Goal: Information Seeking & Learning: Learn about a topic

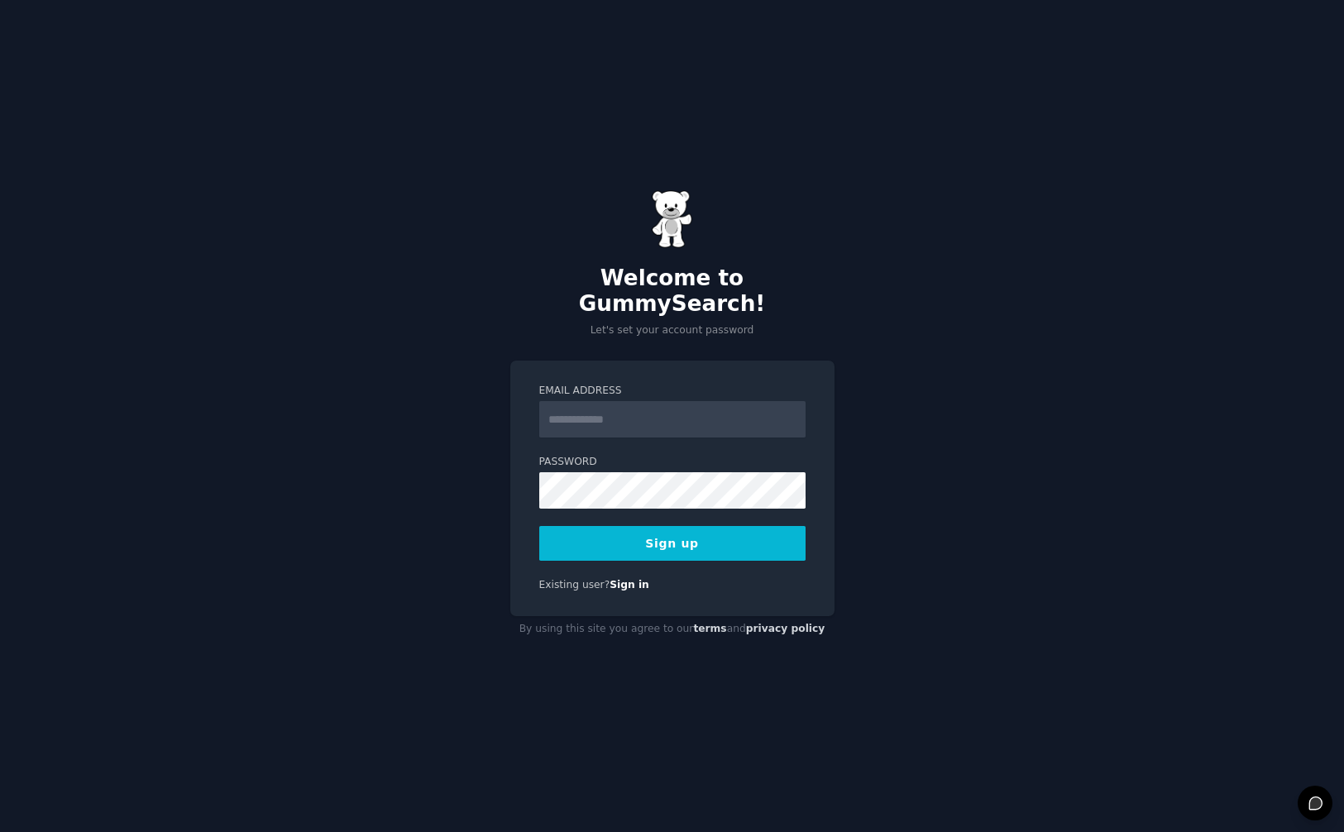
click at [1002, 467] on div "Welcome to GummySearch! Let's set your account password Email Address Password …" at bounding box center [672, 416] width 1344 height 832
click at [640, 427] on form "Email Address Password 8 or more characters Alphanumeric characters No common p…" at bounding box center [672, 472] width 266 height 177
click at [643, 414] on input "Email Address" at bounding box center [672, 419] width 266 height 36
type input "**********"
click at [709, 526] on button "Sign up" at bounding box center [672, 543] width 266 height 35
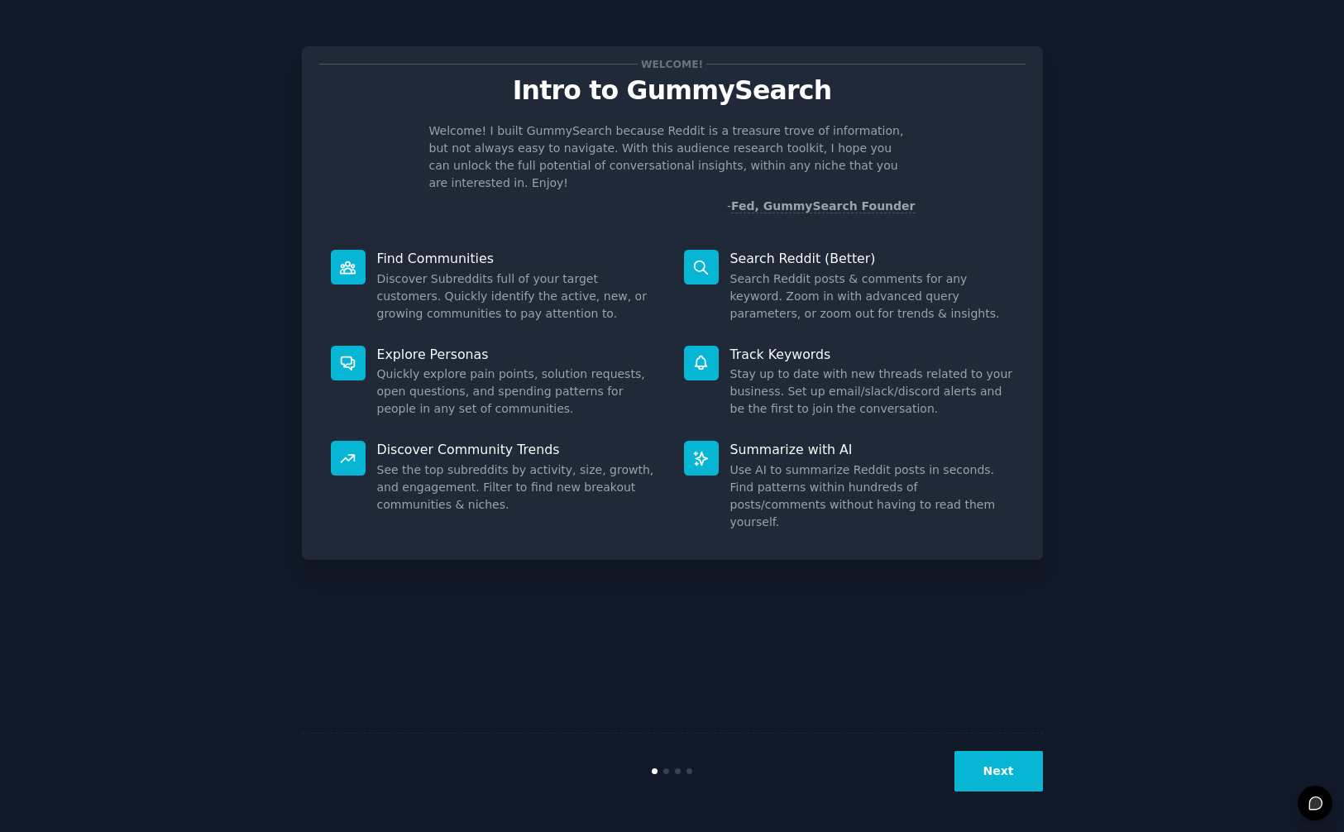
click at [998, 779] on button "Next" at bounding box center [999, 771] width 89 height 41
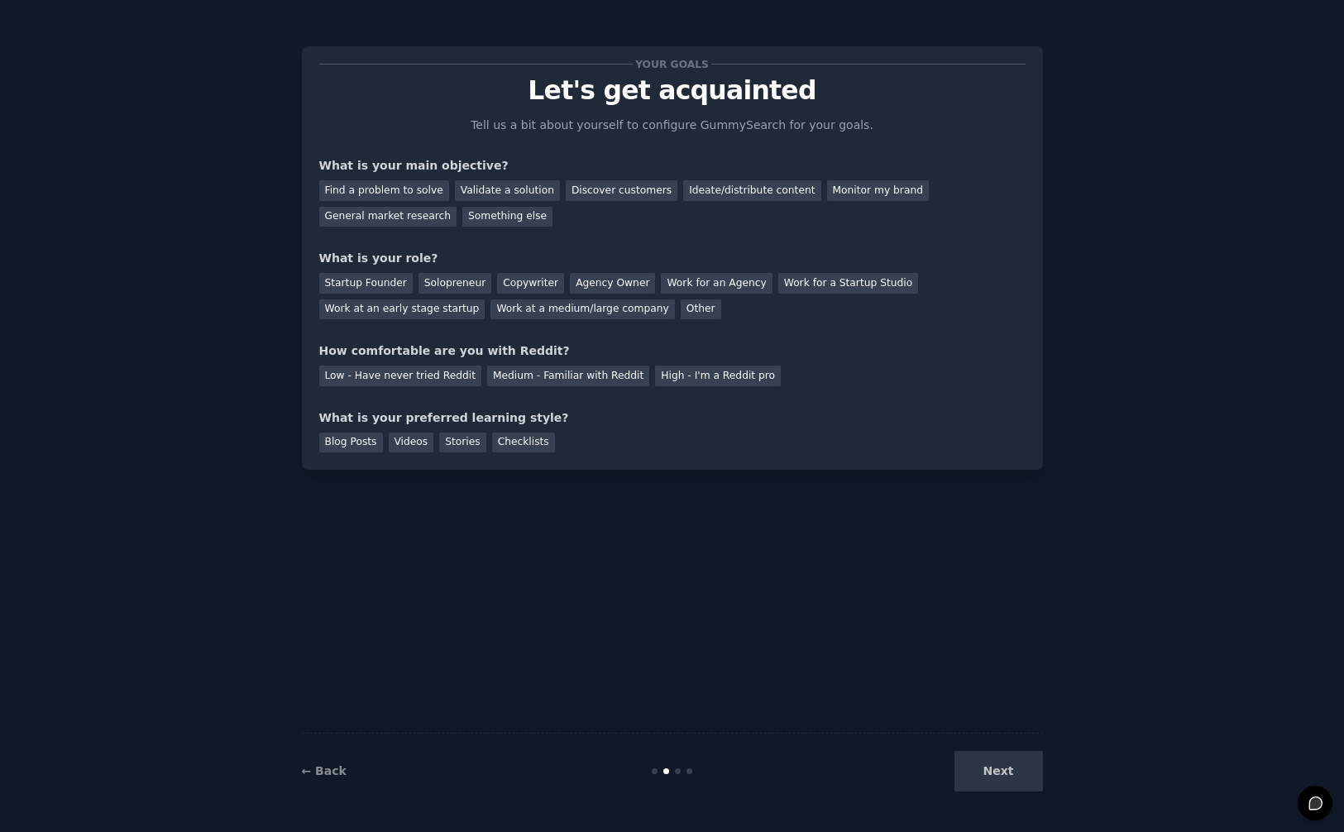
click at [372, 179] on div "Find a problem to solve Validate a solution Discover customers Ideate/distribut…" at bounding box center [672, 201] width 707 height 52
click at [381, 198] on div "Find a problem to solve" at bounding box center [384, 190] width 130 height 21
click at [989, 779] on div "Next" at bounding box center [919, 771] width 247 height 41
click at [329, 280] on div "Startup Founder" at bounding box center [365, 283] width 93 height 21
click at [422, 286] on div "Solopreneur" at bounding box center [455, 283] width 73 height 21
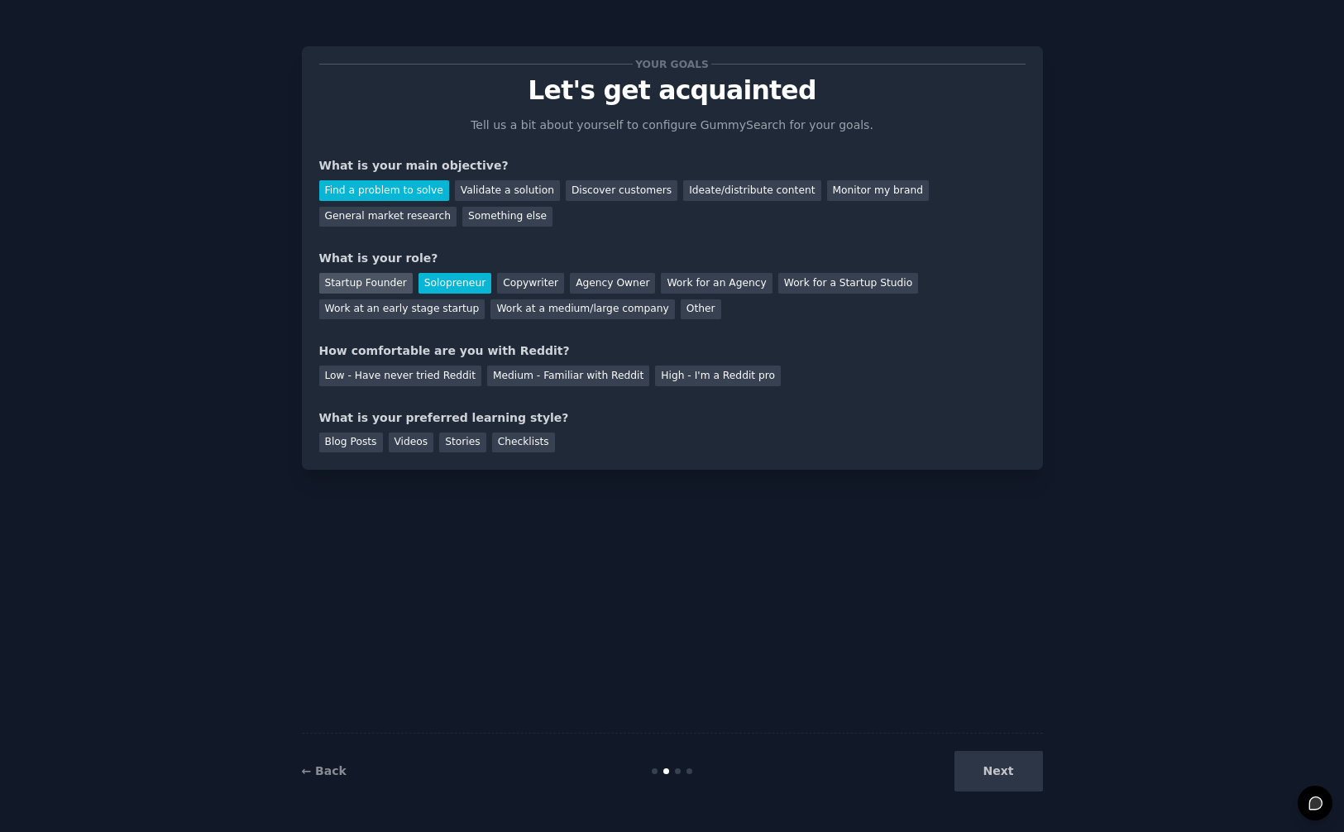
click at [386, 285] on div "Startup Founder" at bounding box center [365, 283] width 93 height 21
click at [389, 380] on div "Low - Have never tried Reddit" at bounding box center [400, 376] width 162 height 21
click at [352, 452] on div "Blog Posts" at bounding box center [351, 443] width 64 height 21
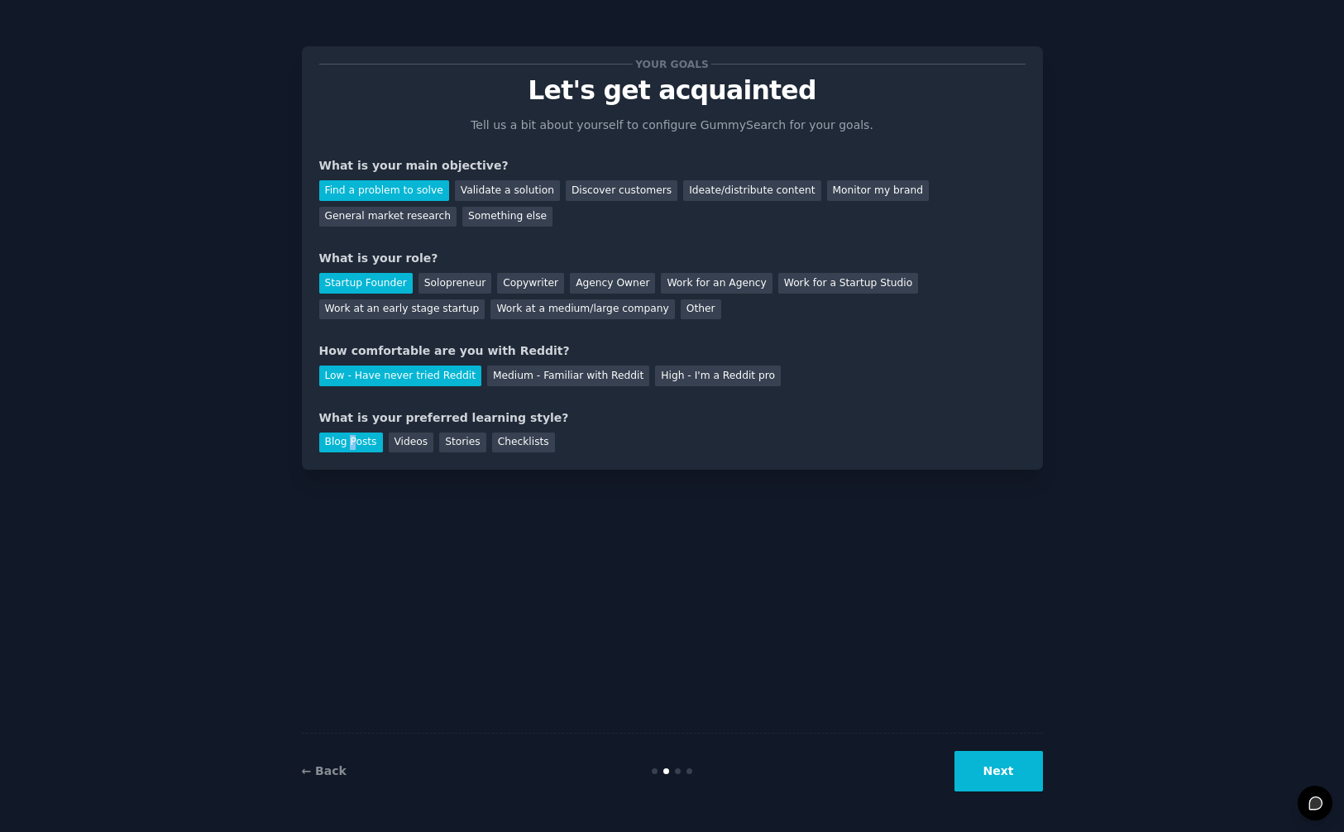
click at [1025, 767] on button "Next" at bounding box center [999, 771] width 89 height 41
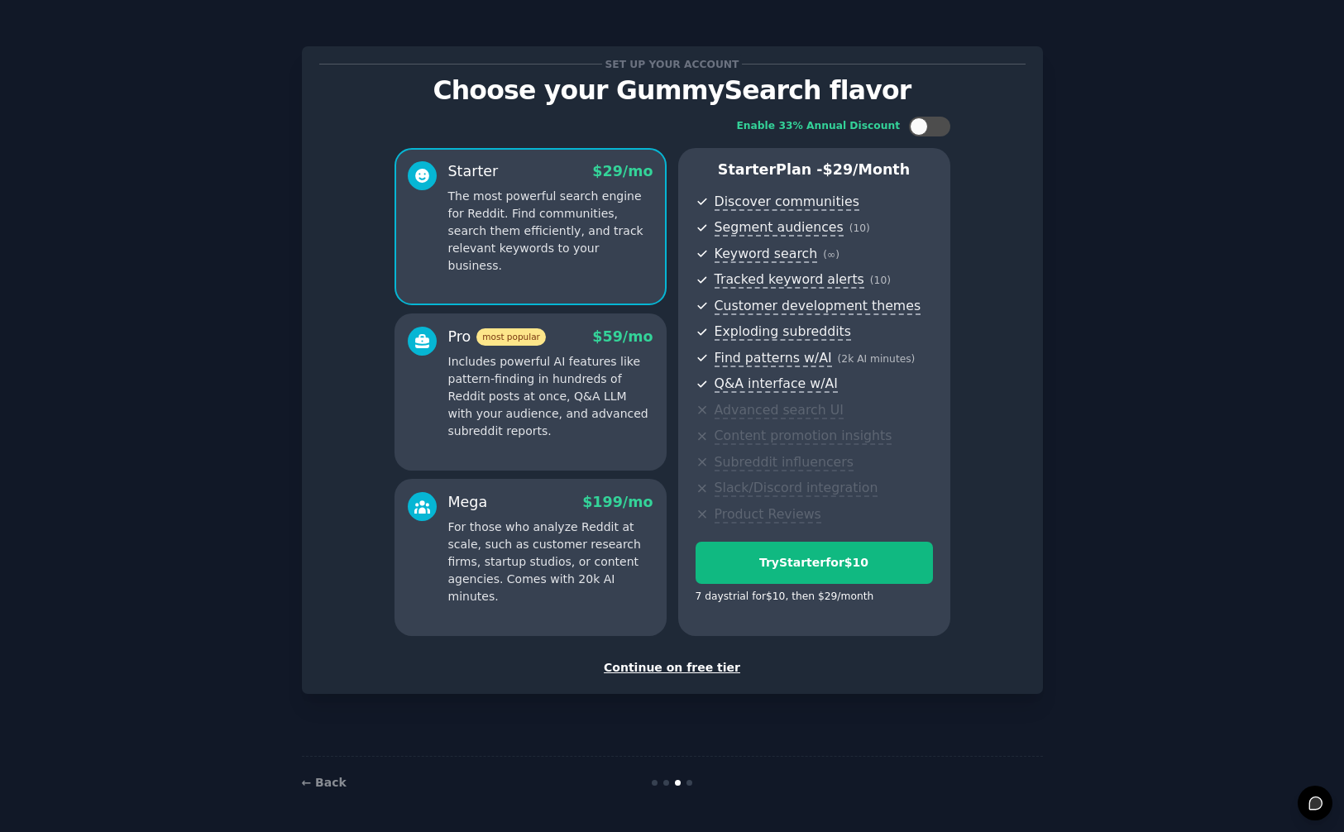
click at [694, 657] on div "Set up your account Choose your GummySearch flavor Enable 33% Annual Discount S…" at bounding box center [672, 370] width 707 height 613
click at [692, 665] on div "Continue on free tier" at bounding box center [672, 667] width 707 height 17
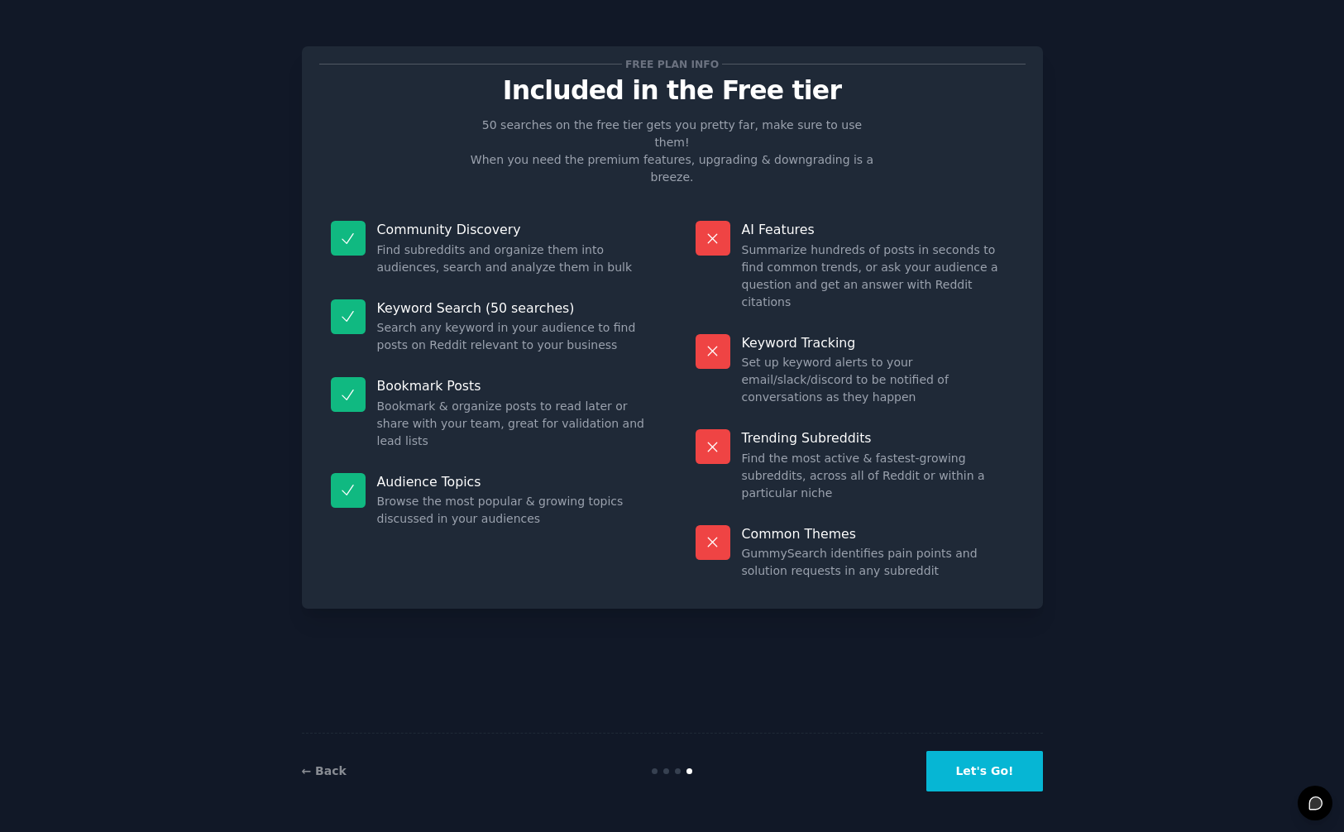
click at [990, 755] on button "Let's Go!" at bounding box center [985, 771] width 116 height 41
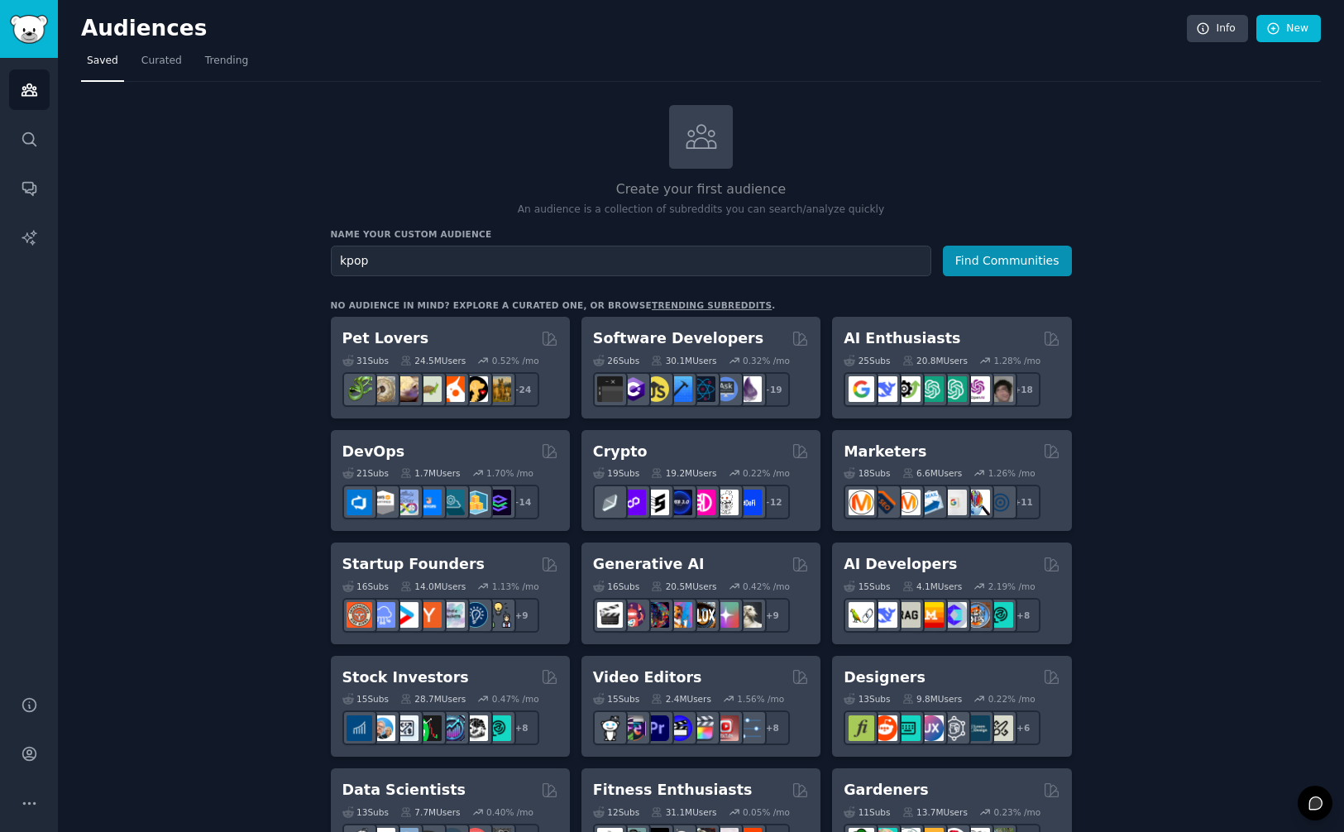
type input "kpop"
type input "kpop merch"
click at [943, 246] on button "Find Communities" at bounding box center [1007, 261] width 129 height 31
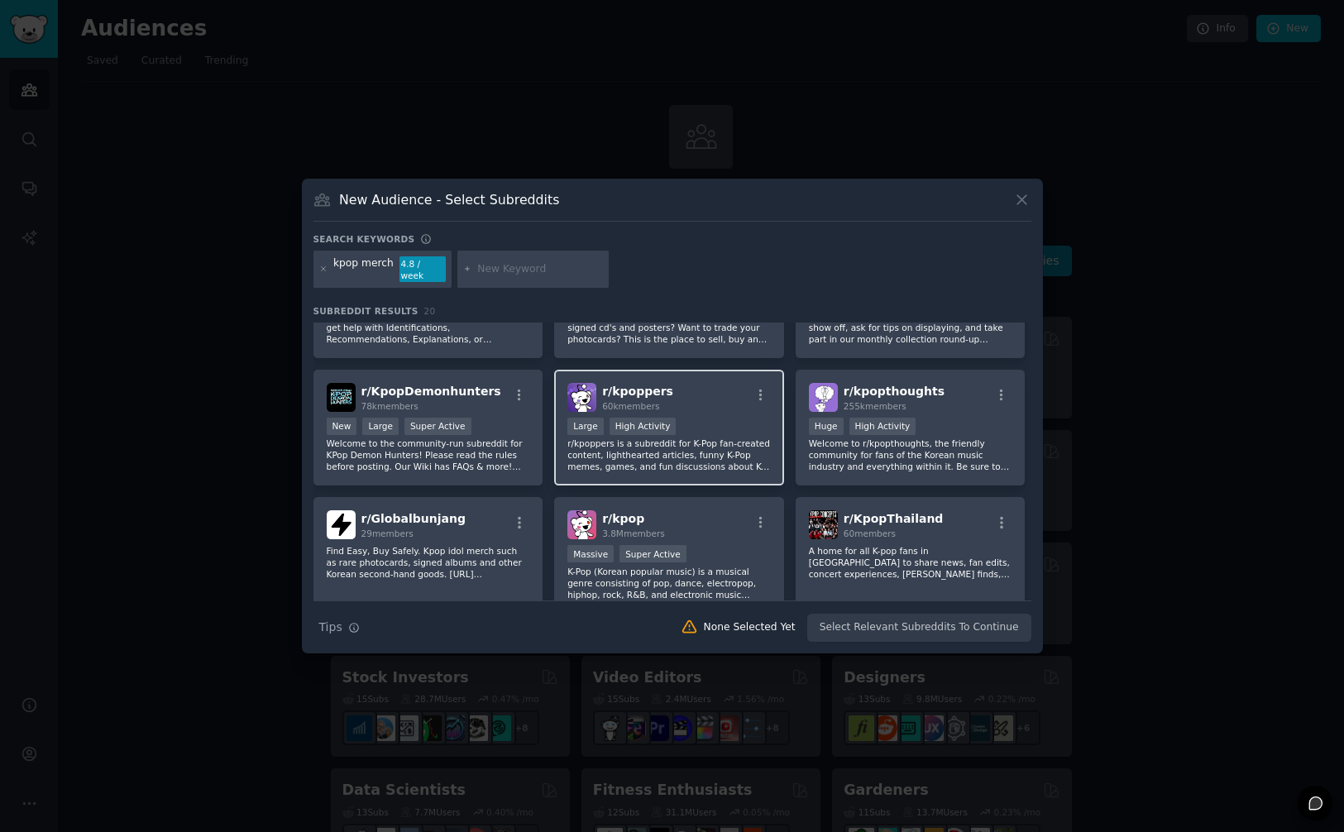
scroll to position [82, 0]
click at [694, 389] on div "r/ kpoppers 60k members" at bounding box center [670, 396] width 204 height 29
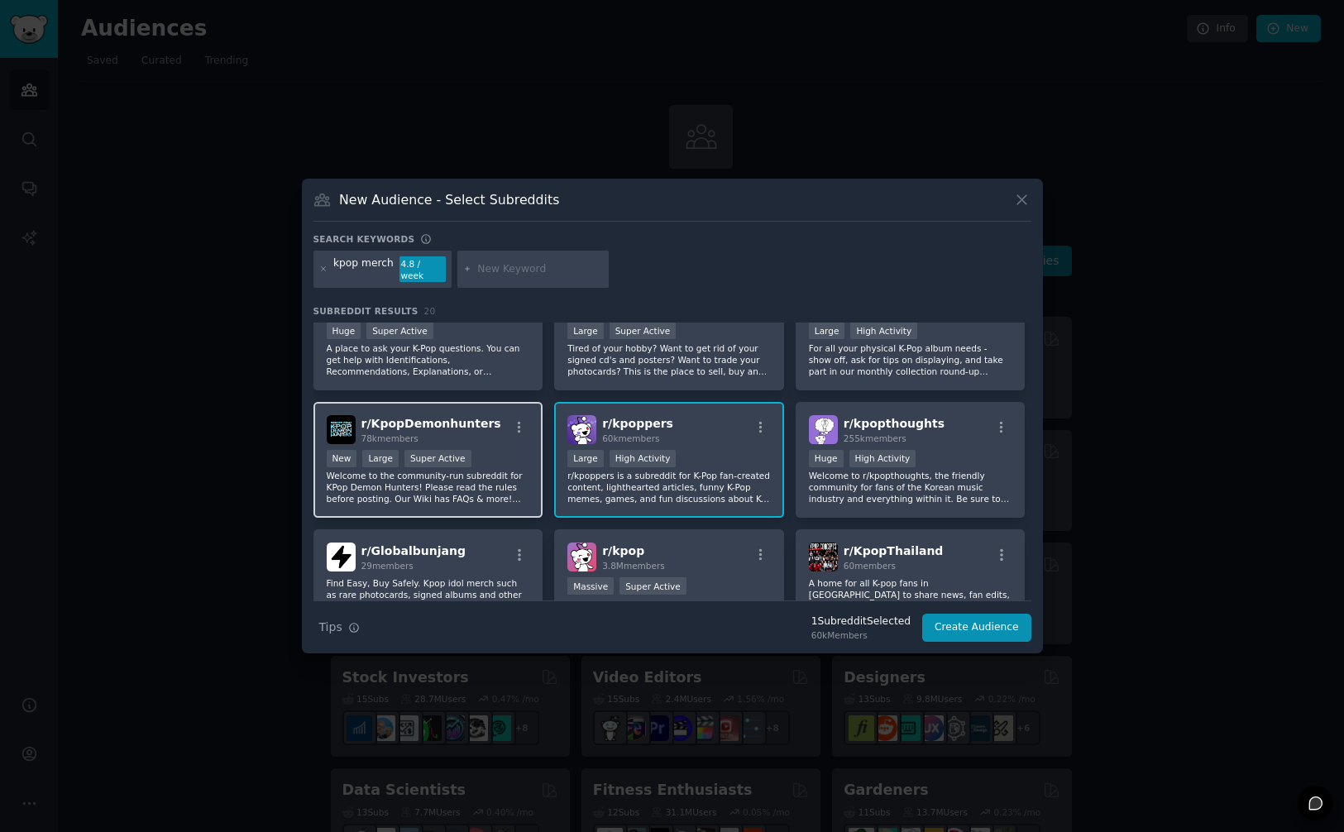
scroll to position [0, 0]
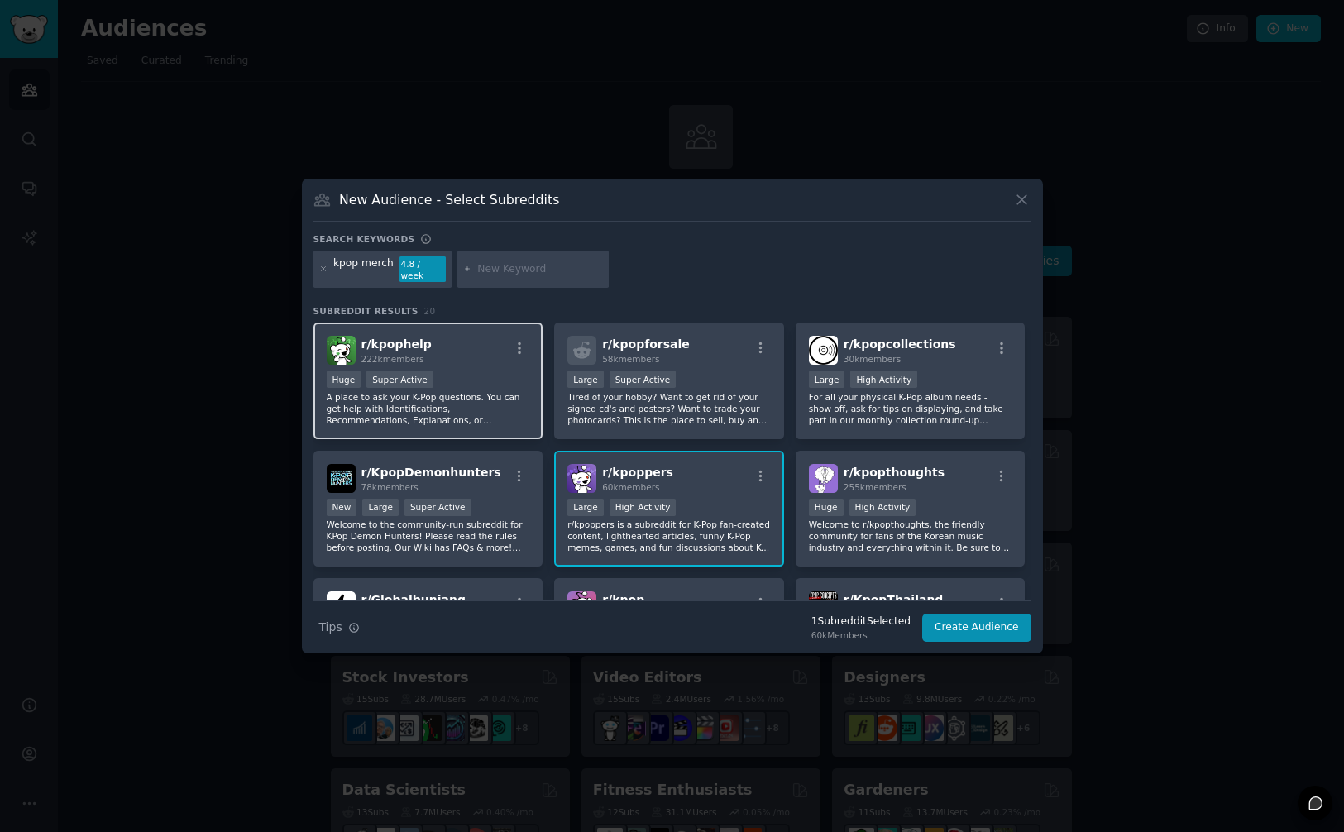
click at [438, 371] on div "Huge Super Active" at bounding box center [429, 381] width 204 height 21
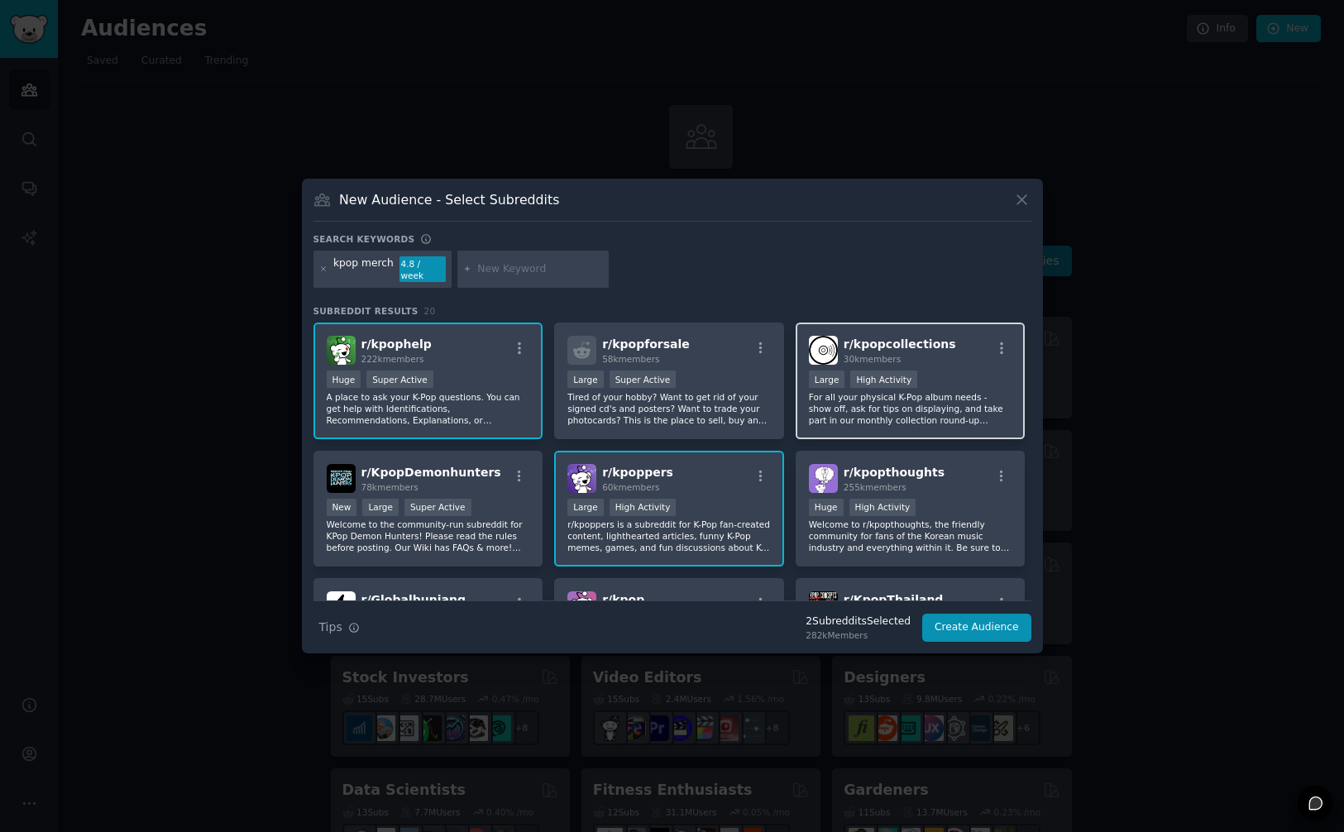
click at [931, 371] on div ">= 80th percentile for submissions / day Large High Activity" at bounding box center [911, 381] width 204 height 21
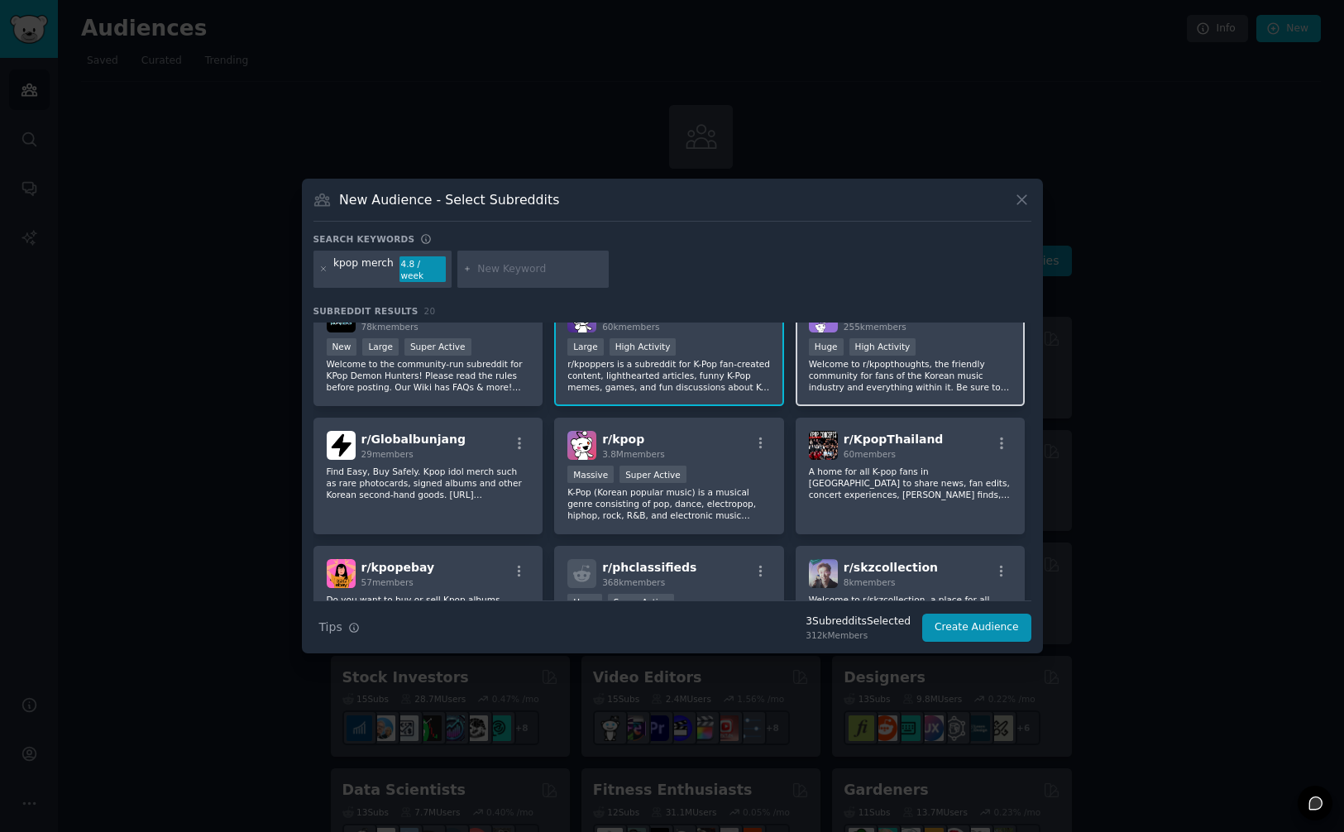
scroll to position [164, 0]
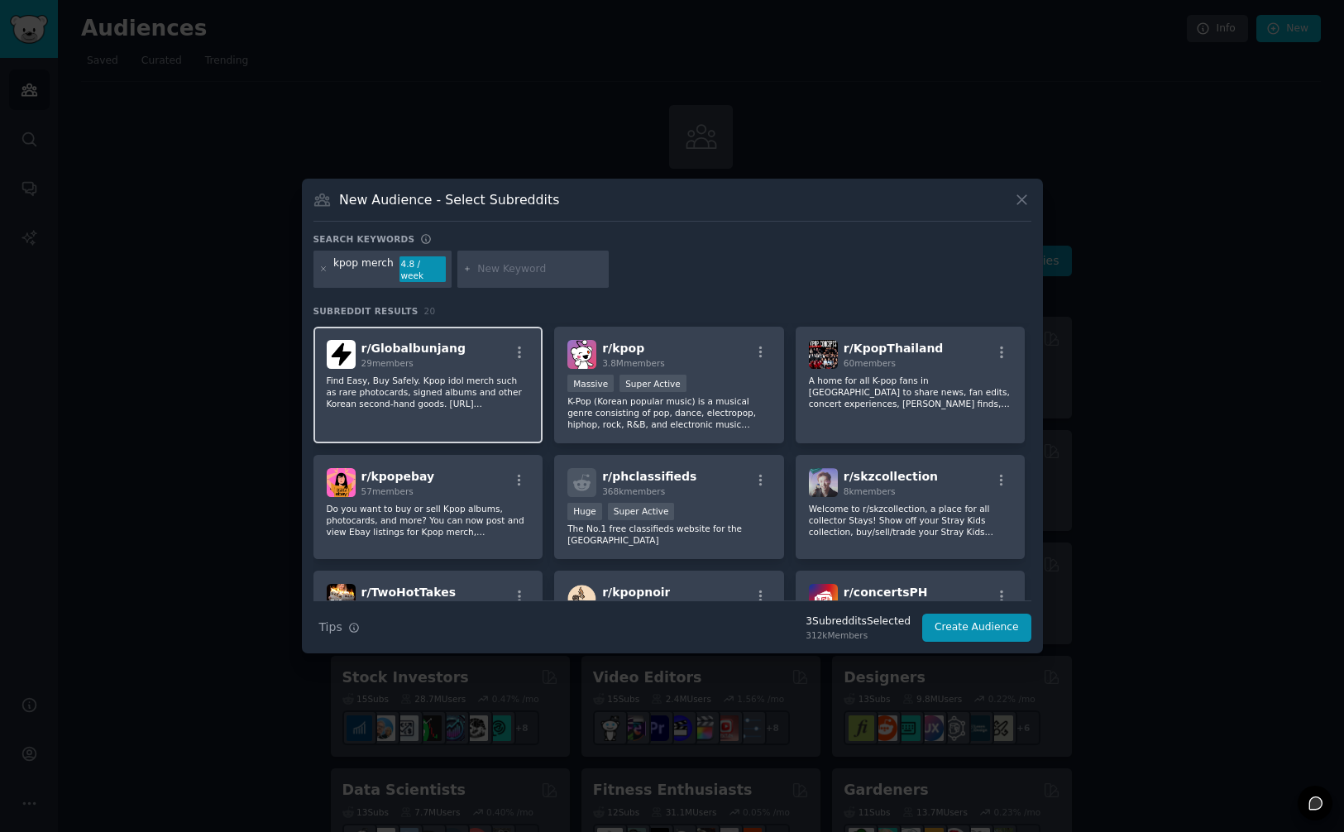
click at [438, 386] on p "Find Easy, Buy Safely. Kpop idol merch such as rare photocards, signed albums a…" at bounding box center [429, 392] width 204 height 35
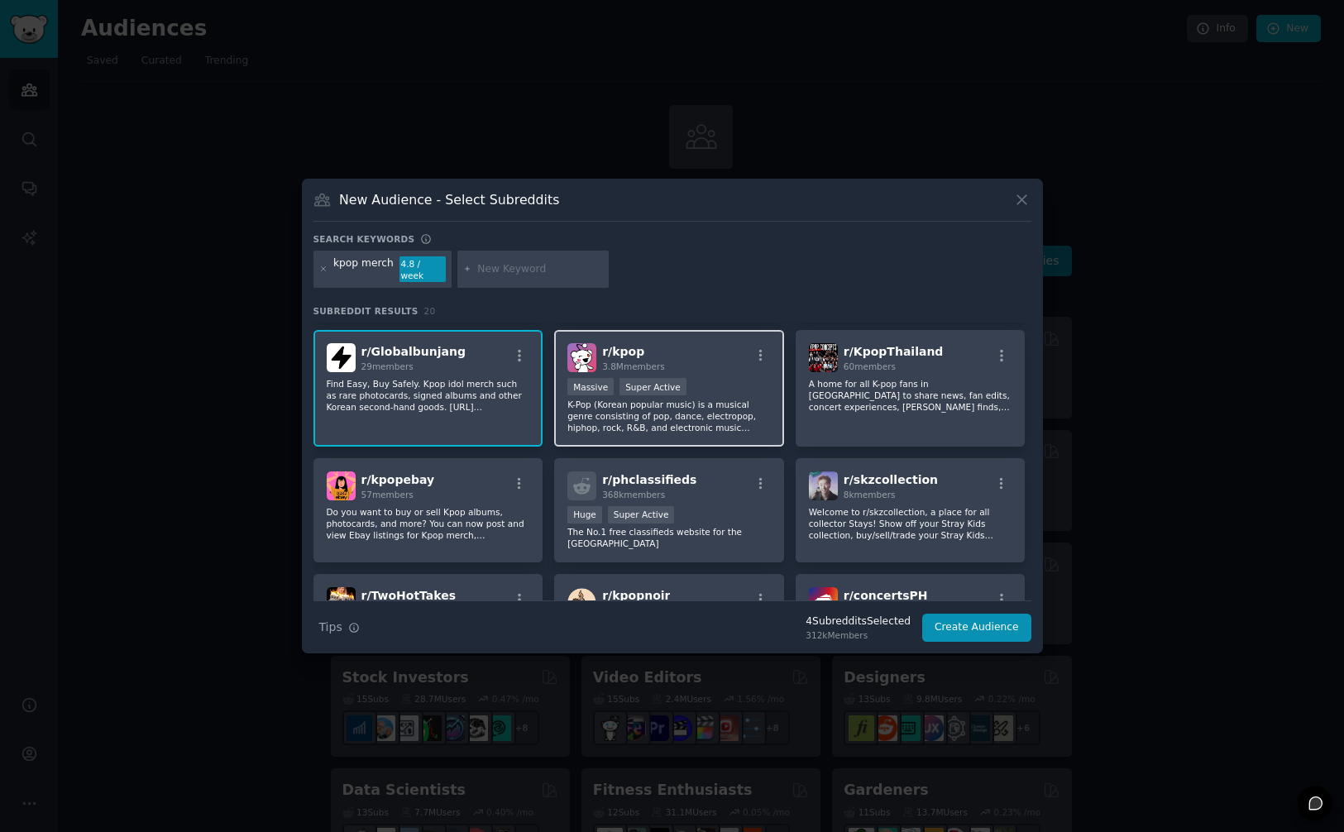
click at [714, 386] on div ">= 95th percentile for submissions / day Massive Super Active" at bounding box center [670, 388] width 204 height 21
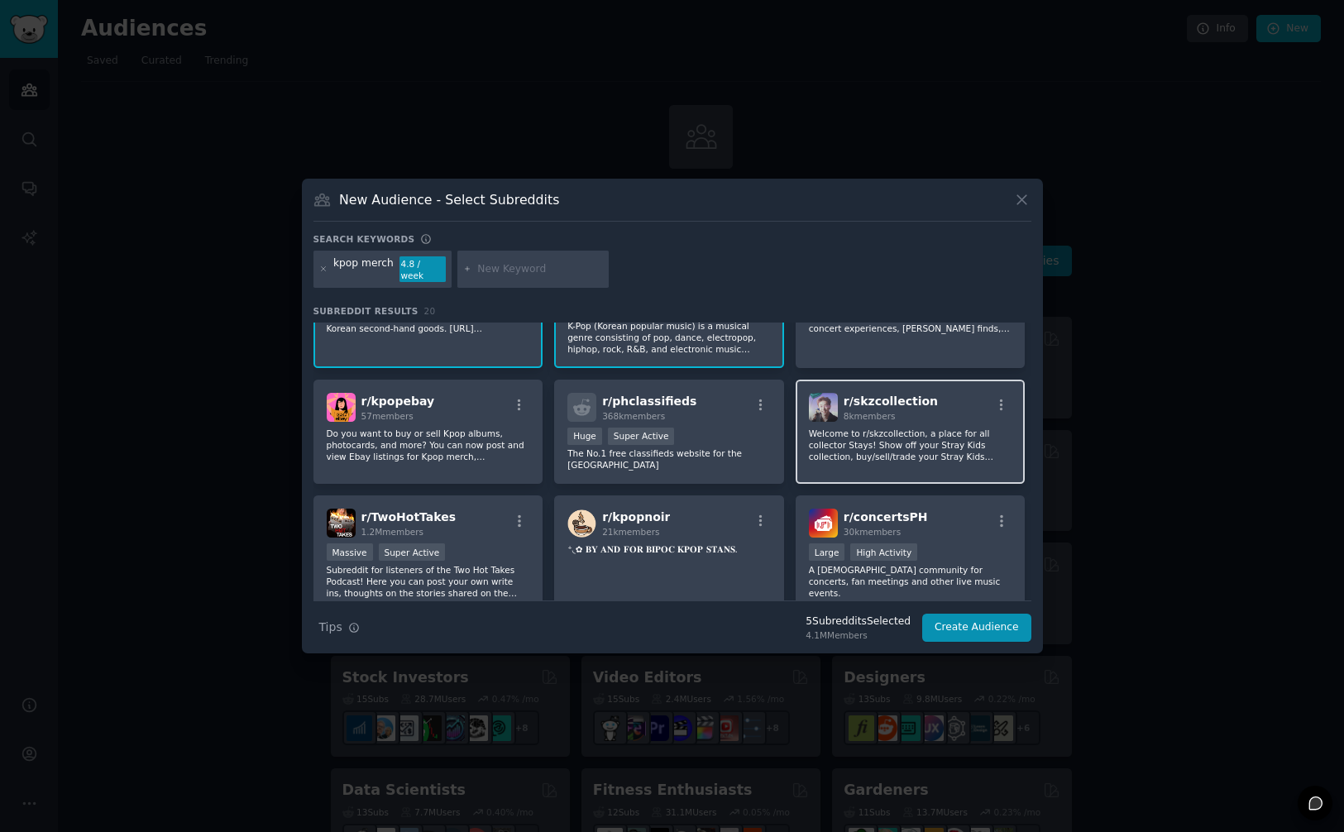
scroll to position [329, 0]
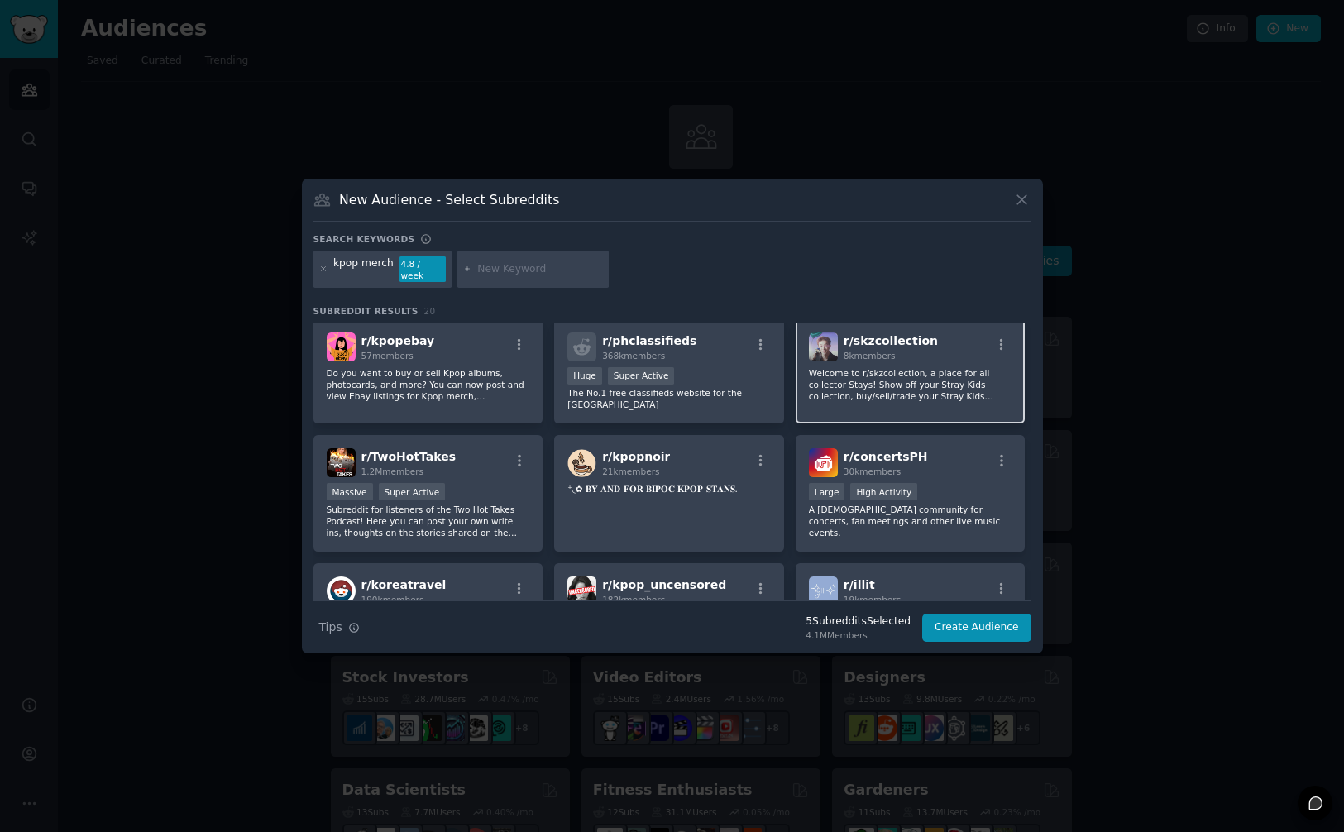
click at [910, 367] on p "Welcome to r/skzcollection, a place for all collector Stays! Show off your Stra…" at bounding box center [911, 384] width 204 height 35
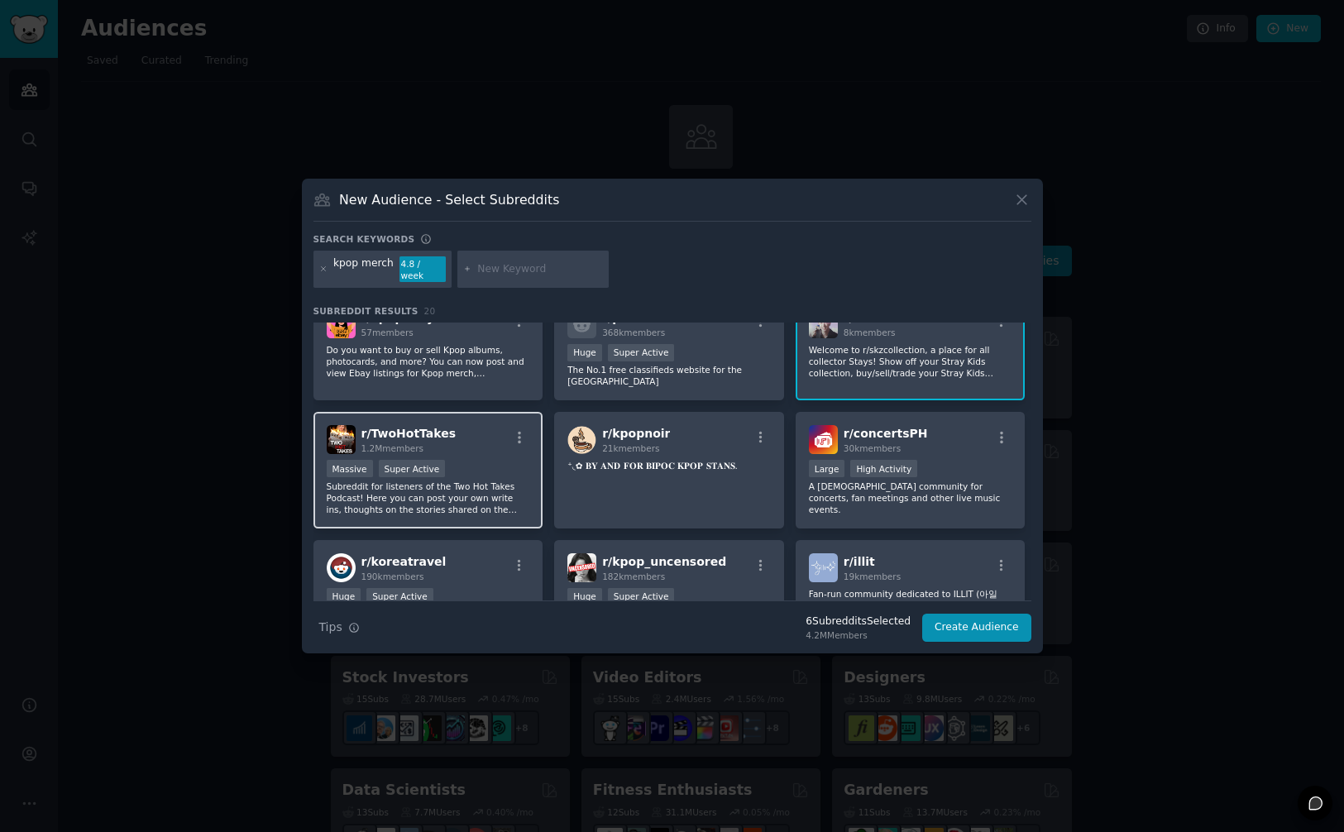
click at [485, 440] on div "r/ TwoHotTakes 1.2M members Massive Super Active Subreddit for listeners of the…" at bounding box center [429, 470] width 230 height 117
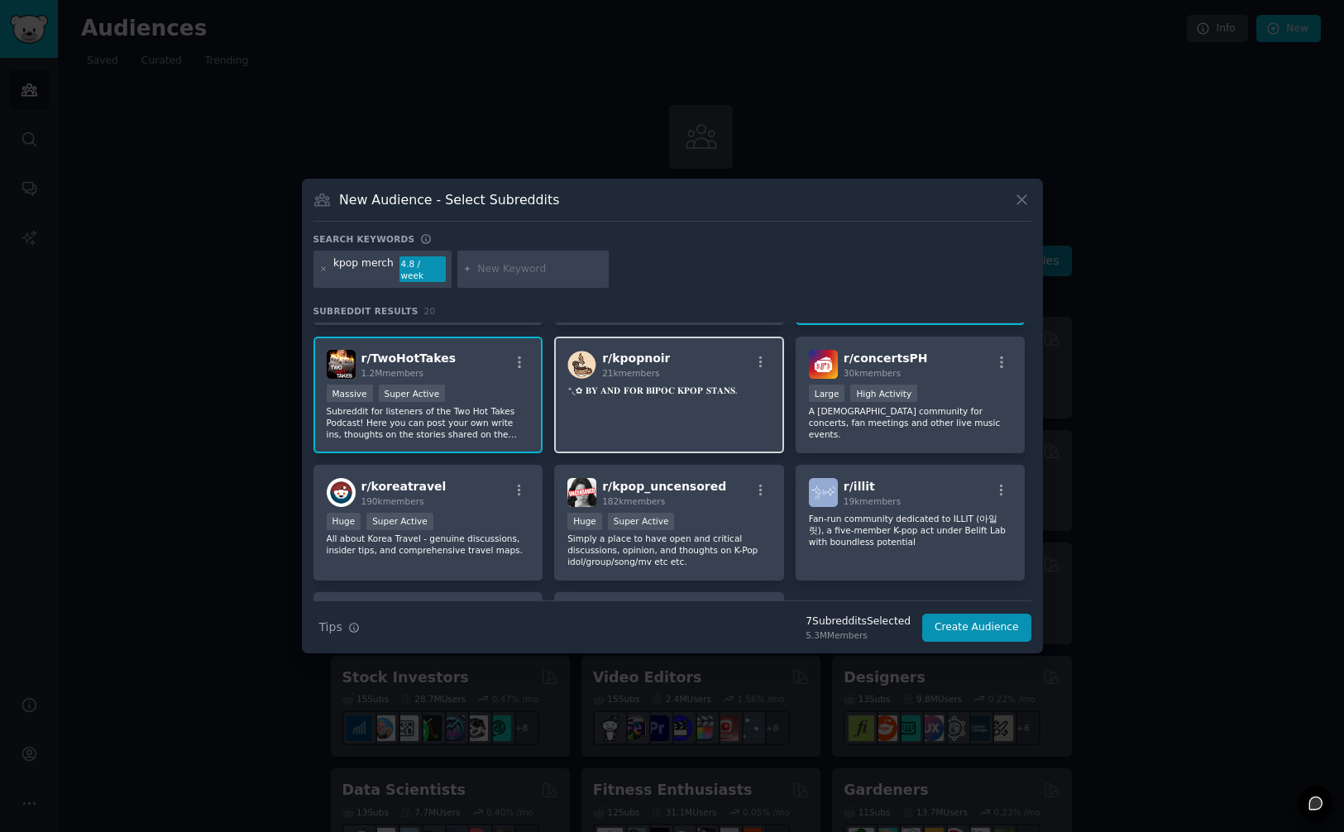
click at [712, 392] on div "r/ kpopnoir 21k members ⁺◟✿ 𝐁𝐘 𝐀𝐍𝐃 𝐅𝐎𝐑 𝐁𝐈𝐏𝐎𝐂 𝐊𝐏𝐎𝐏 𝐒𝐓𝐀𝐍𝐒." at bounding box center [669, 395] width 230 height 117
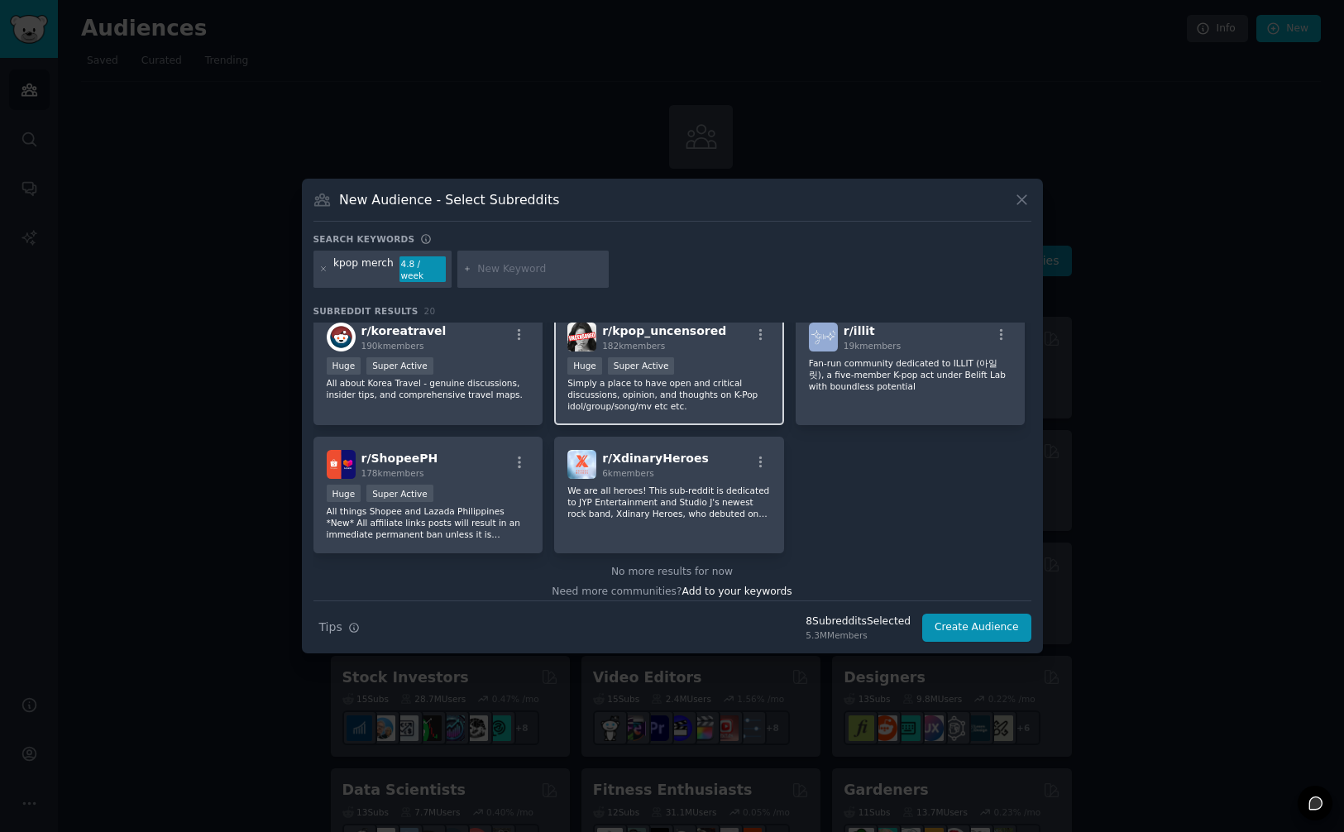
scroll to position [643, 0]
click at [662, 377] on p "Simply a place to have open and critical discussions, opinion, and thoughts on …" at bounding box center [670, 393] width 204 height 35
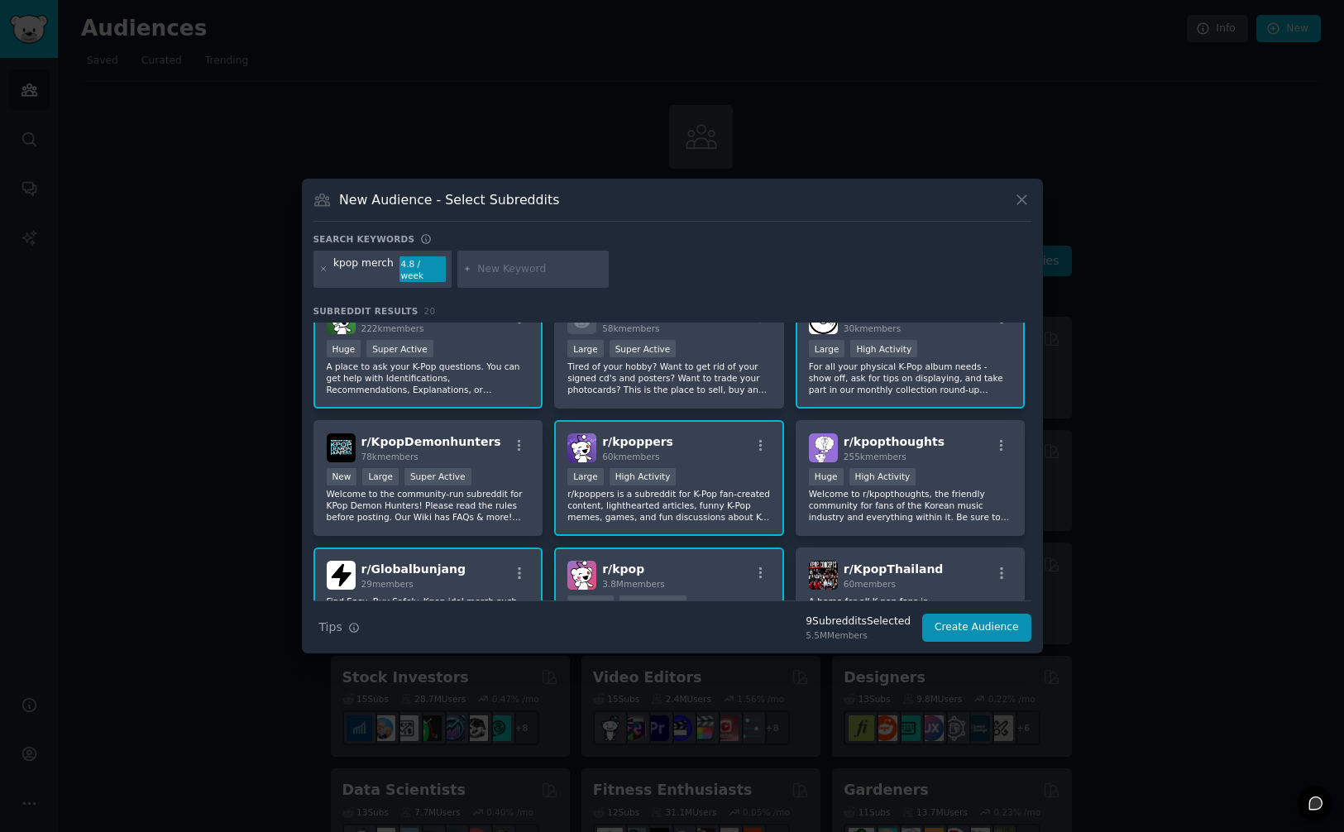
scroll to position [0, 0]
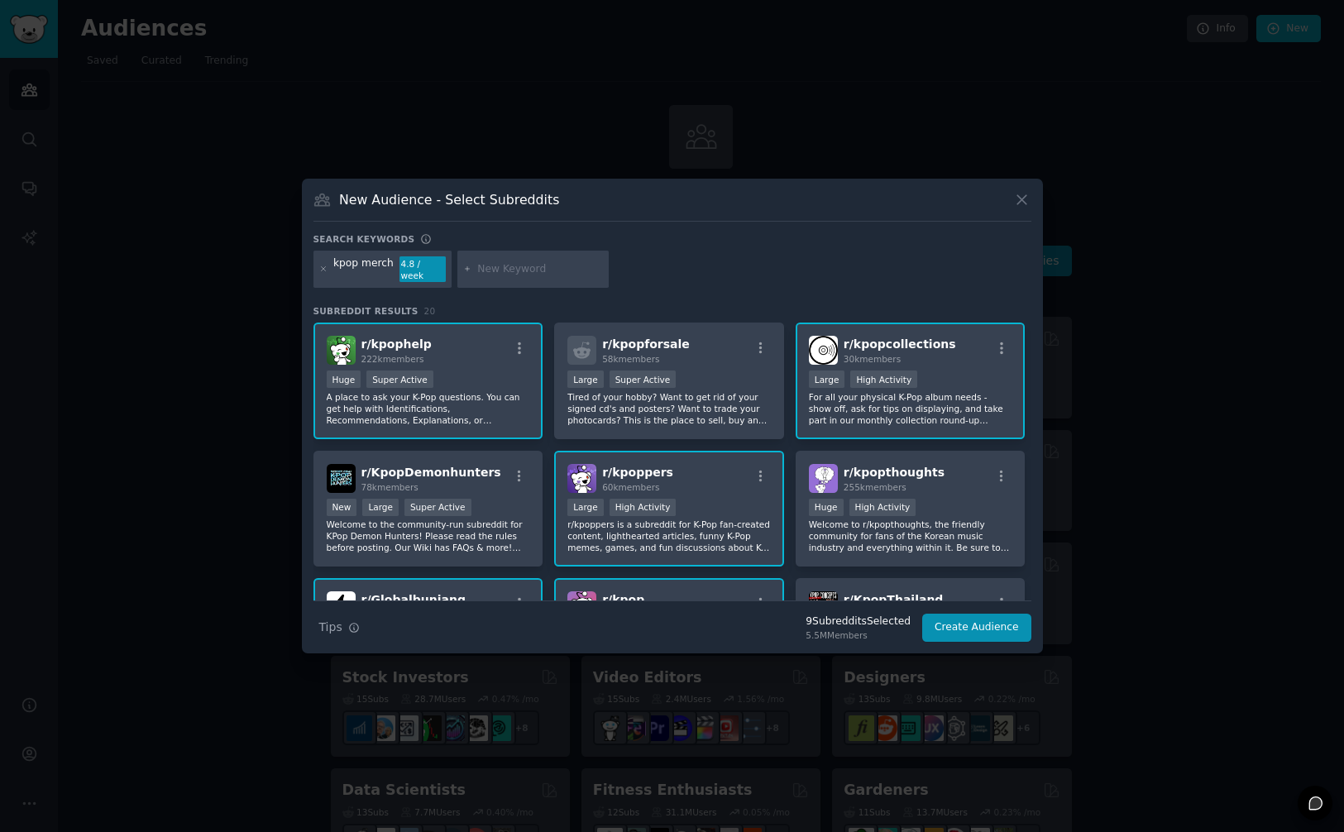
click at [502, 275] on input "text" at bounding box center [540, 269] width 126 height 15
type input "kpop lightstick"
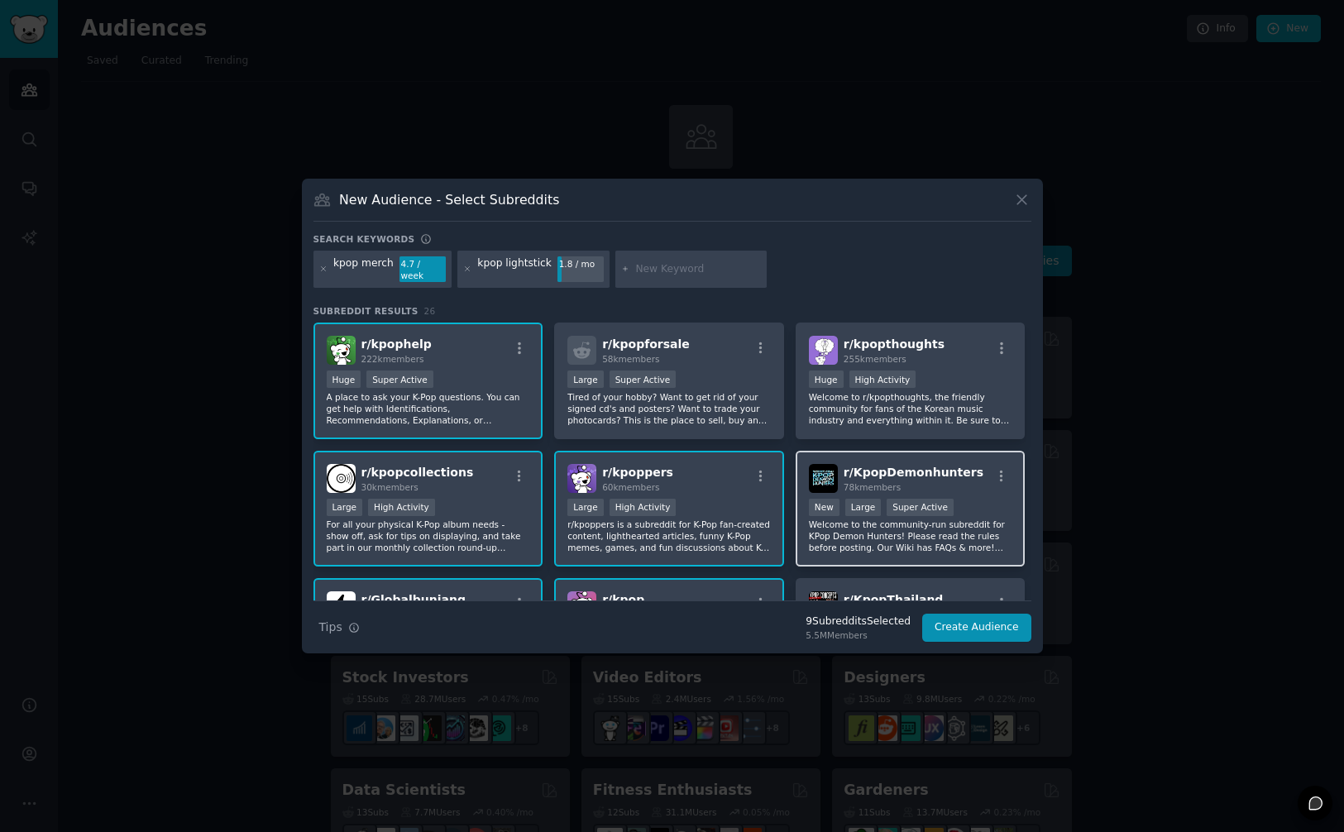
click at [969, 499] on div ">= 95th percentile for submissions / day New Large Super Active" at bounding box center [911, 509] width 204 height 21
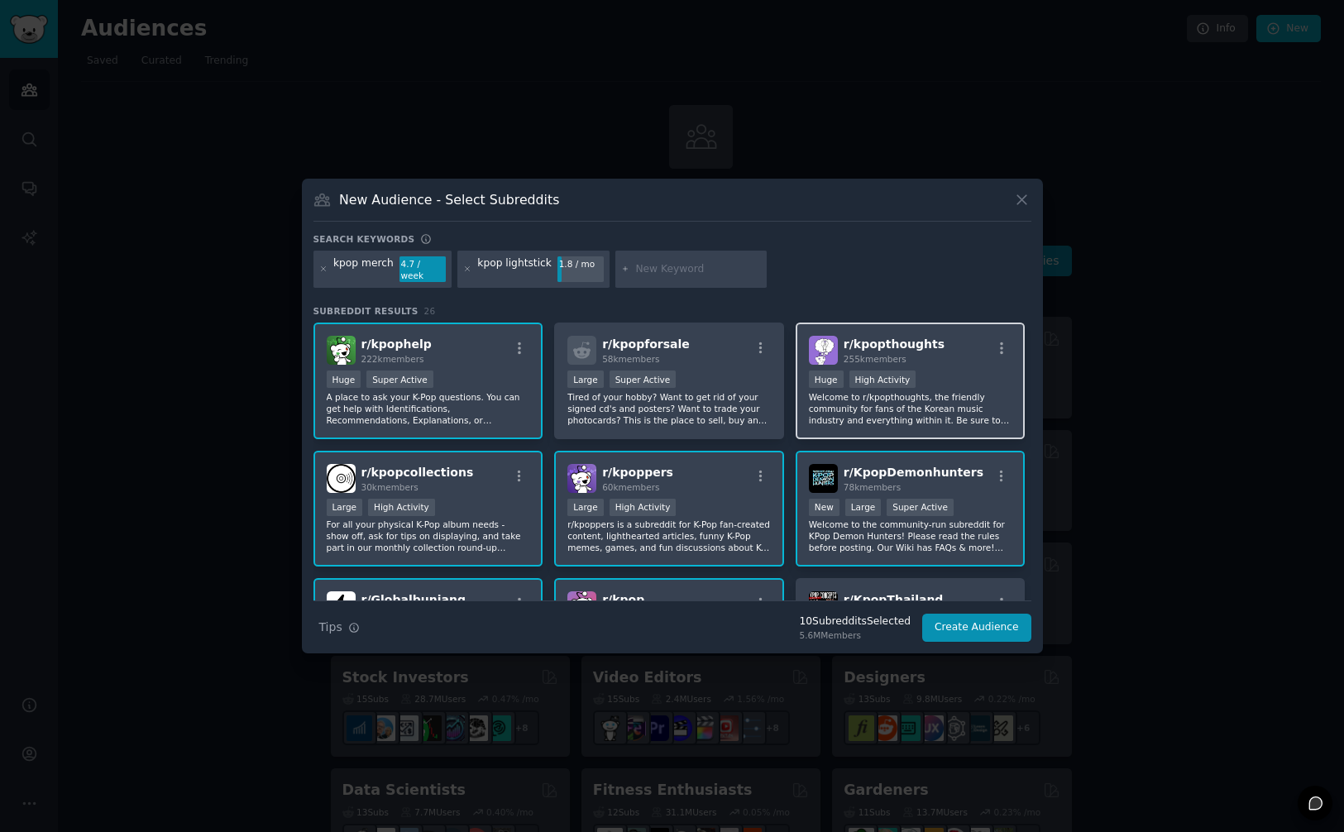
click at [934, 371] on div ">= 80th percentile for submissions / day Huge High Activity" at bounding box center [911, 381] width 204 height 21
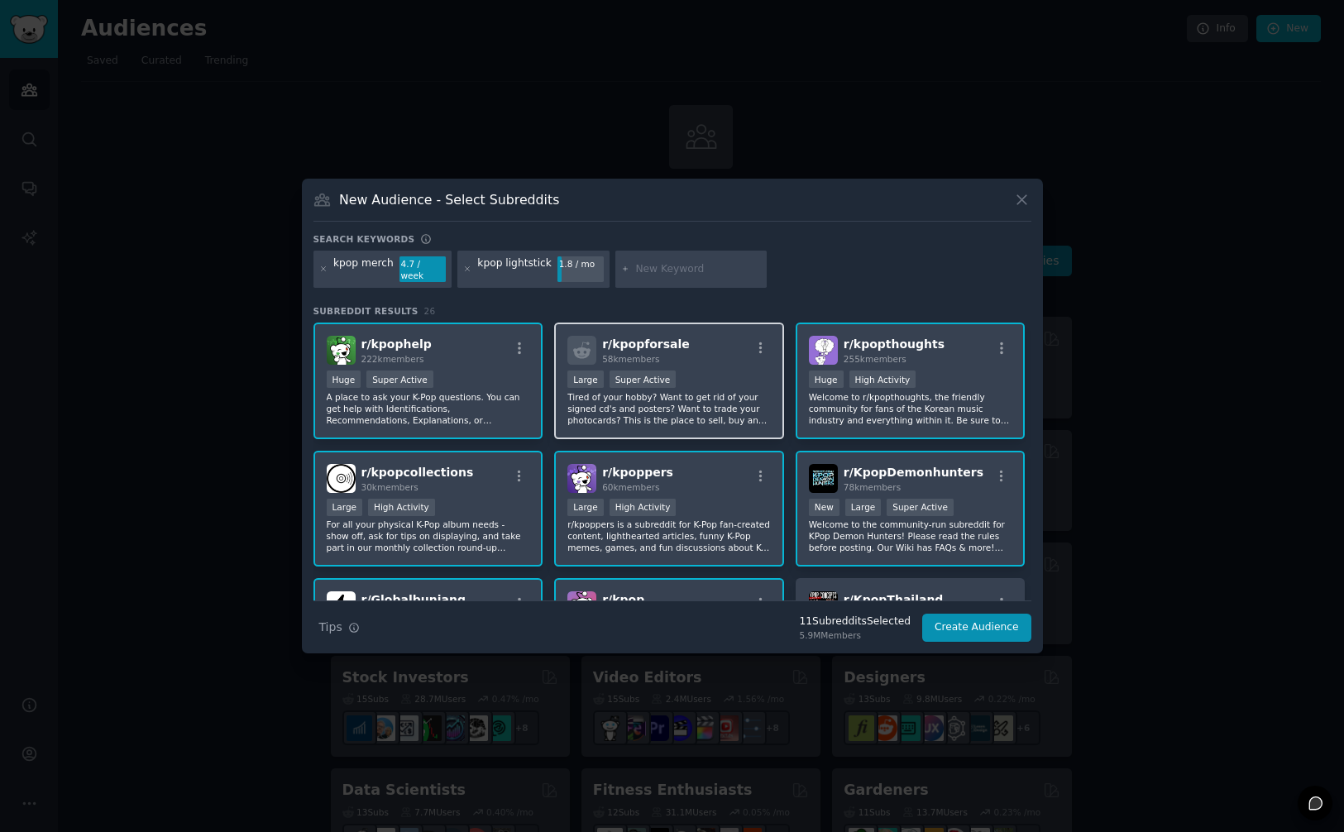
click at [679, 371] on div ">= 95th percentile for submissions / day Large Super Active" at bounding box center [670, 381] width 204 height 21
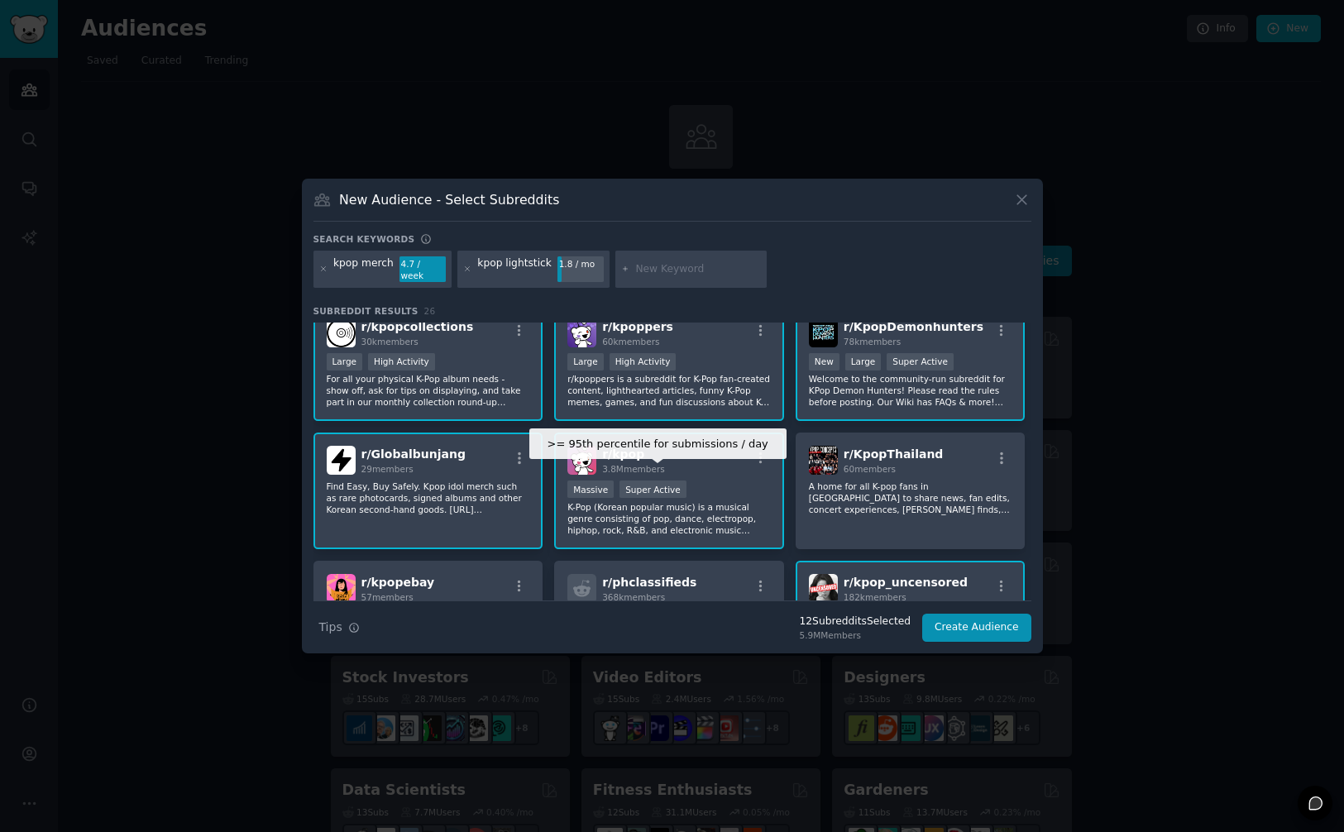
scroll to position [145, 0]
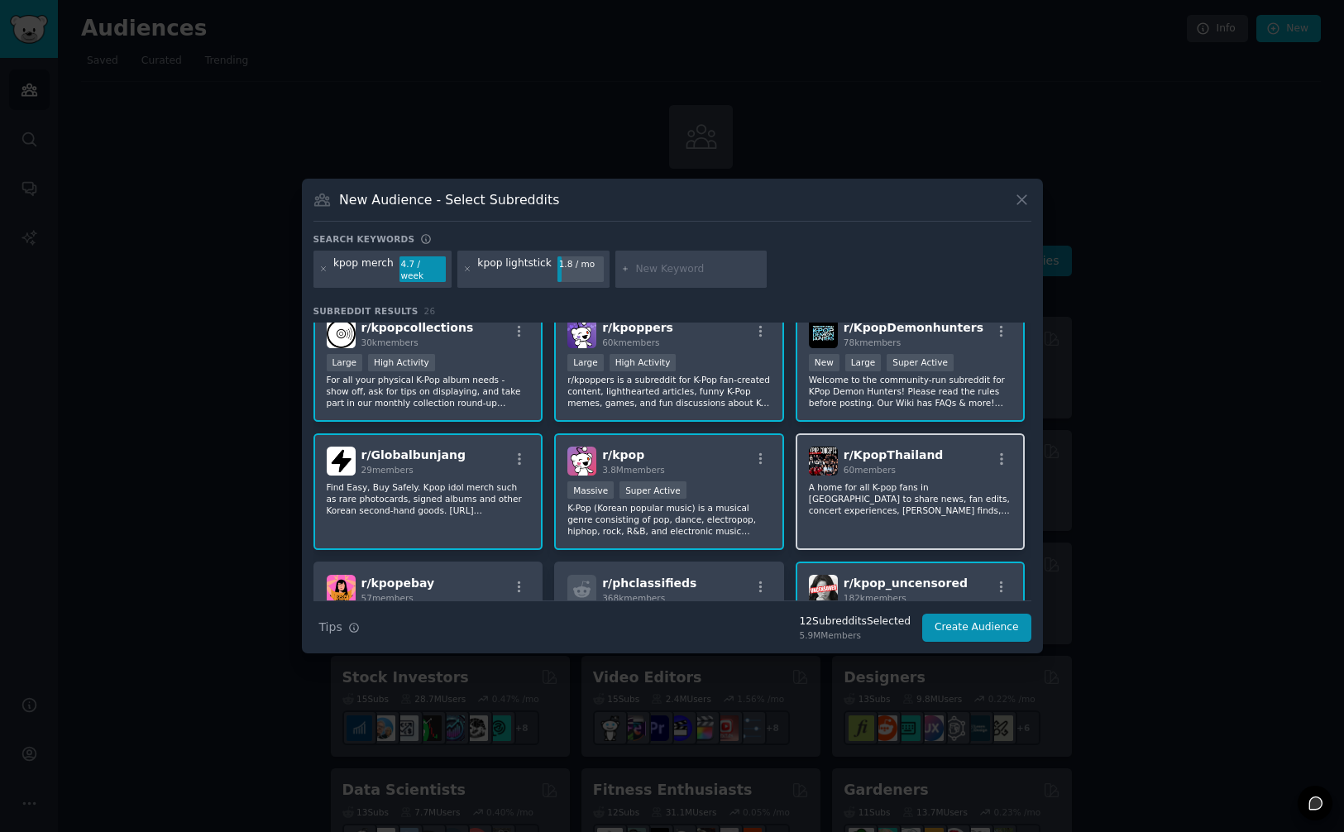
click at [989, 473] on div "r/ KpopThailand 60 members A home for all K-pop fans in Thailand to share news,…" at bounding box center [911, 492] width 230 height 117
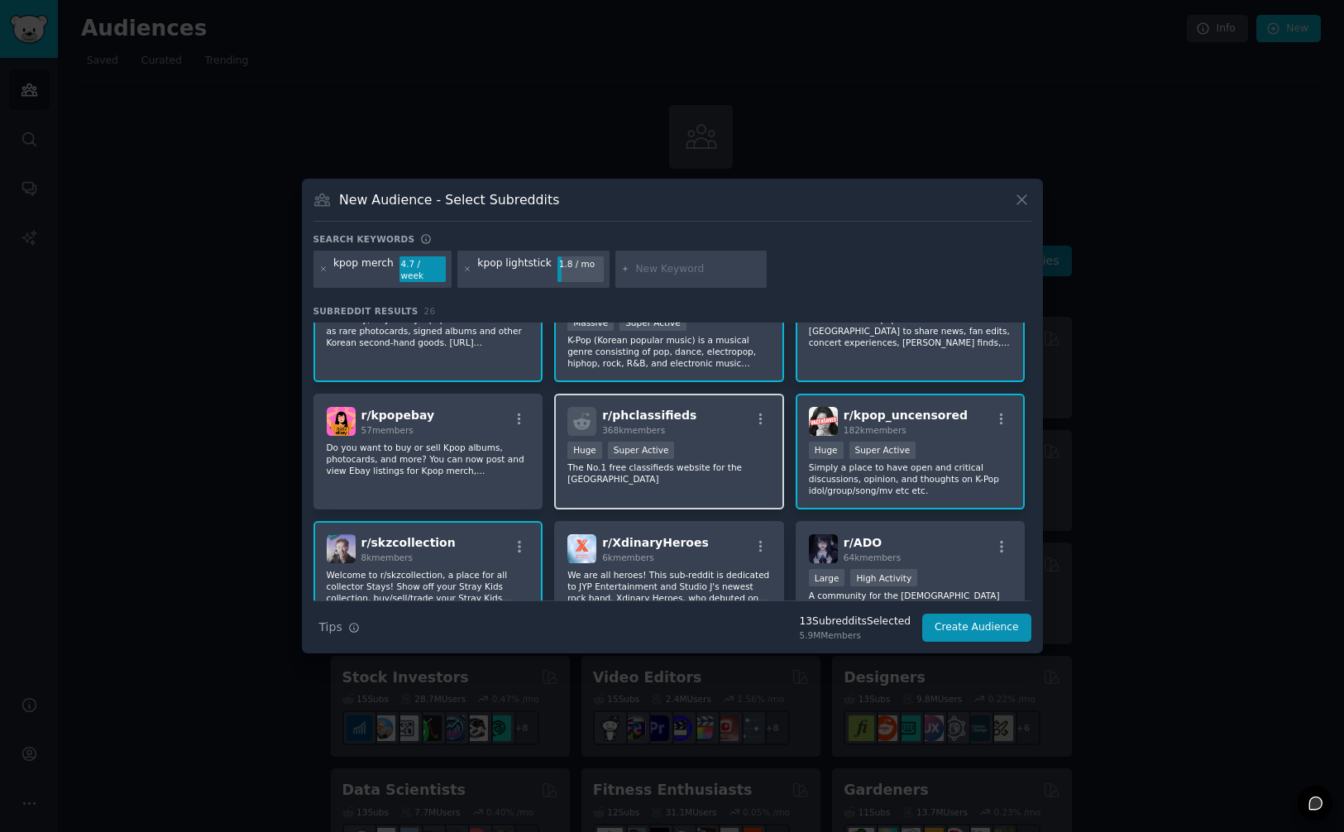
drag, startPoint x: 700, startPoint y: 477, endPoint x: 678, endPoint y: 478, distance: 22.4
click at [692, 477] on div "r/ phclassifieds 368k members >= 95th percentile for submissions / day Huge Sup…" at bounding box center [669, 452] width 230 height 117
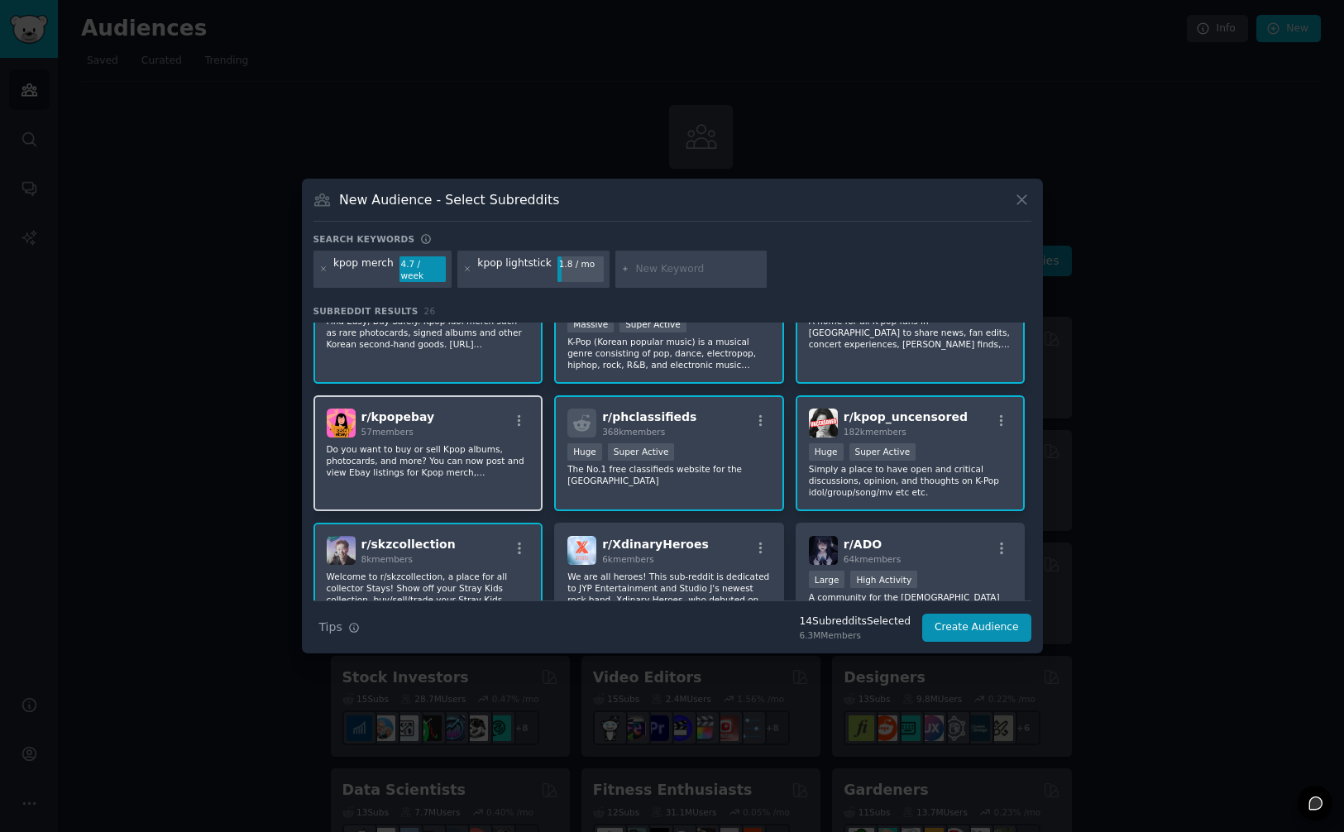
click at [472, 484] on div "r/ kpopebay 57 members Do you want to buy or sell Kpop albums, photocards, and …" at bounding box center [429, 453] width 230 height 117
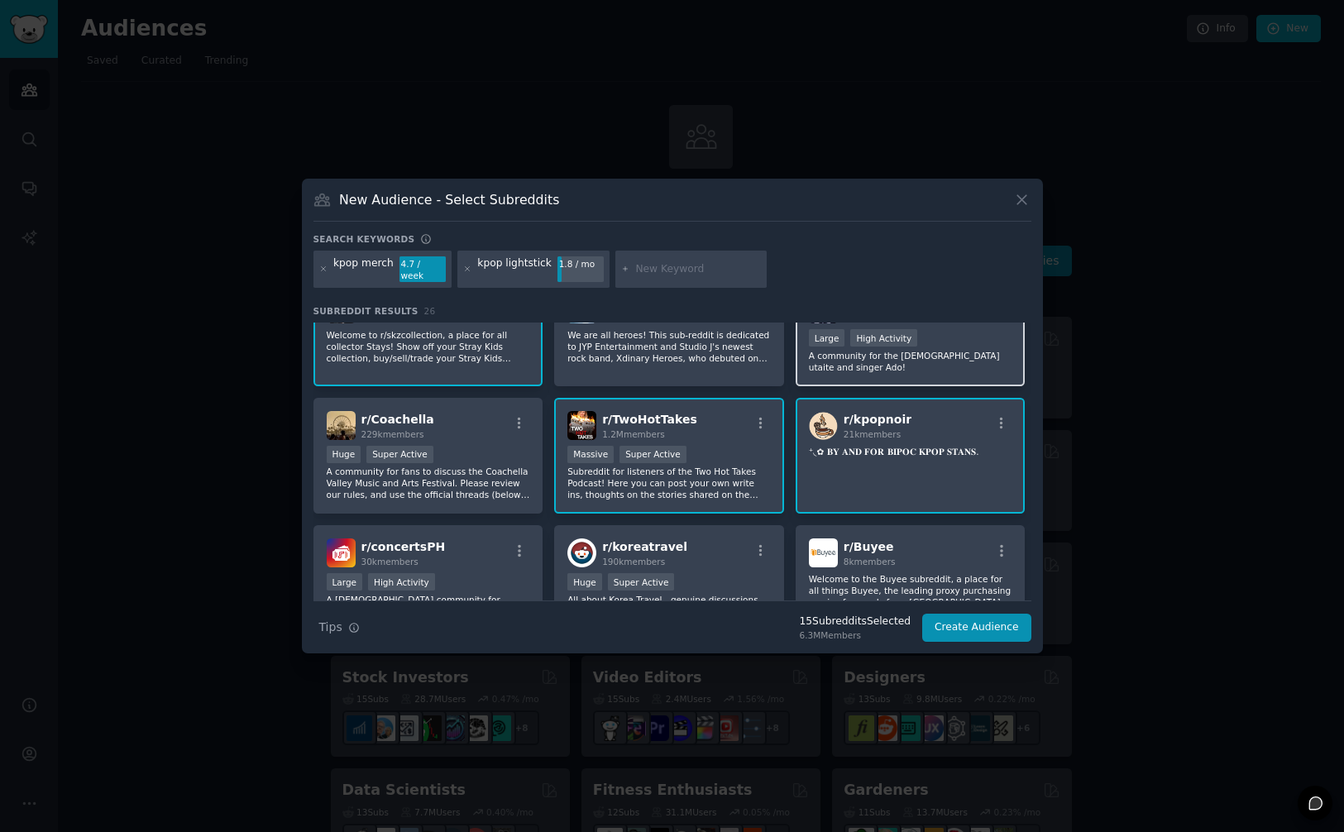
click at [937, 354] on p "A community for the [DEMOGRAPHIC_DATA] utaite and singer Ado!" at bounding box center [911, 361] width 204 height 23
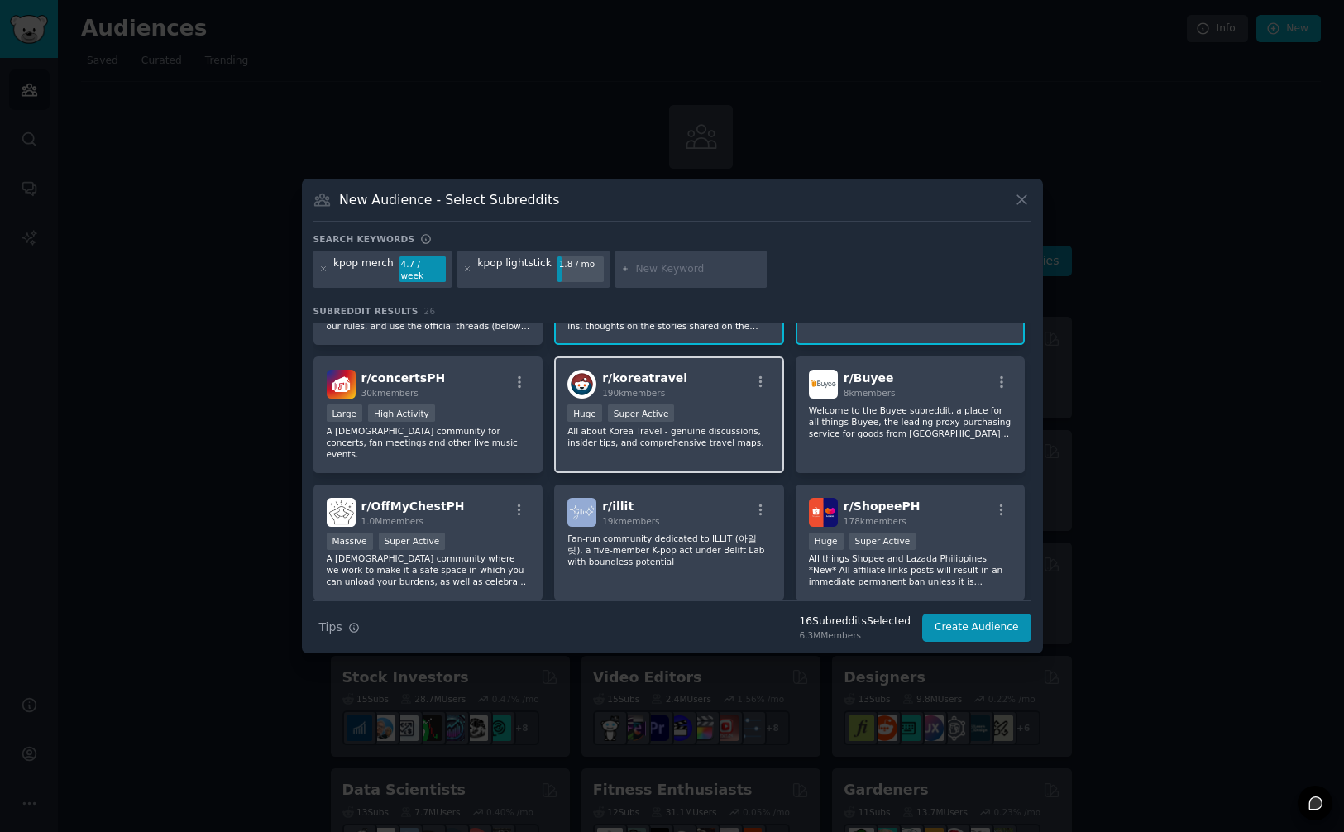
scroll to position [722, 0]
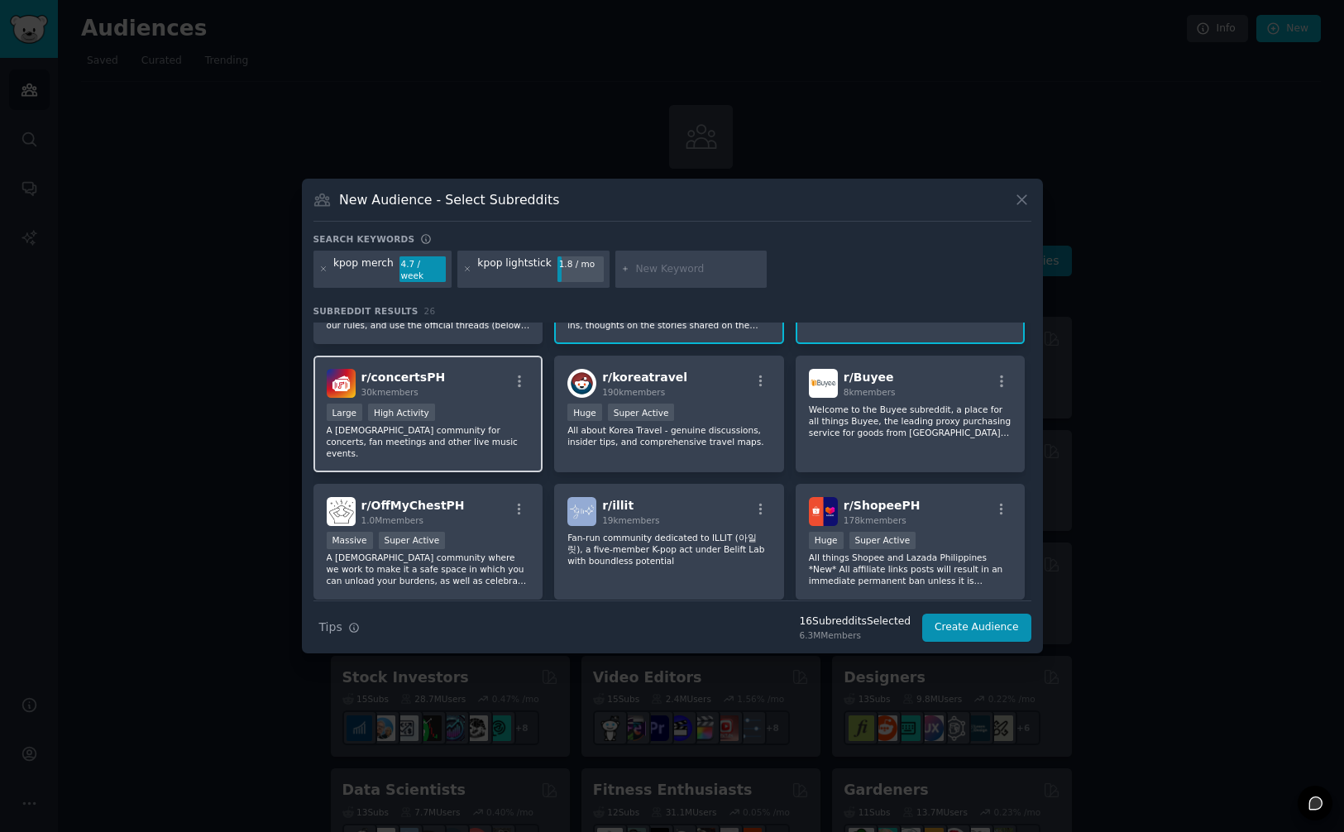
click at [473, 424] on p "A [DEMOGRAPHIC_DATA] community for concerts, fan meetings and other live music …" at bounding box center [429, 441] width 204 height 35
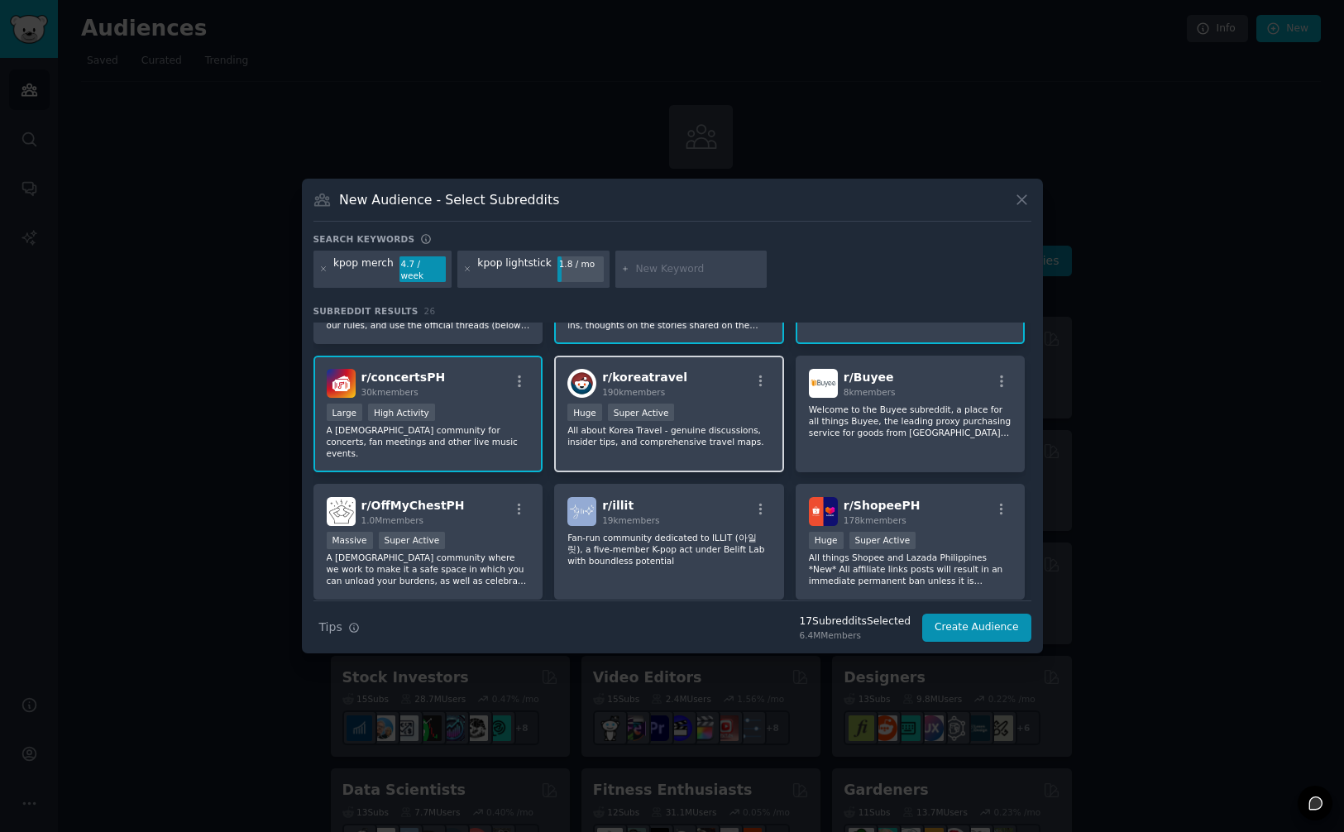
click at [716, 425] on p "All about Korea Travel - genuine discussions, insider tips, and comprehensive t…" at bounding box center [670, 435] width 204 height 23
click at [707, 375] on div "r/ koreatravel 190k members" at bounding box center [670, 383] width 204 height 29
click at [666, 273] on input "text" at bounding box center [698, 269] width 126 height 15
type input "kpop albums"
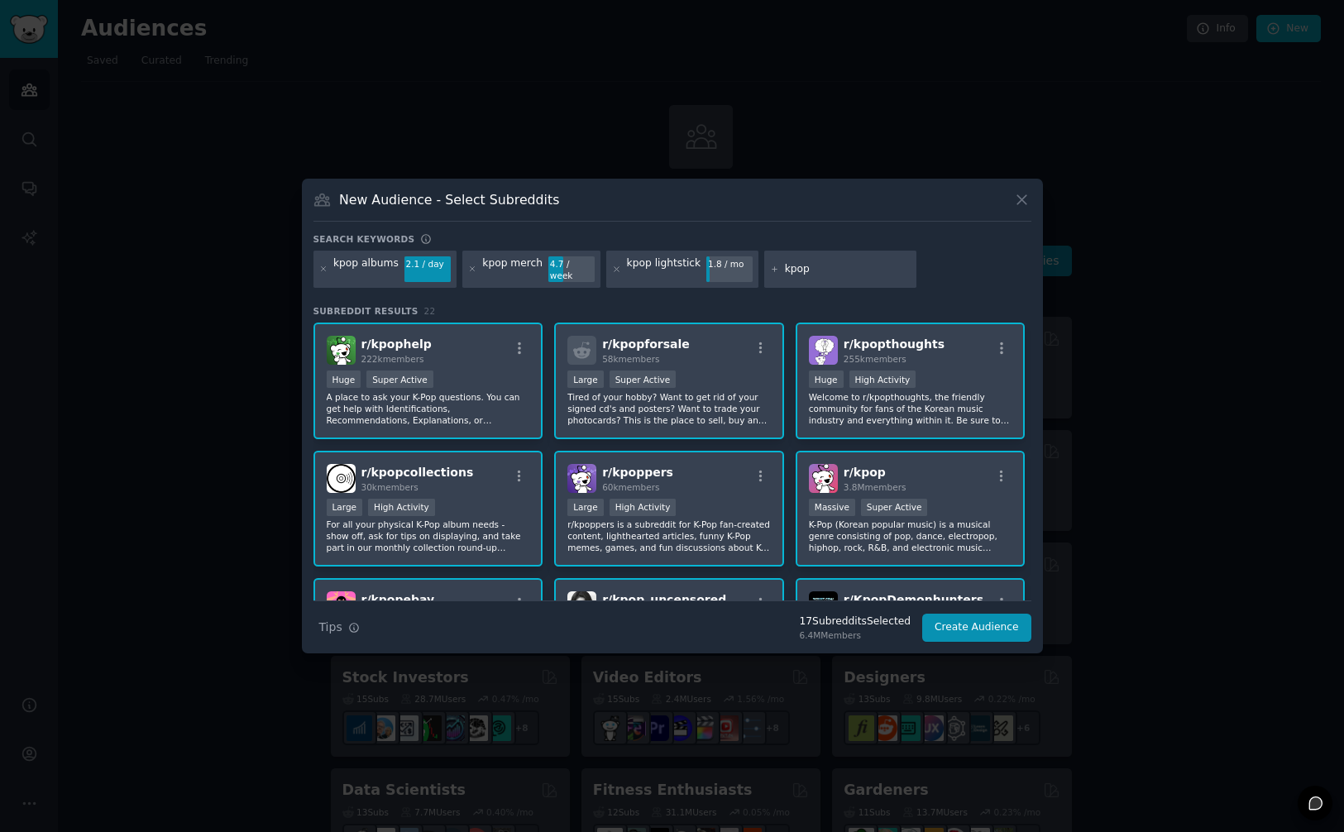
click at [833, 272] on input "kpop" at bounding box center [848, 269] width 126 height 15
type input "kpop accessoris"
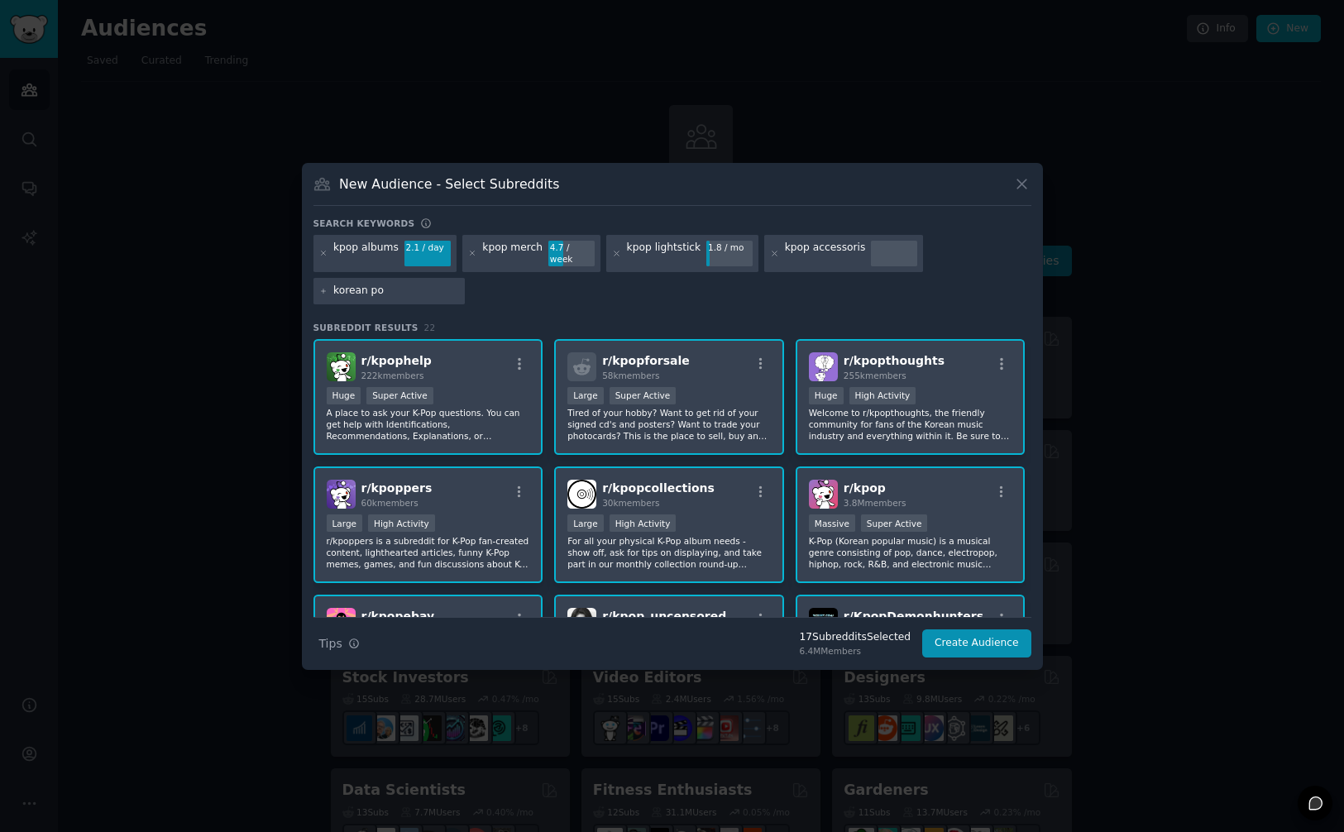
type input "korean pop"
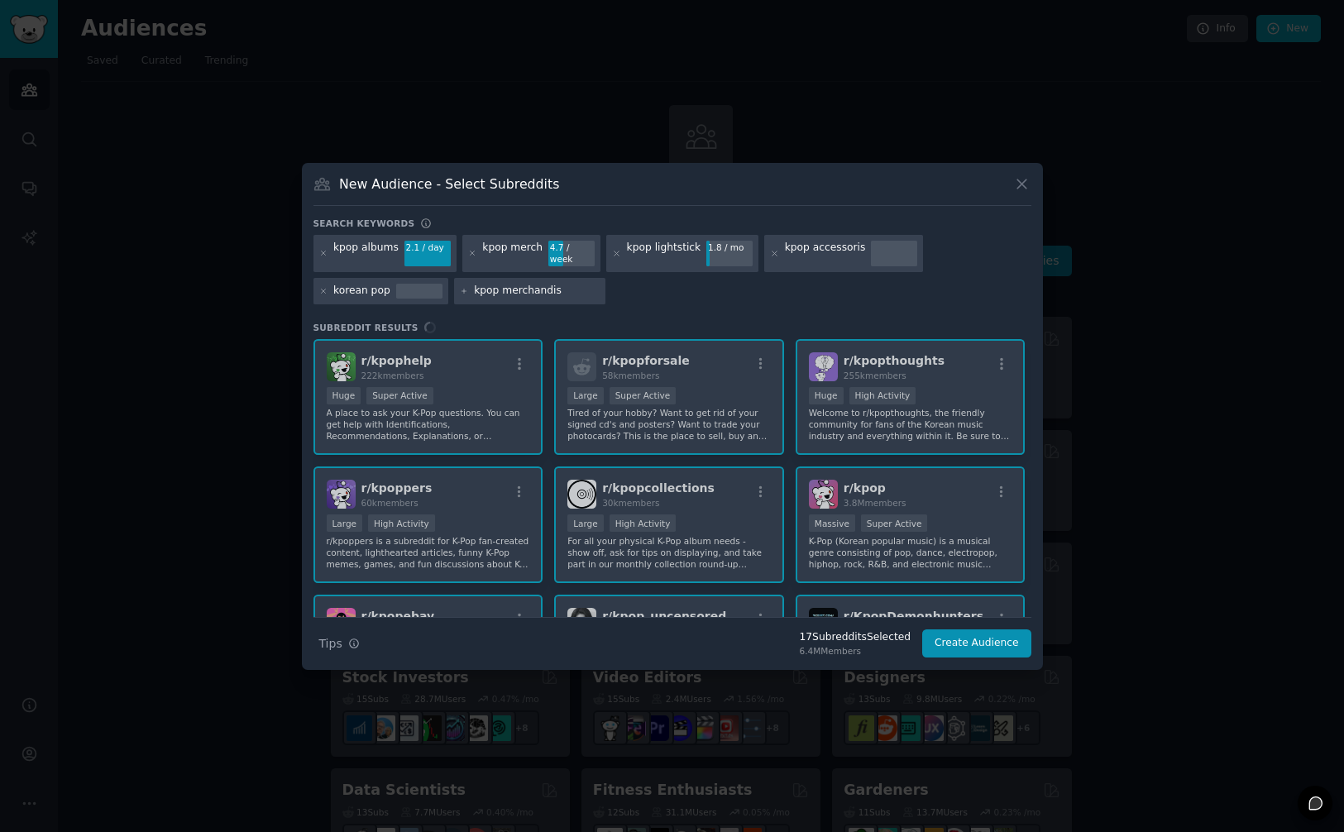
type input "kpop merchandise"
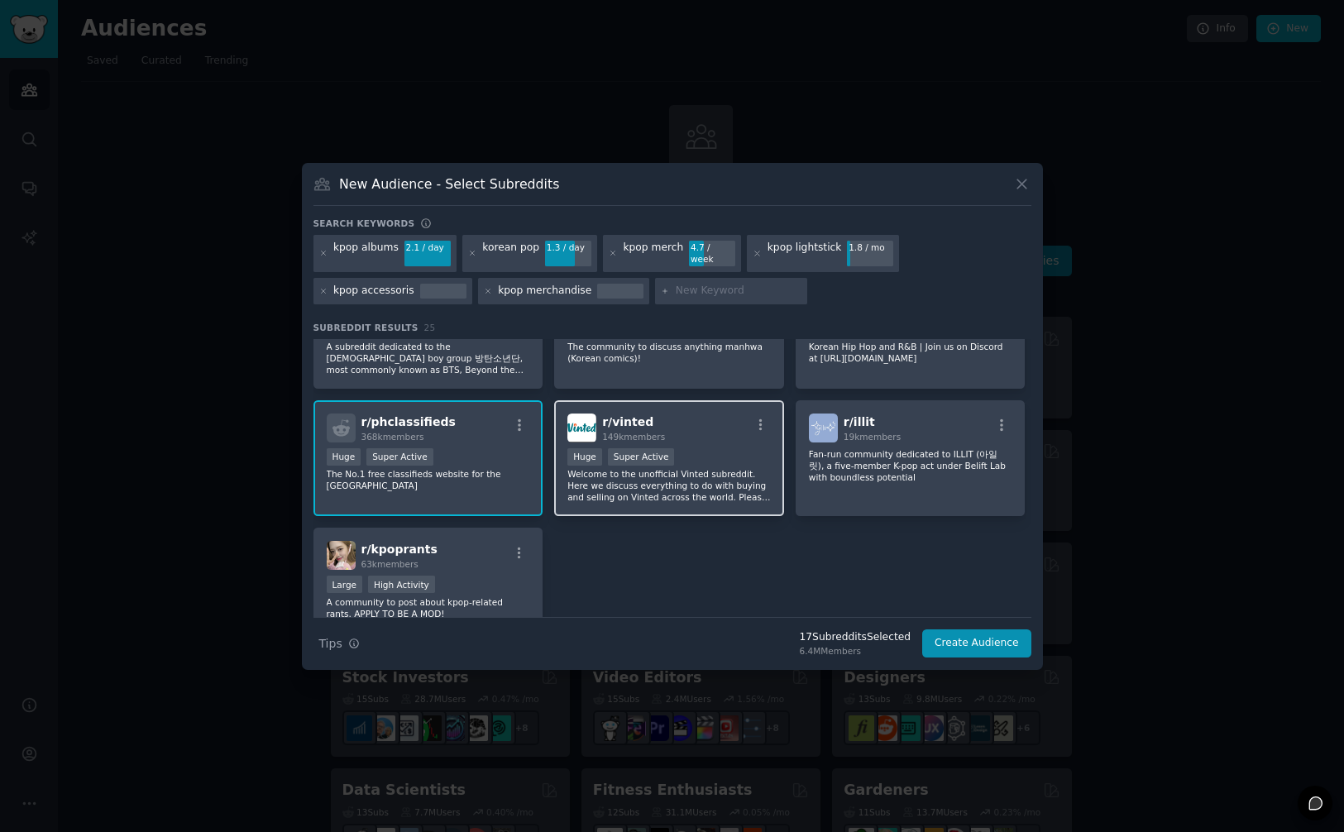
scroll to position [875, 0]
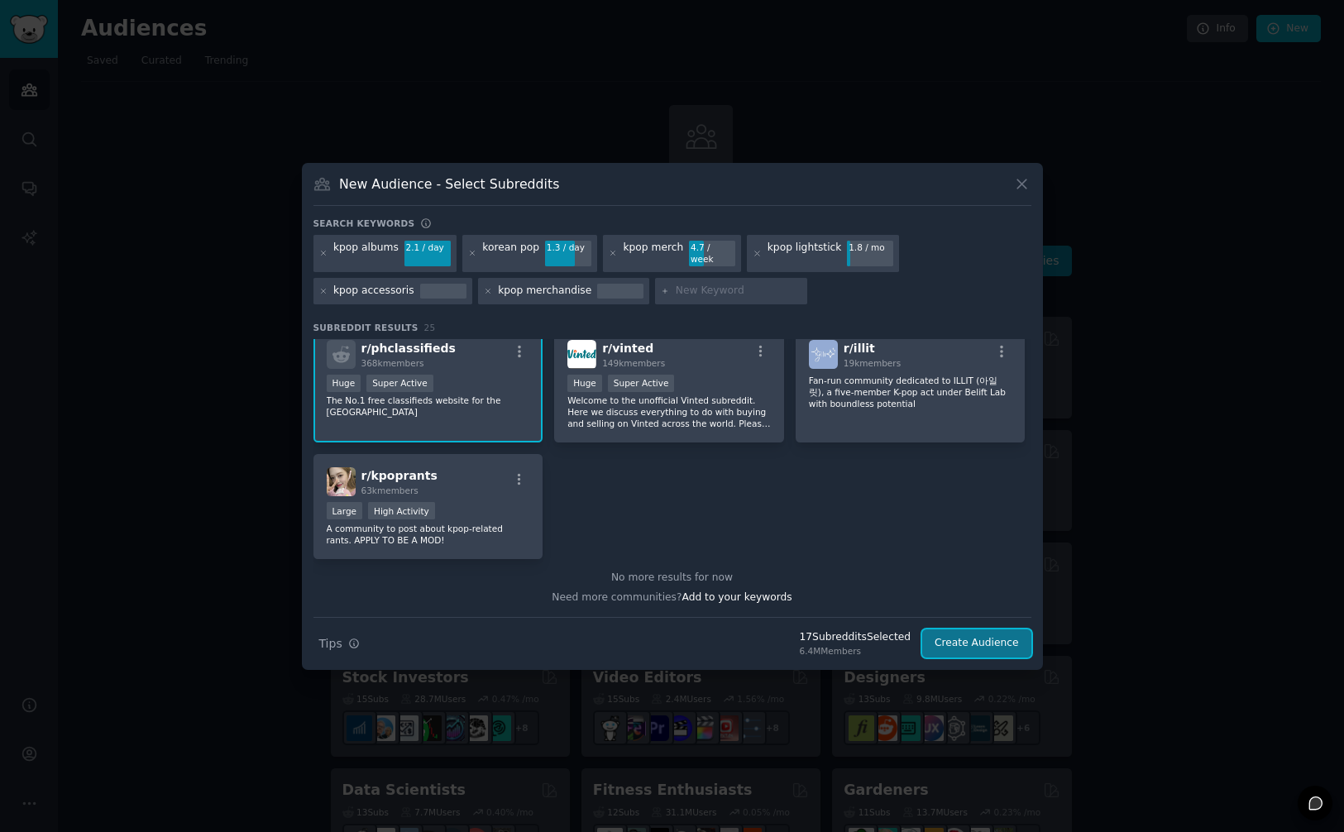
click at [983, 640] on button "Create Audience" at bounding box center [976, 644] width 109 height 28
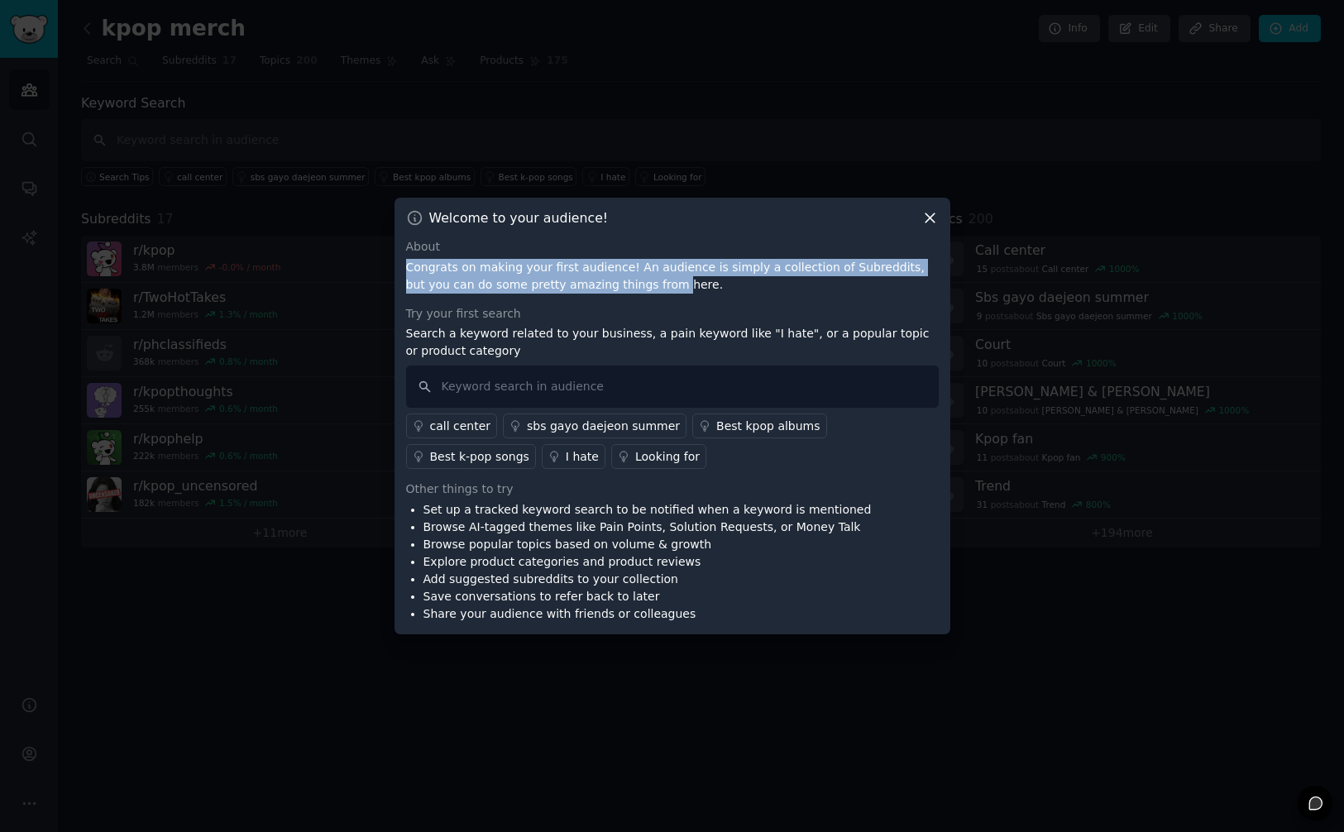
drag, startPoint x: 445, startPoint y: 232, endPoint x: 621, endPoint y: 314, distance: 193.6
click at [612, 304] on div "Welcome to your audience! About Congrats on making your first audience! An audi…" at bounding box center [673, 416] width 556 height 437
click at [621, 314] on div "Try your first search" at bounding box center [672, 313] width 533 height 17
drag, startPoint x: 525, startPoint y: 295, endPoint x: 608, endPoint y: 317, distance: 85.7
click at [608, 314] on div "About Congrats on making your first audience! An audience is simply a collectio…" at bounding box center [672, 430] width 533 height 385
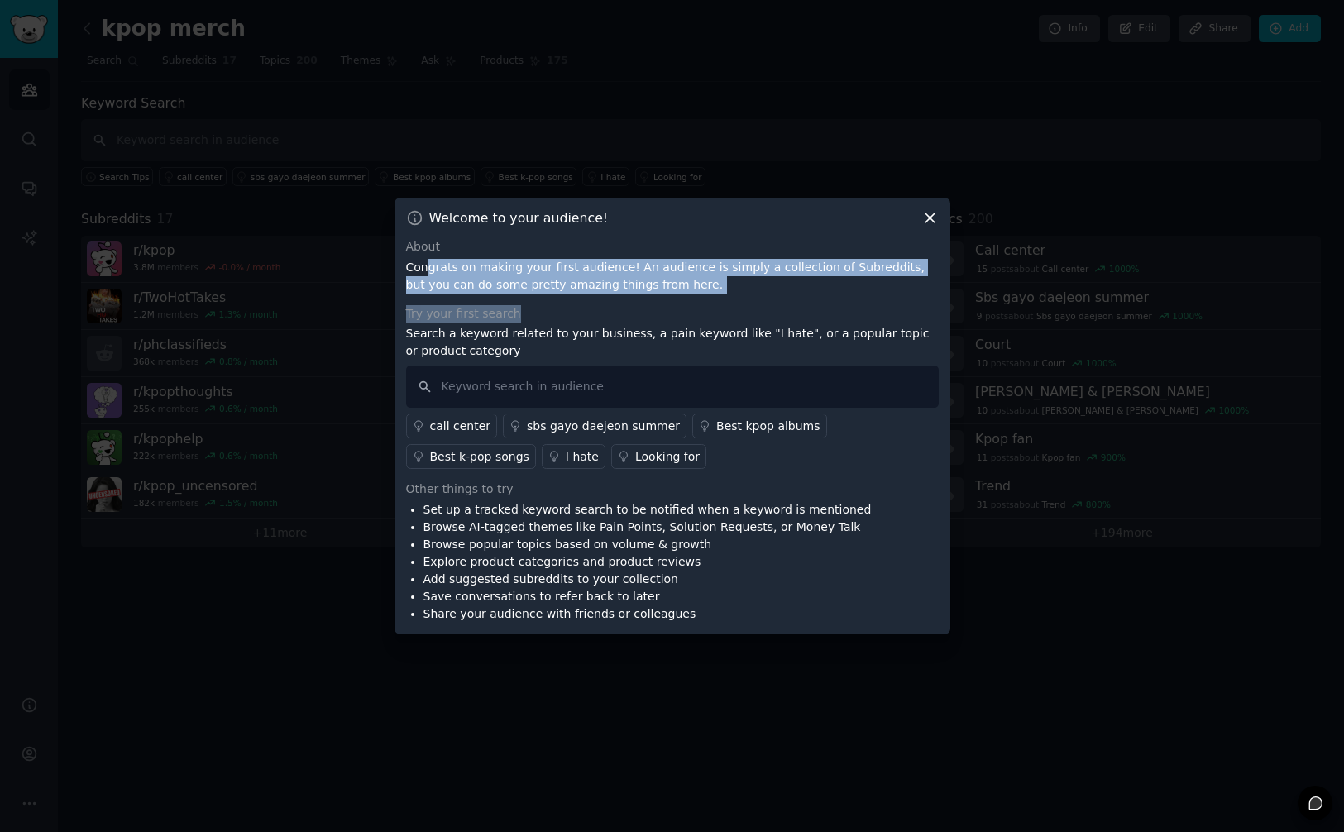
click at [608, 318] on div "Try your first search" at bounding box center [672, 313] width 533 height 17
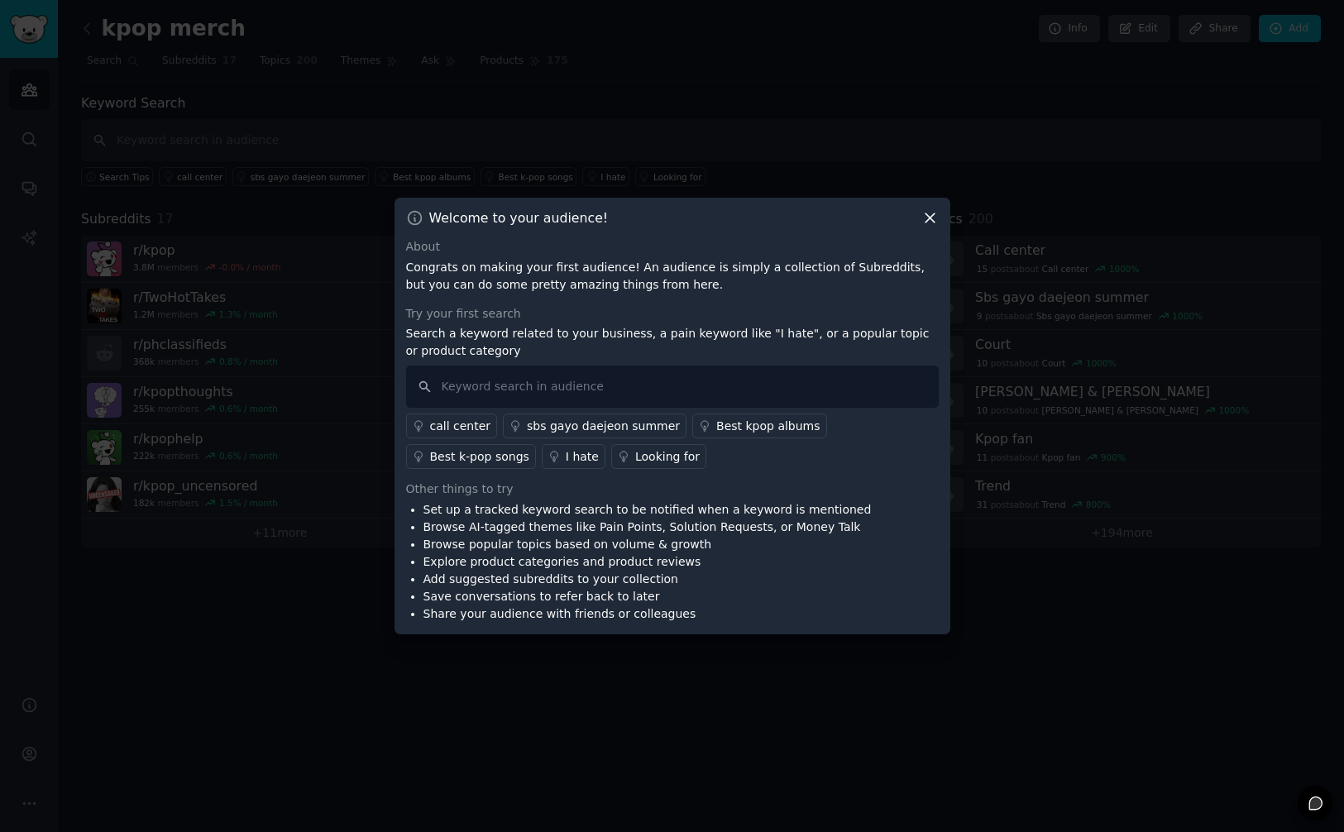
click at [441, 338] on p "Search a keyword related to your business, a pain keyword like "I hate", or a p…" at bounding box center [672, 342] width 533 height 35
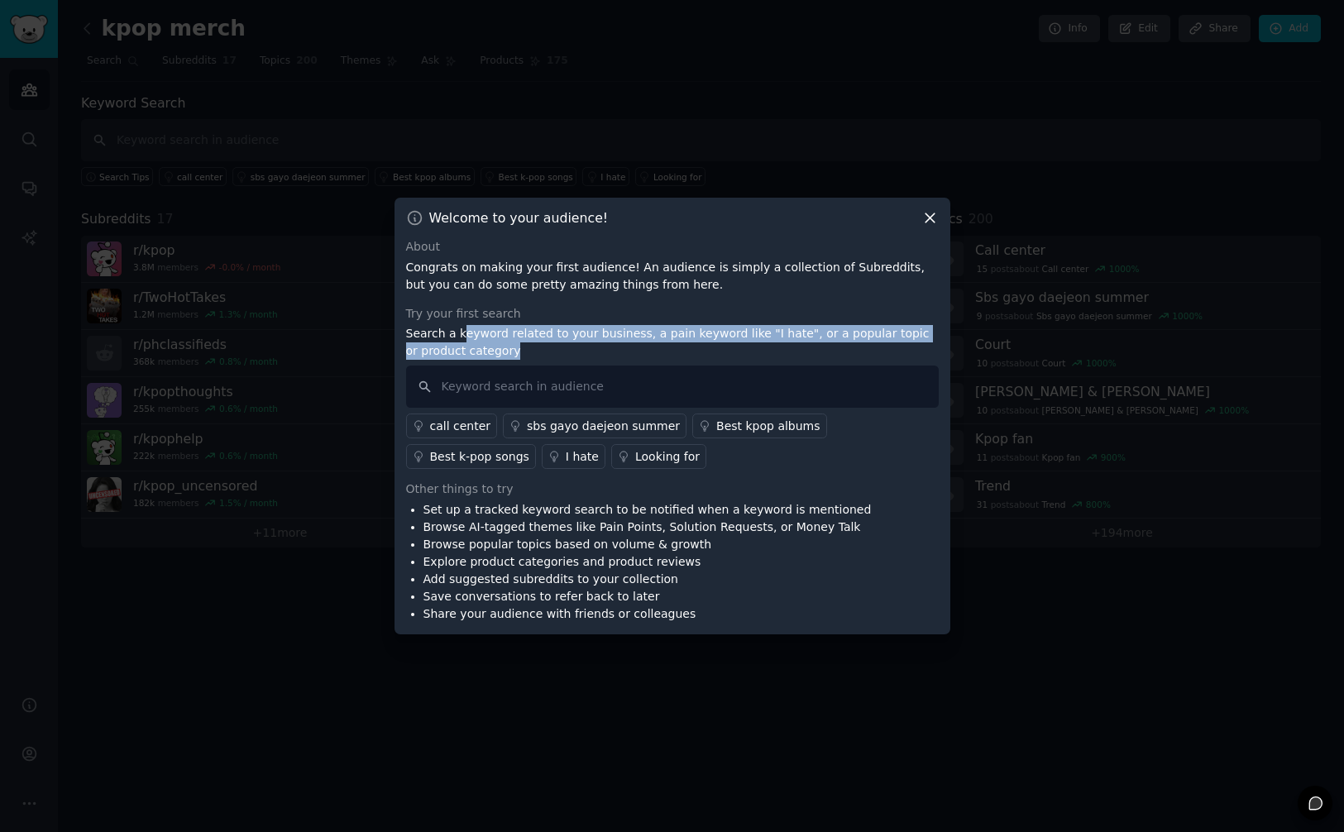
drag, startPoint x: 645, startPoint y: 341, endPoint x: 657, endPoint y: 343, distance: 11.8
click at [657, 343] on p "Search a keyword related to your business, a pain keyword like "I hate", or a p…" at bounding box center [672, 342] width 533 height 35
click at [658, 346] on p "Search a keyword related to your business, a pain keyword like "I hate", or a p…" at bounding box center [672, 342] width 533 height 35
drag, startPoint x: 504, startPoint y: 326, endPoint x: 685, endPoint y: 341, distance: 181.8
click at [685, 341] on p "Search a keyword related to your business, a pain keyword like "I hate", or a p…" at bounding box center [672, 342] width 533 height 35
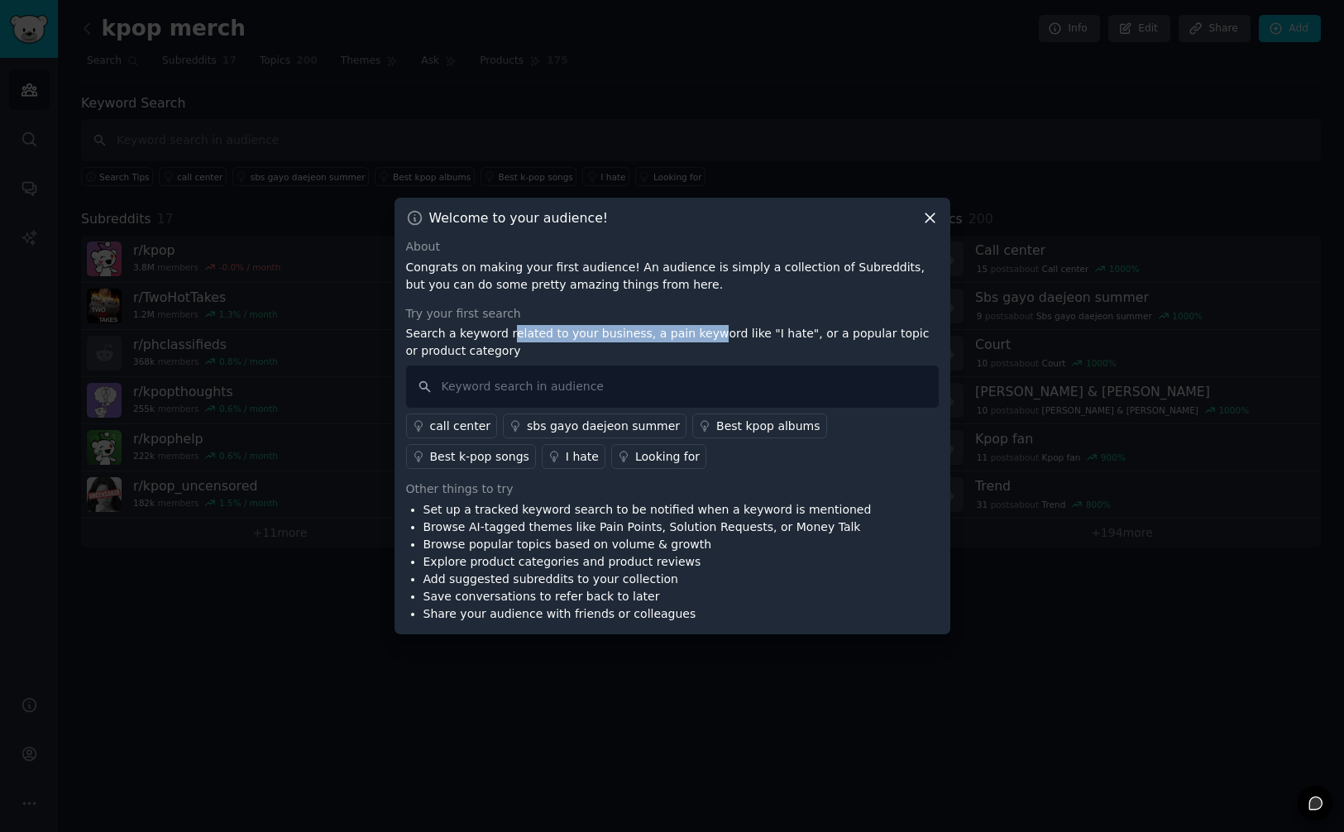
click at [685, 341] on p "Search a keyword related to your business, a pain keyword like "I hate", or a p…" at bounding box center [672, 342] width 533 height 35
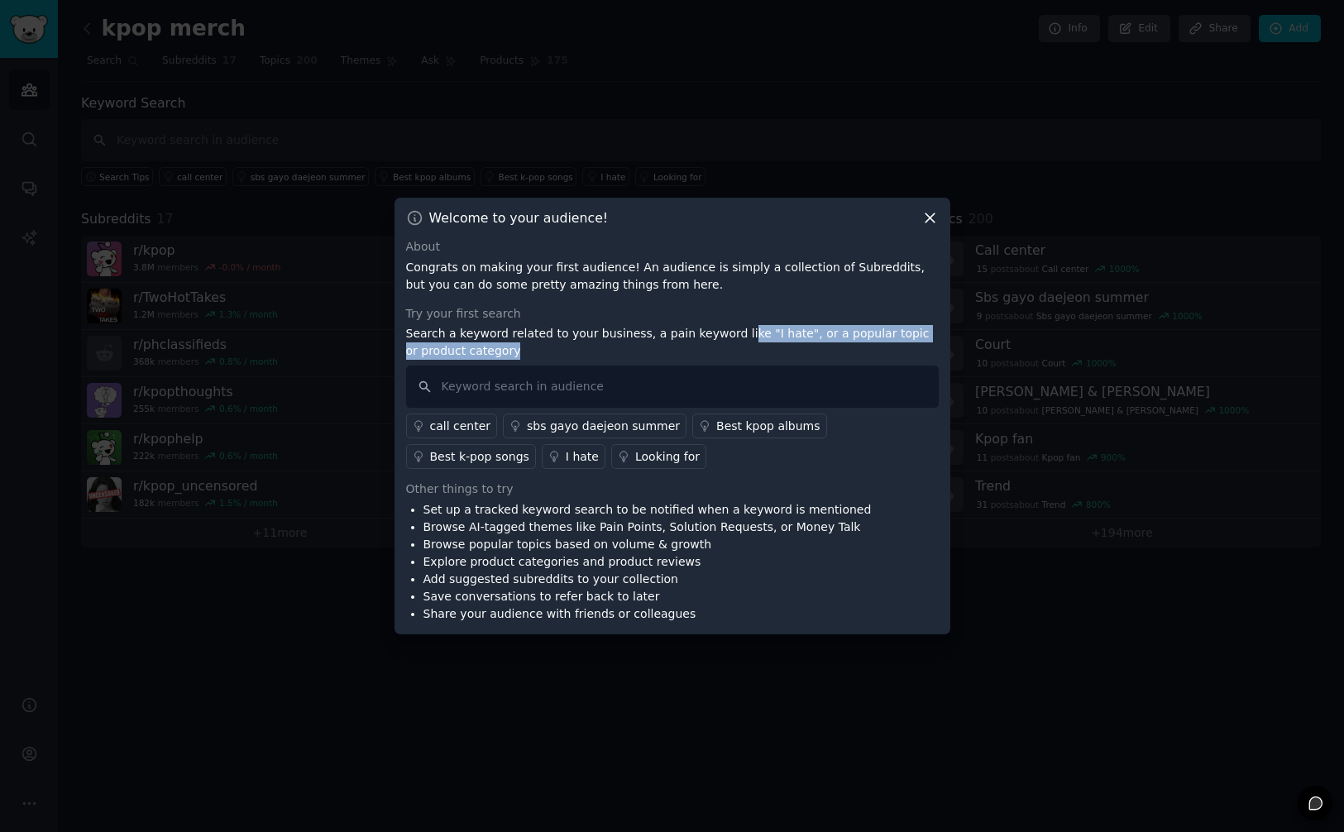
drag, startPoint x: 713, startPoint y: 338, endPoint x: 790, endPoint y: 344, distance: 77.2
click at [790, 344] on p "Search a keyword related to your business, a pain keyword like "I hate", or a p…" at bounding box center [672, 342] width 533 height 35
drag, startPoint x: 777, startPoint y: 339, endPoint x: 881, endPoint y: 347, distance: 104.5
click at [881, 347] on p "Search a keyword related to your business, a pain keyword like "I hate", or a p…" at bounding box center [672, 342] width 533 height 35
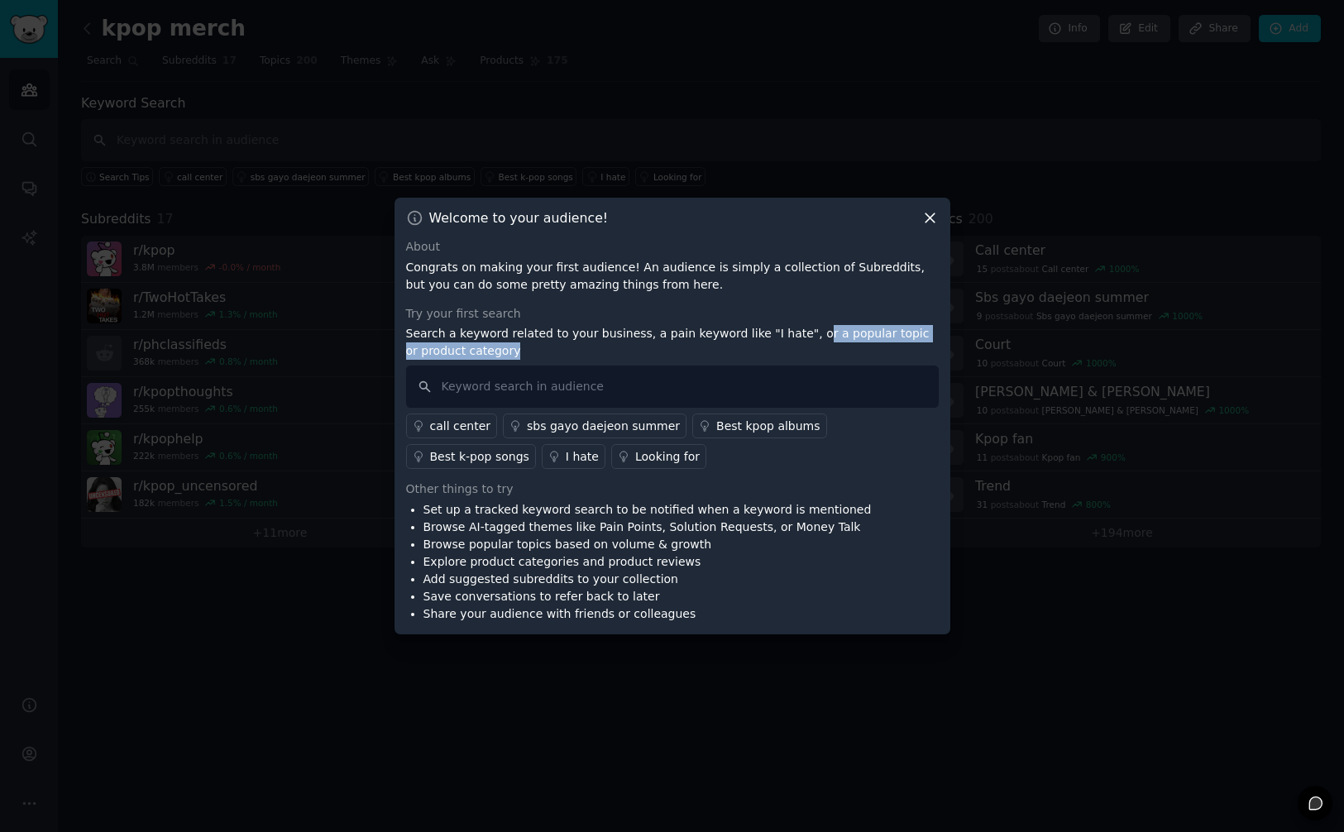
click at [881, 347] on p "Search a keyword related to your business, a pain keyword like "I hate", or a p…" at bounding box center [672, 342] width 533 height 35
click at [755, 430] on div "Best kpop albums" at bounding box center [768, 426] width 104 height 17
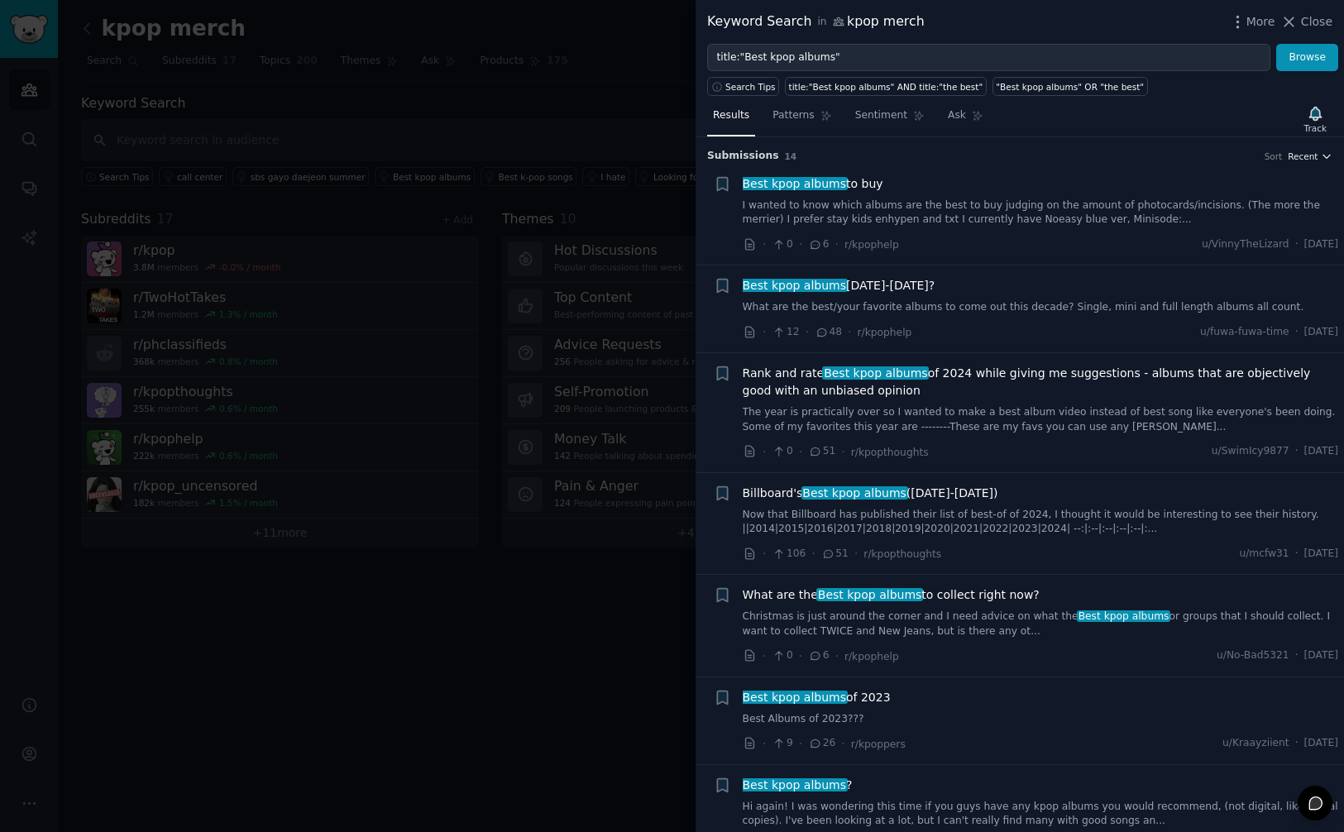
click at [1321, 158] on icon "button" at bounding box center [1327, 157] width 12 height 12
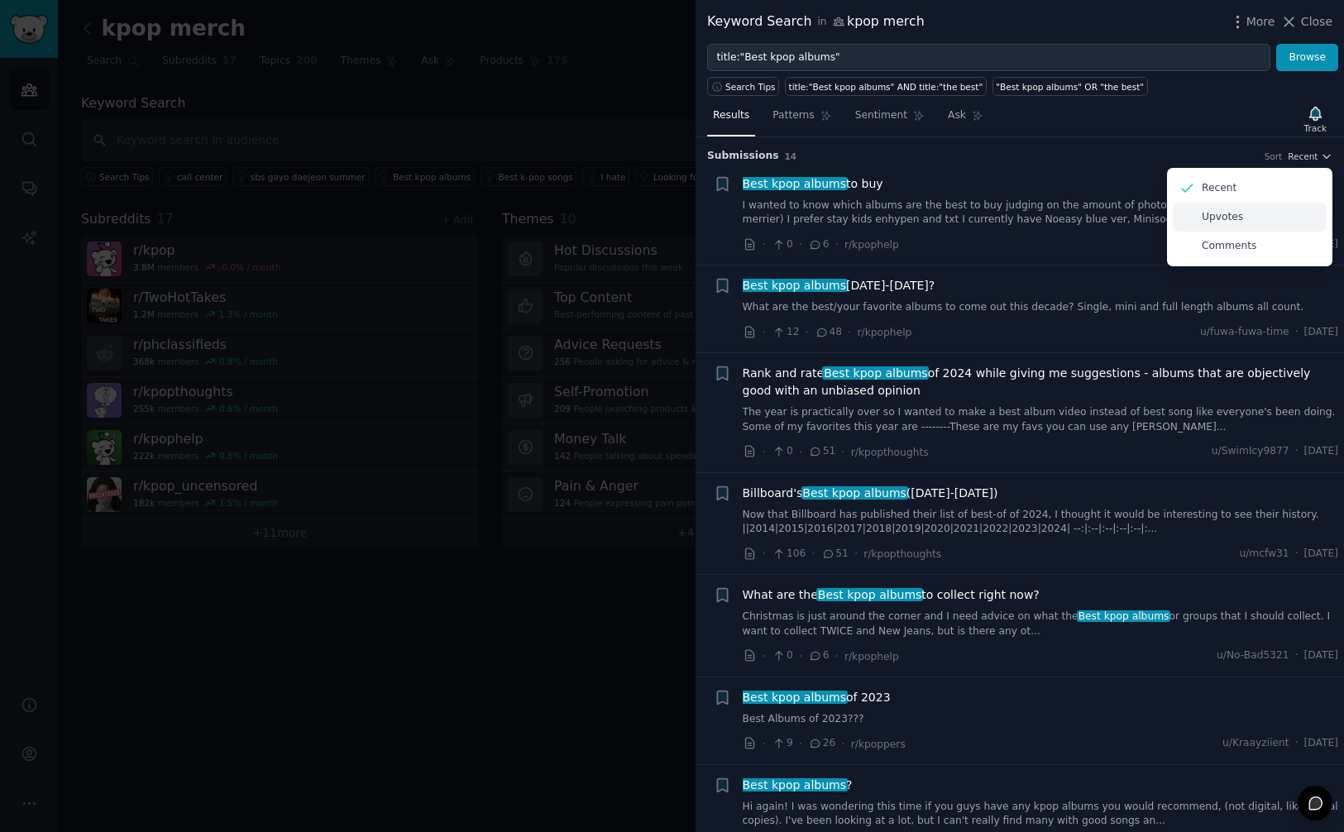
click at [1234, 218] on p "Upvotes" at bounding box center [1222, 217] width 41 height 15
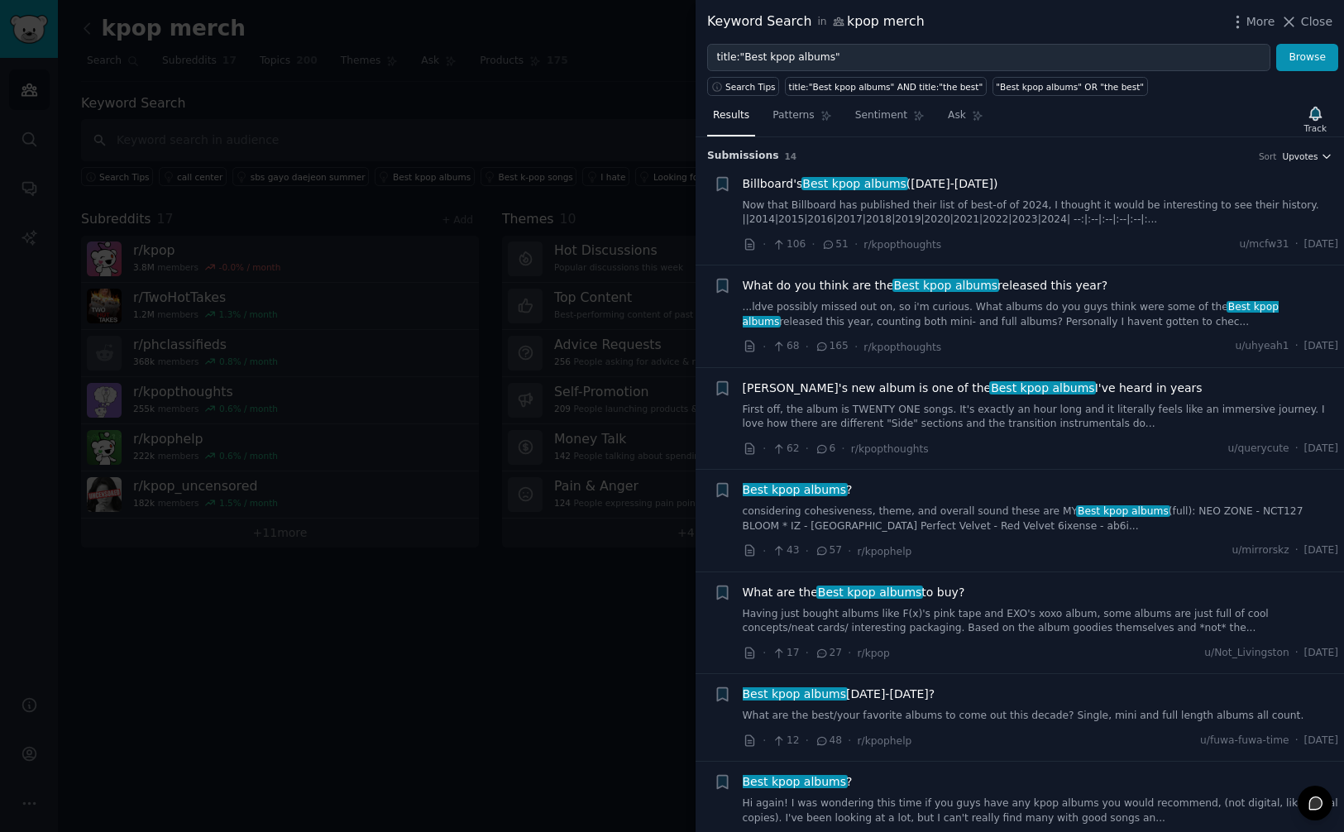
click at [1307, 158] on span "Upvotes" at bounding box center [1300, 157] width 36 height 12
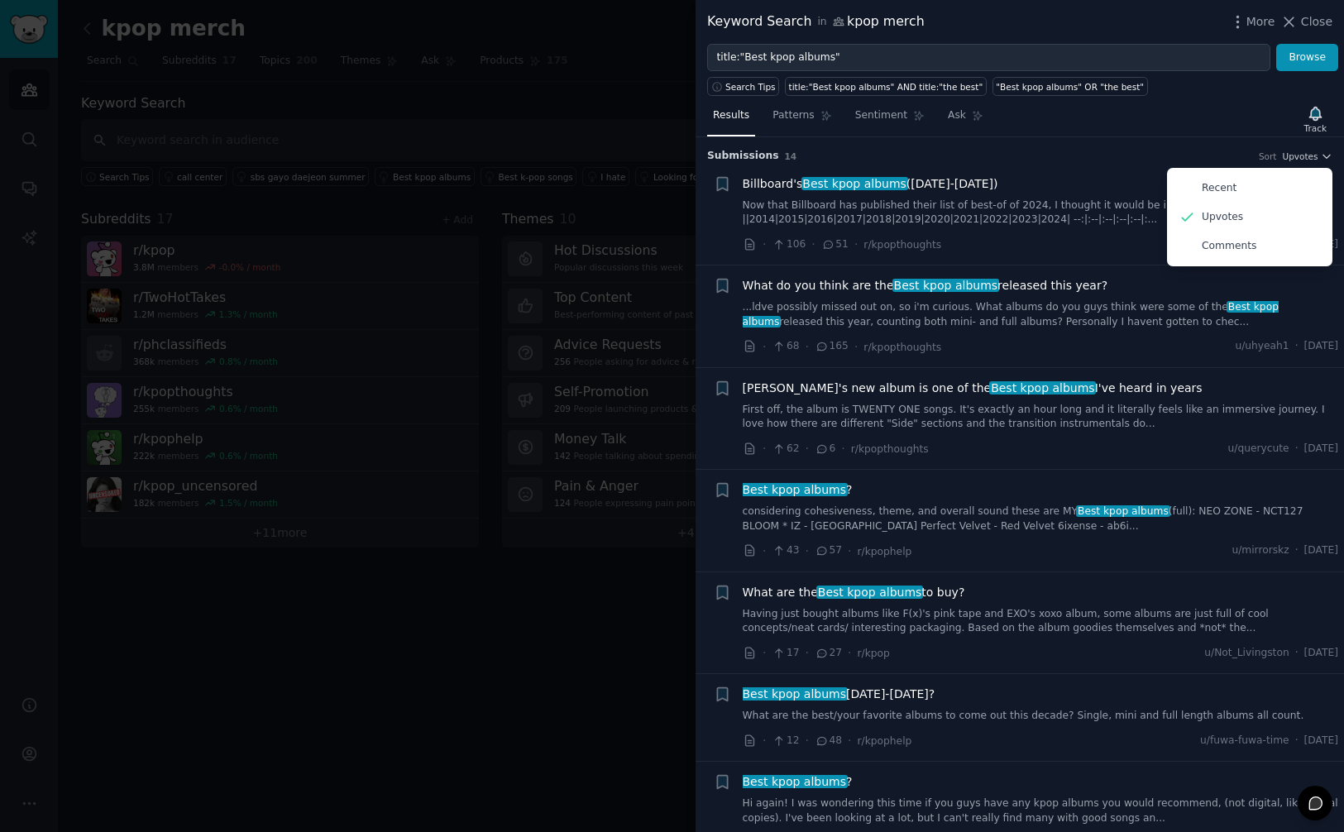
click at [1067, 149] on h3 "Submission s 14 Sort Upvotes Recent Upvotes Comments" at bounding box center [1019, 156] width 625 height 15
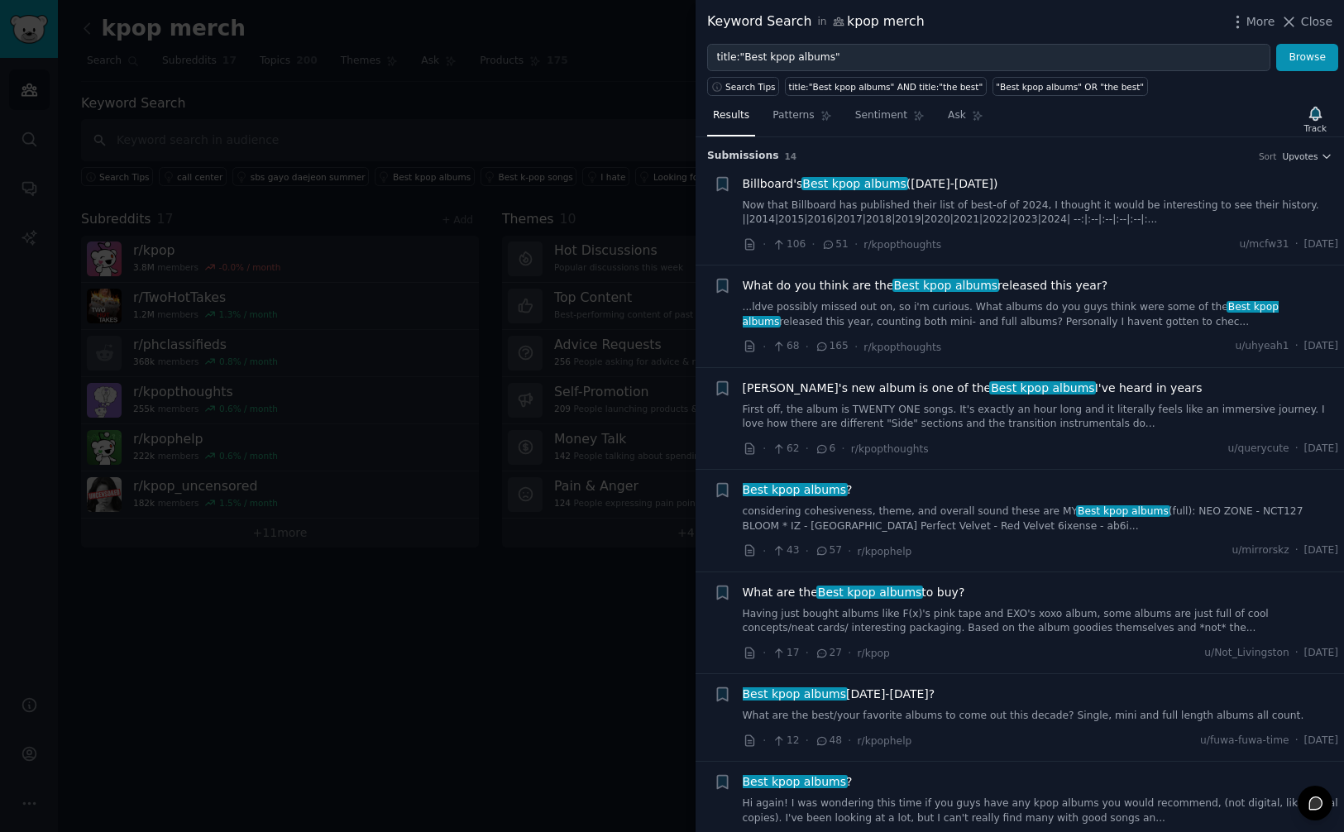
click at [1298, 164] on li "+ Billboard's Best kpop albums (2014-2024) Now that Billboard has published the…" at bounding box center [1020, 215] width 649 height 102
click at [1298, 162] on div "Submission s 14 Sort Upvotes + Billboard's Best kpop albums (2014-2024) Now tha…" at bounding box center [1020, 484] width 649 height 695
click at [1299, 156] on span "Upvotes" at bounding box center [1300, 157] width 36 height 12
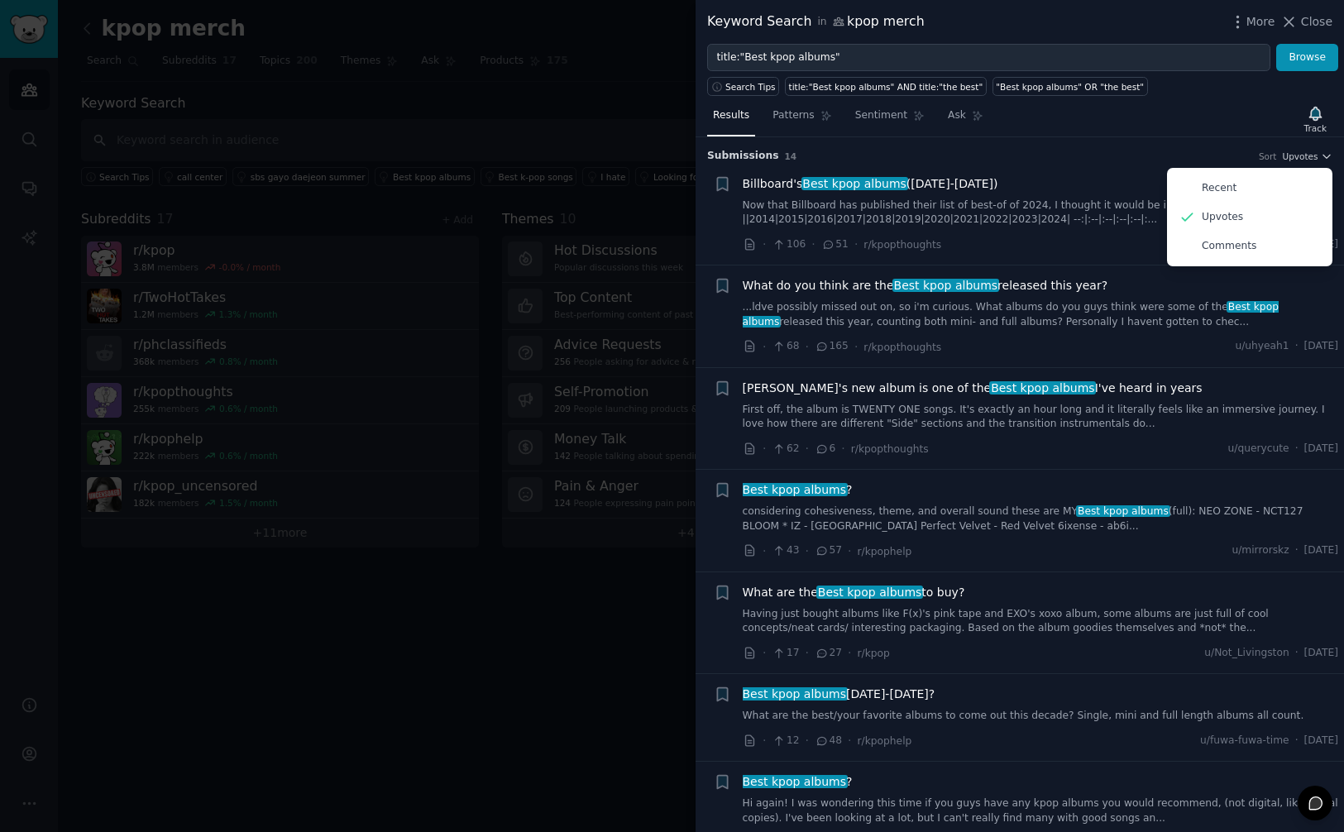
click at [1086, 154] on h3 "Submission s 14 Sort Upvotes Recent Upvotes Comments" at bounding box center [1019, 156] width 625 height 15
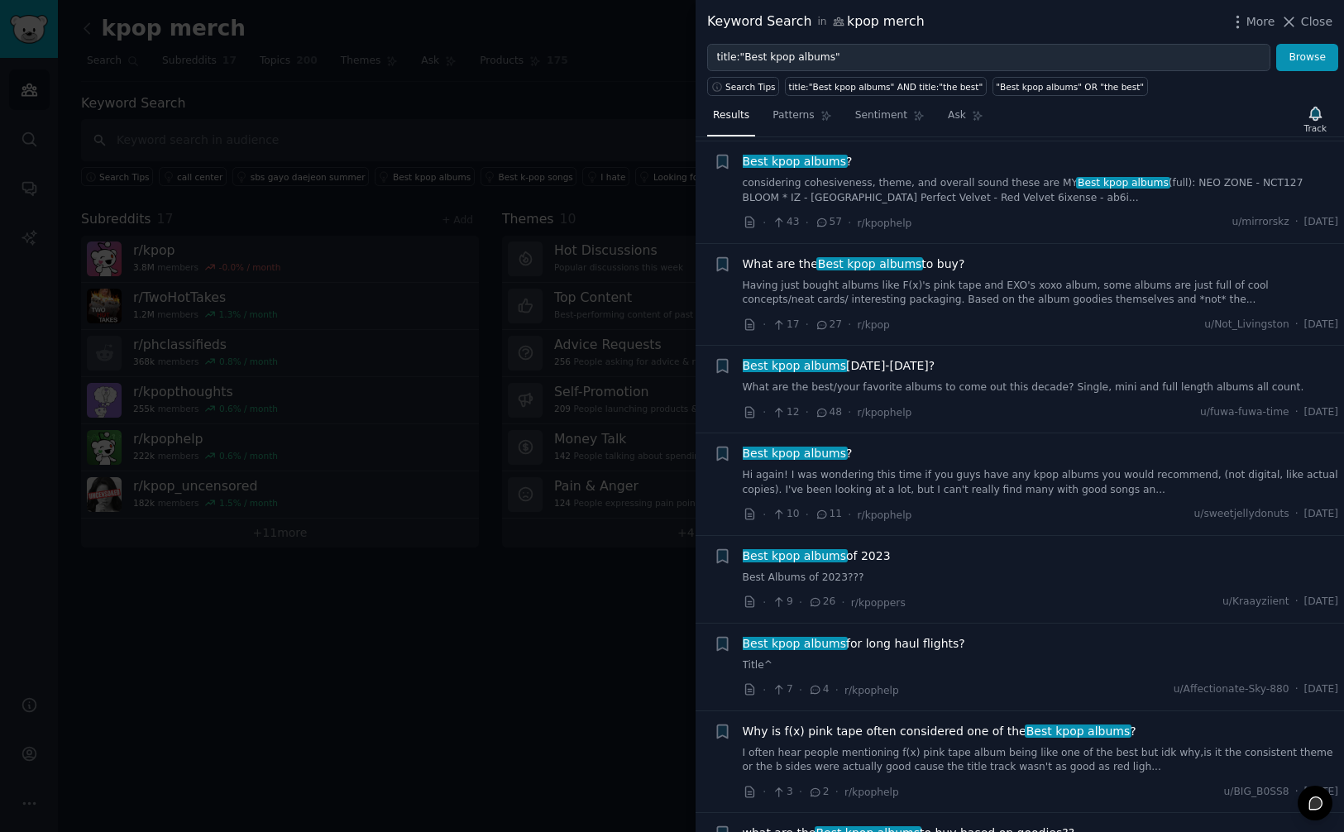
scroll to position [329, 0]
drag, startPoint x: 1006, startPoint y: 264, endPoint x: 740, endPoint y: 267, distance: 266.4
click at [740, 267] on div "+ What are the Best kpop albums to buy? Having just bought albums like F(x)'s p…" at bounding box center [1026, 294] width 625 height 79
copy span "What are the Best kpop albums to buy?"
click at [913, 267] on span "What are the Best kpop albums to buy?" at bounding box center [854, 263] width 223 height 17
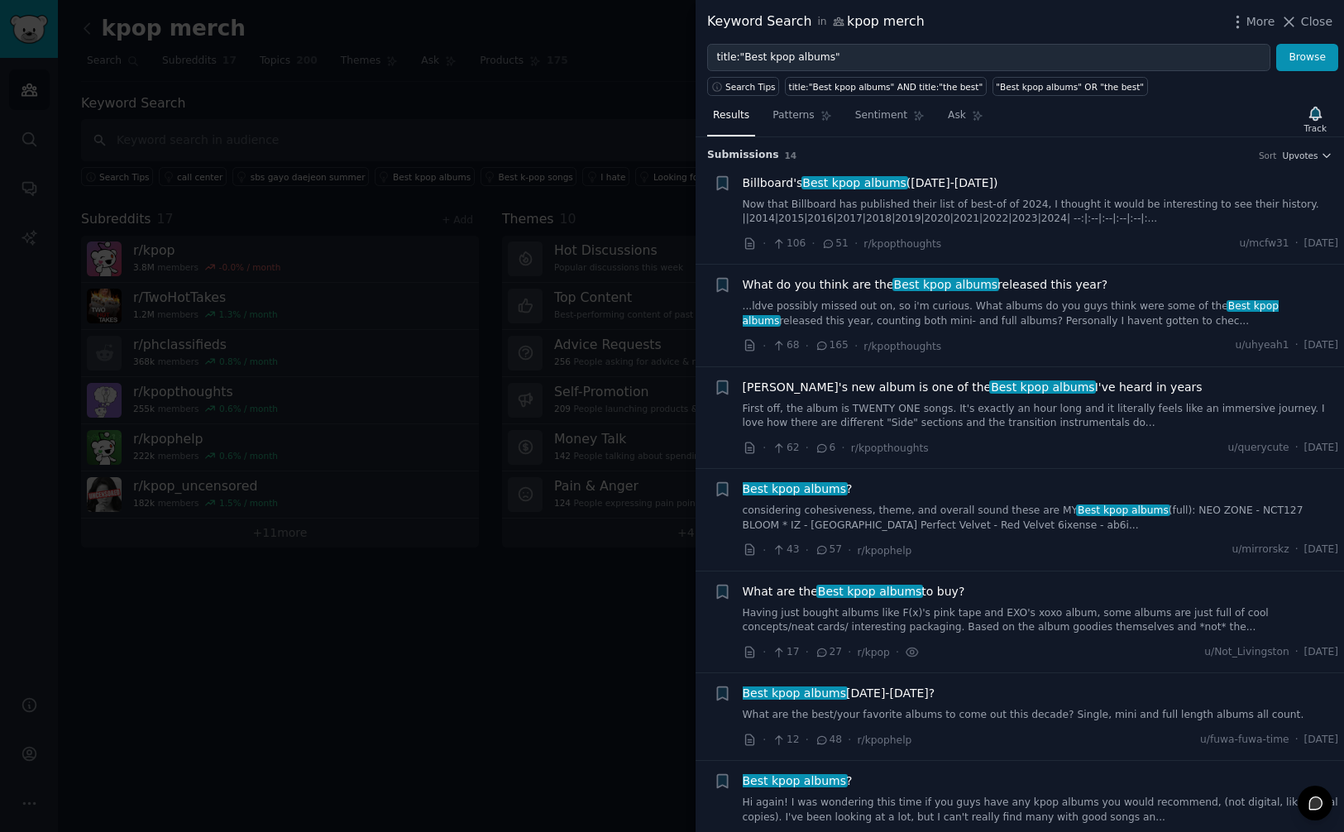
scroll to position [0, 0]
click at [791, 127] on link "Patterns" at bounding box center [802, 120] width 70 height 34
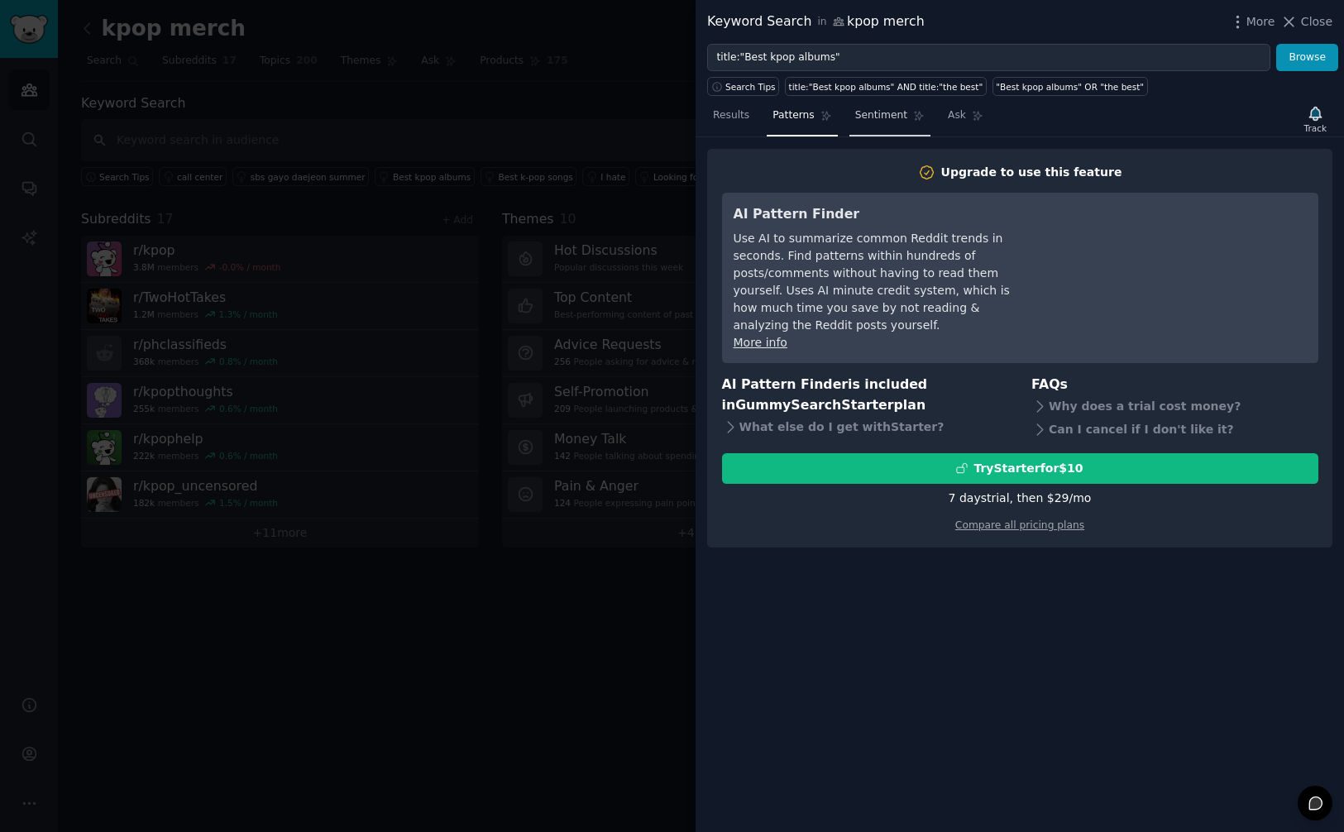
click at [867, 129] on link "Sentiment" at bounding box center [890, 120] width 81 height 34
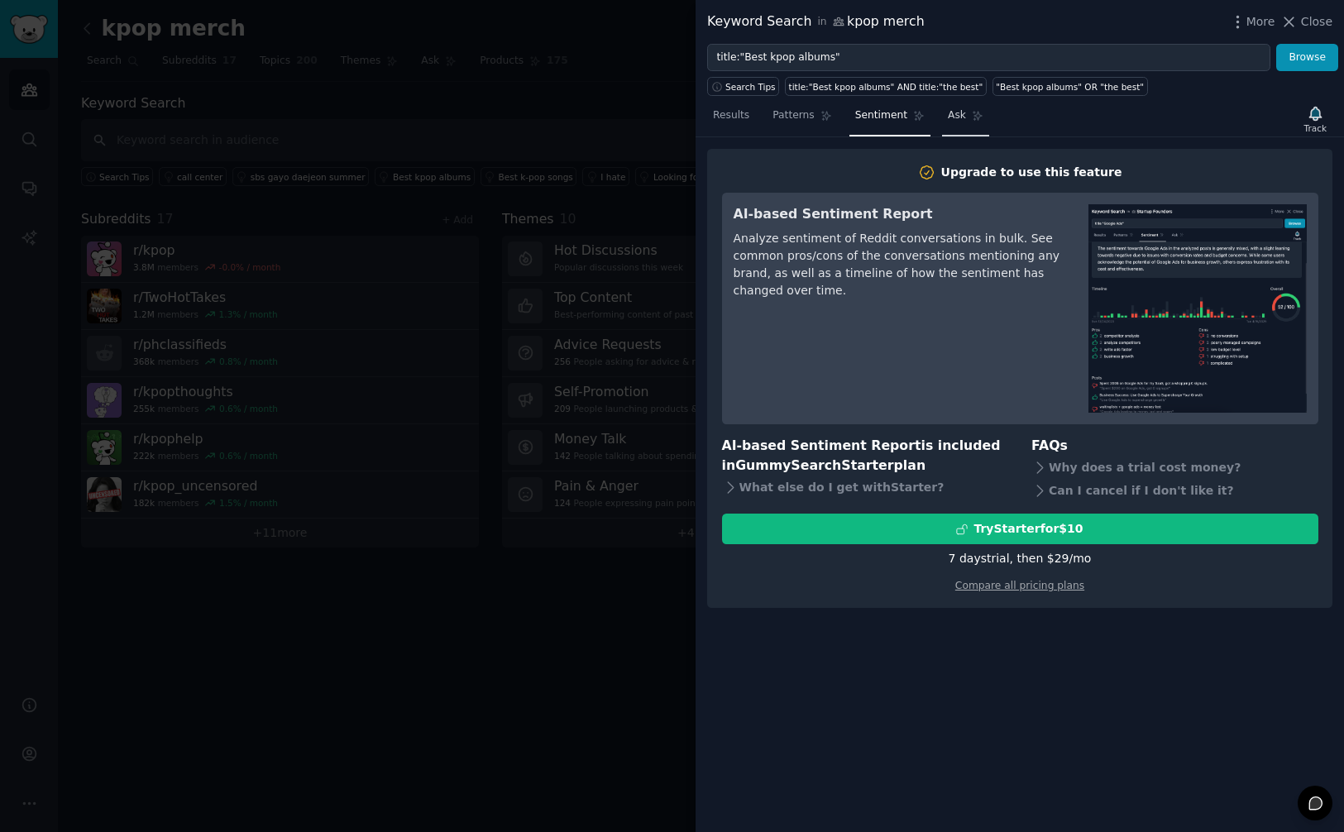
drag, startPoint x: 967, startPoint y: 112, endPoint x: 930, endPoint y: 132, distance: 42.2
click at [972, 113] on icon at bounding box center [978, 116] width 12 height 12
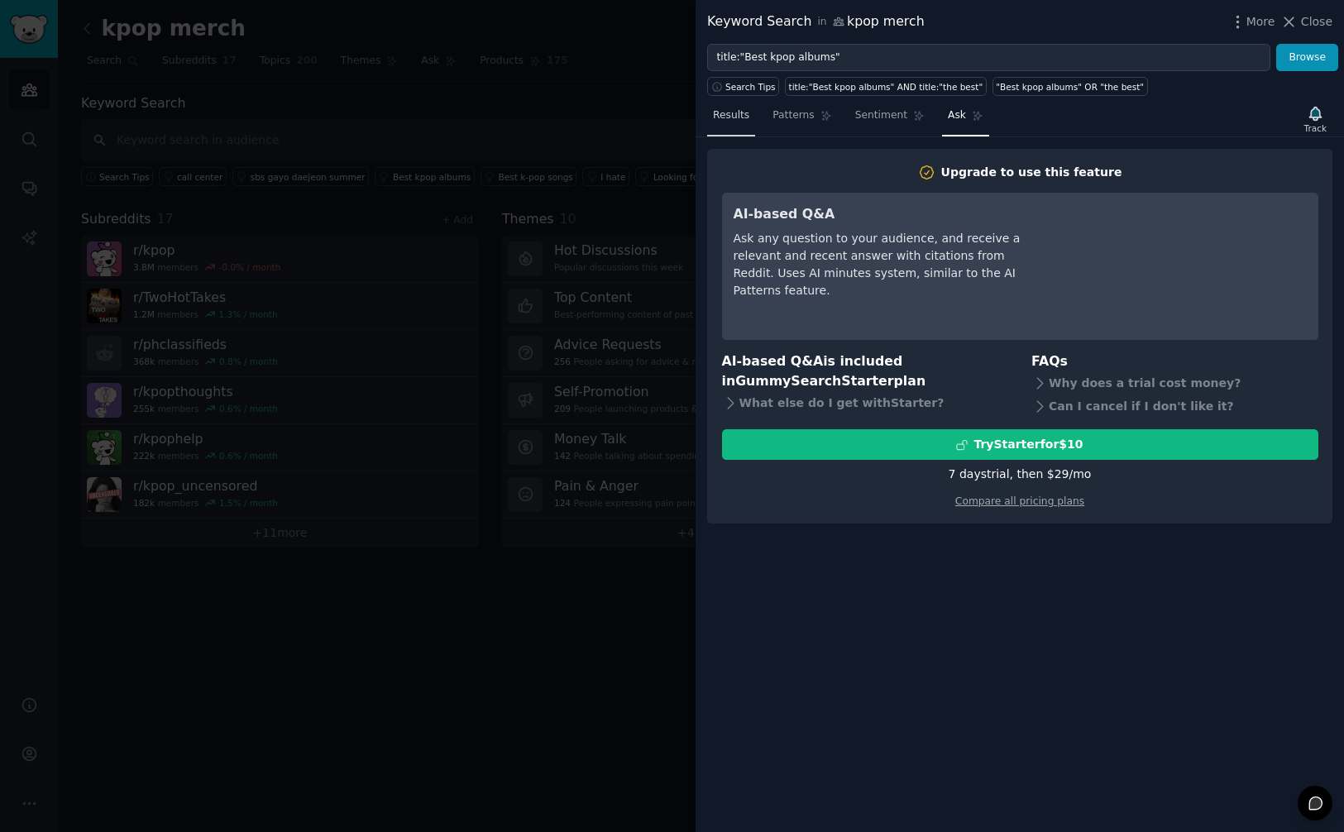
click at [736, 132] on link "Results" at bounding box center [731, 120] width 48 height 34
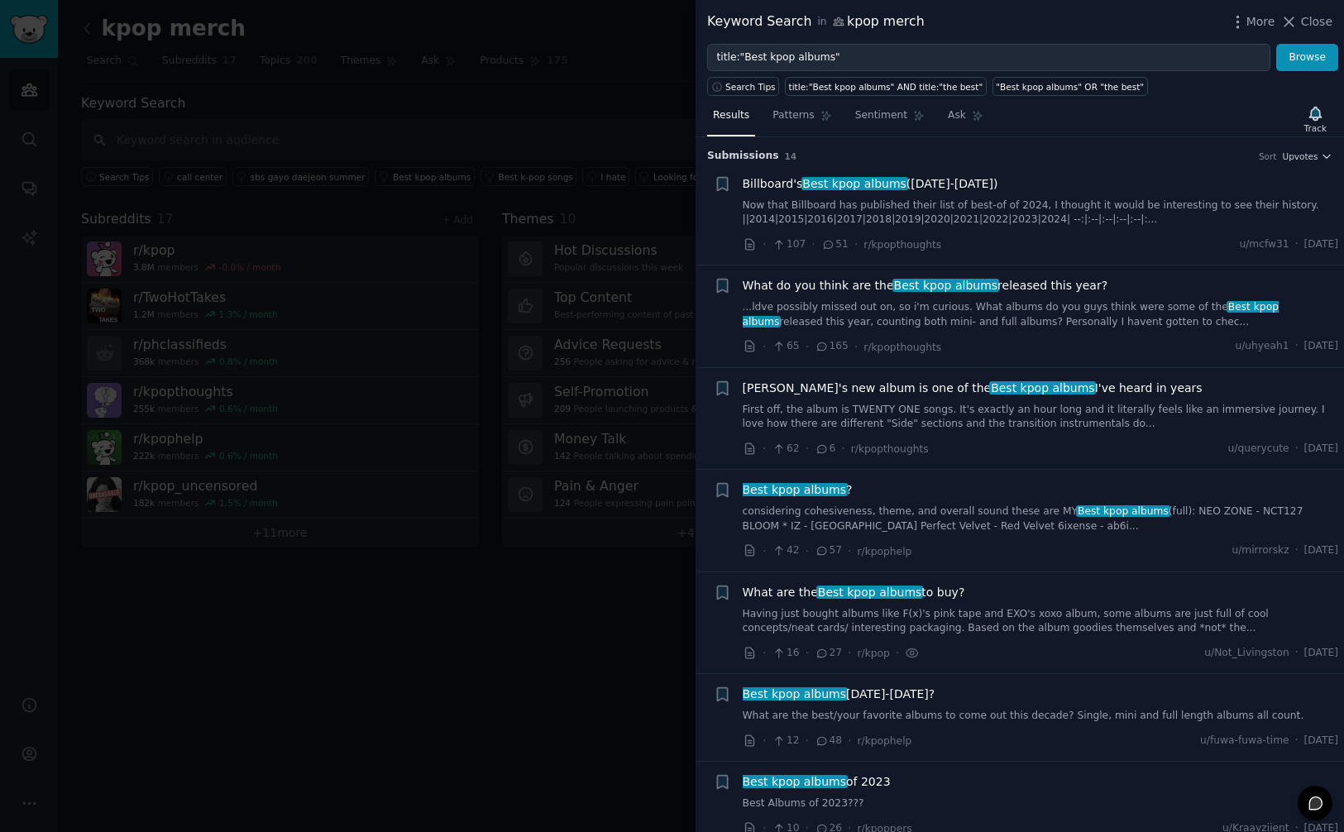
click at [572, 629] on div at bounding box center [672, 416] width 1344 height 832
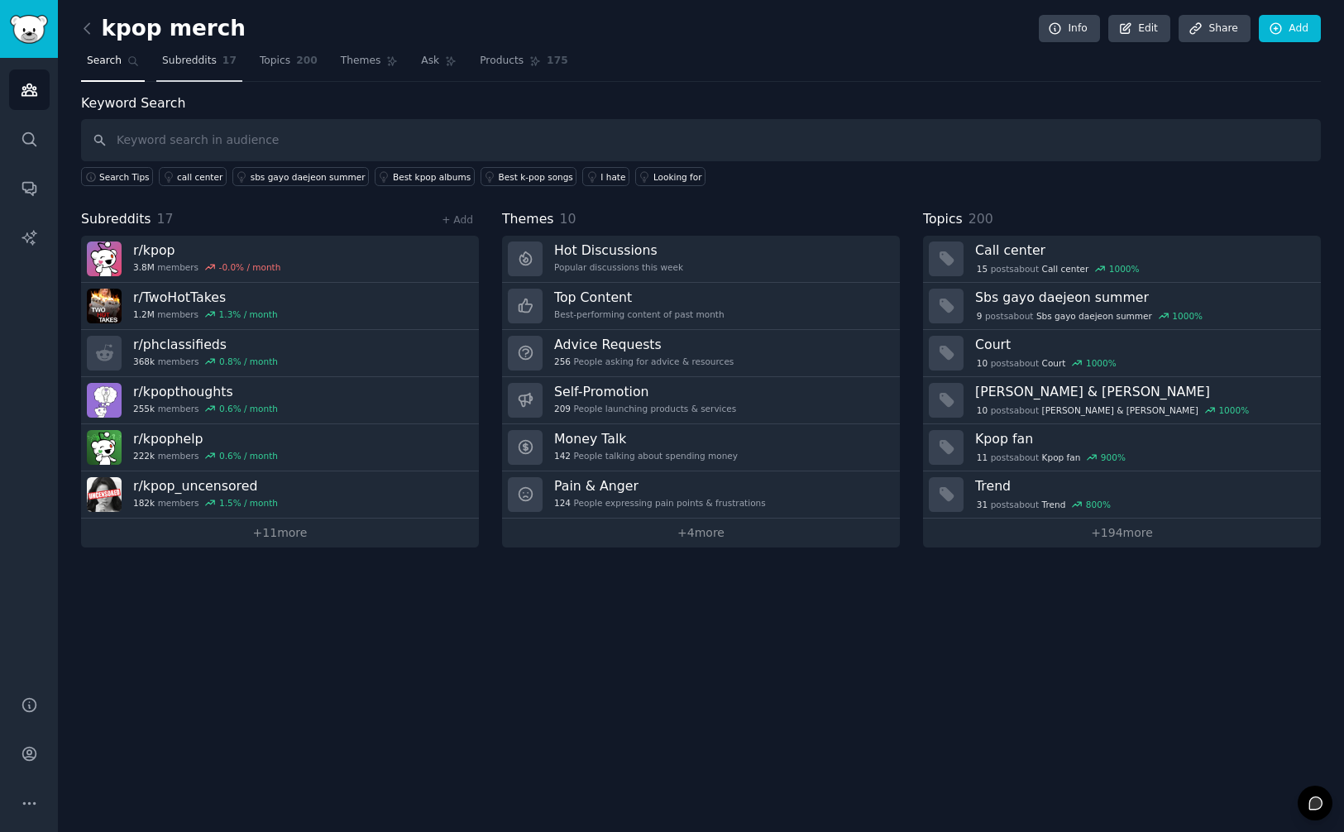
click at [189, 63] on span "Subreddits" at bounding box center [189, 61] width 55 height 15
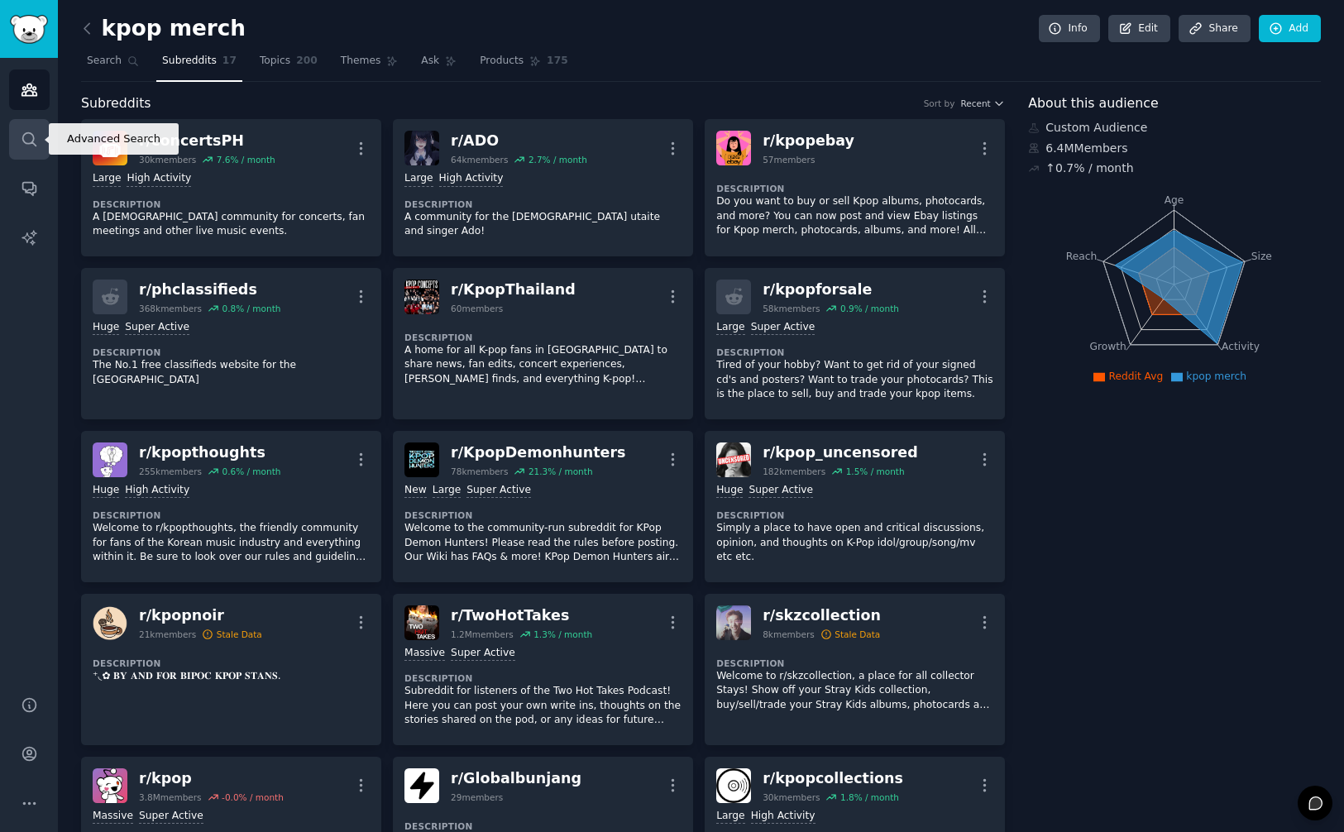
click at [27, 141] on icon "Sidebar" at bounding box center [29, 139] width 17 height 17
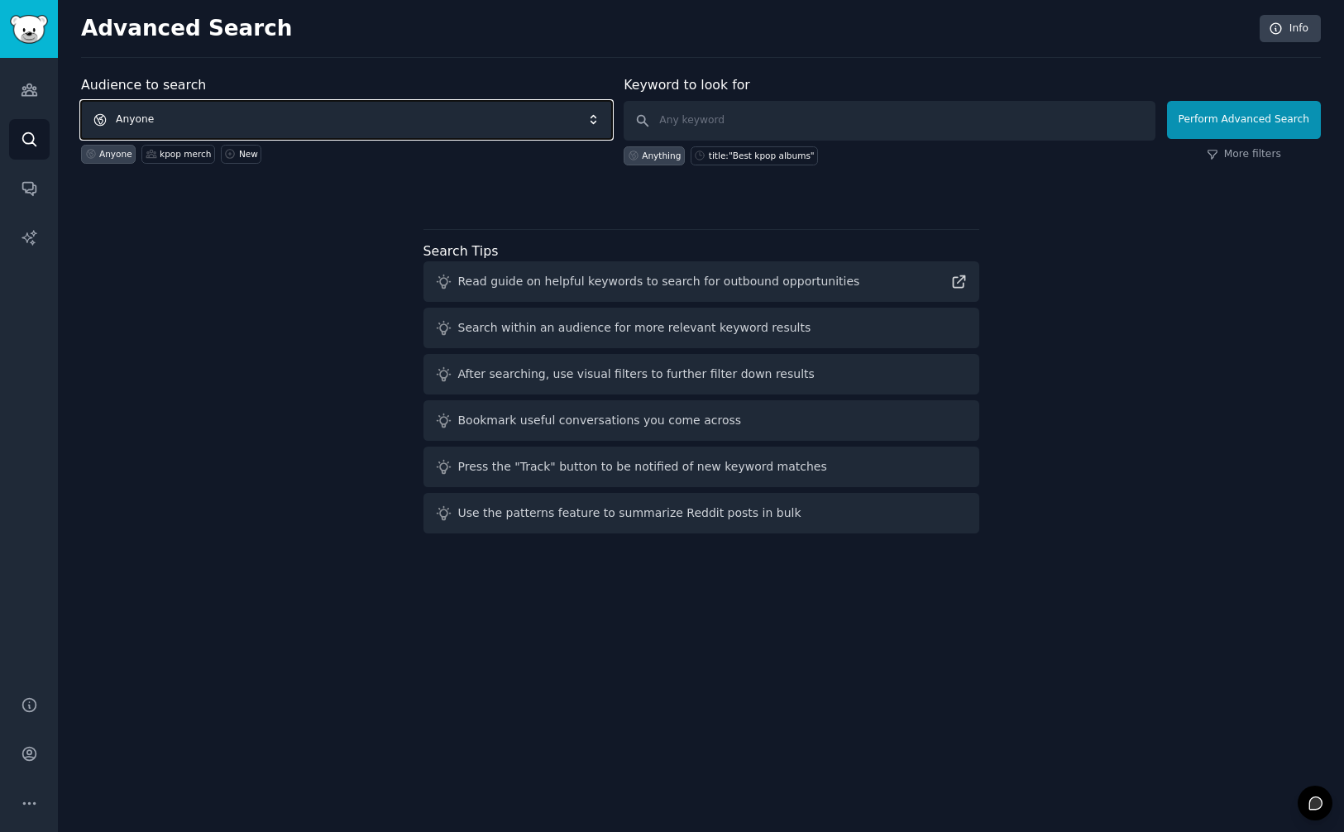
click at [267, 119] on span "Anyone" at bounding box center [346, 120] width 531 height 38
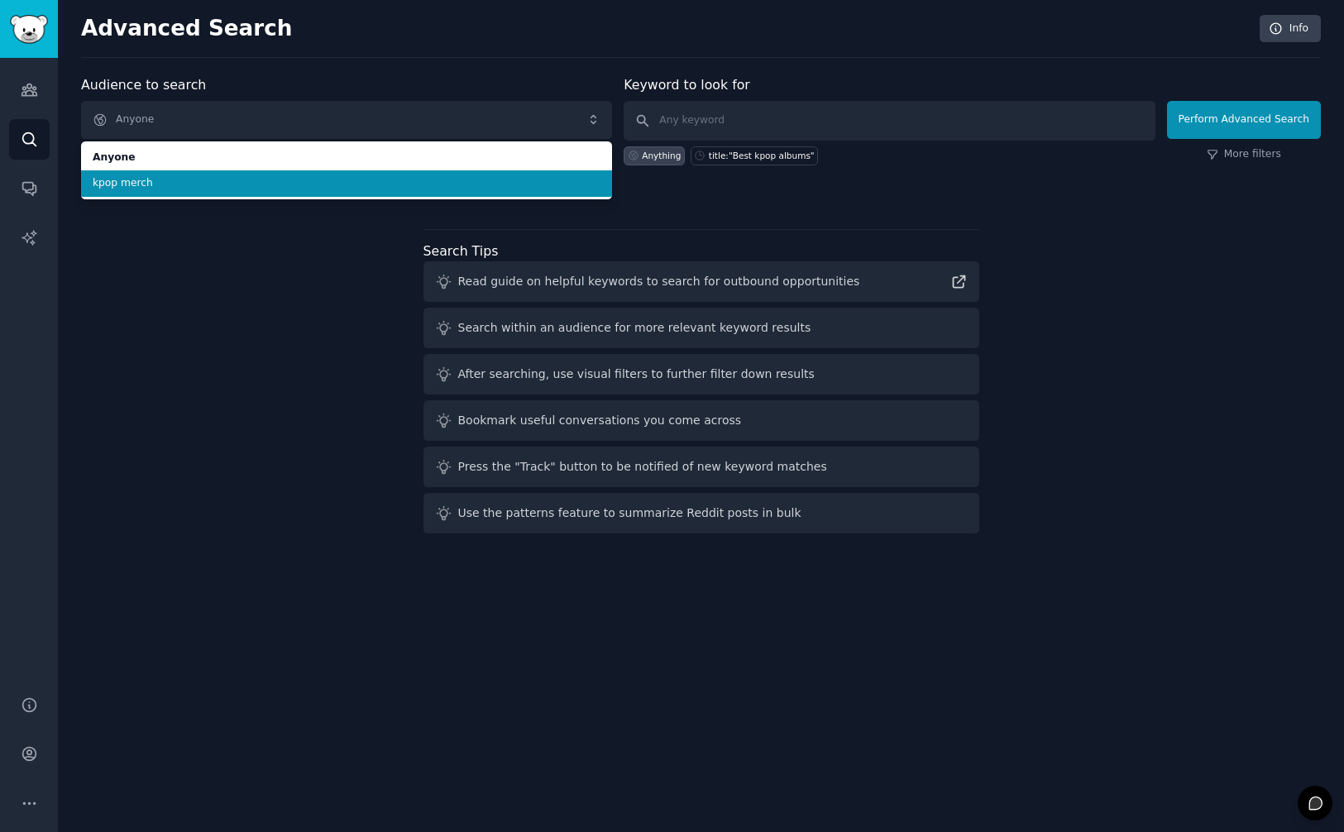
click at [255, 183] on span "kpop merch" at bounding box center [347, 183] width 508 height 15
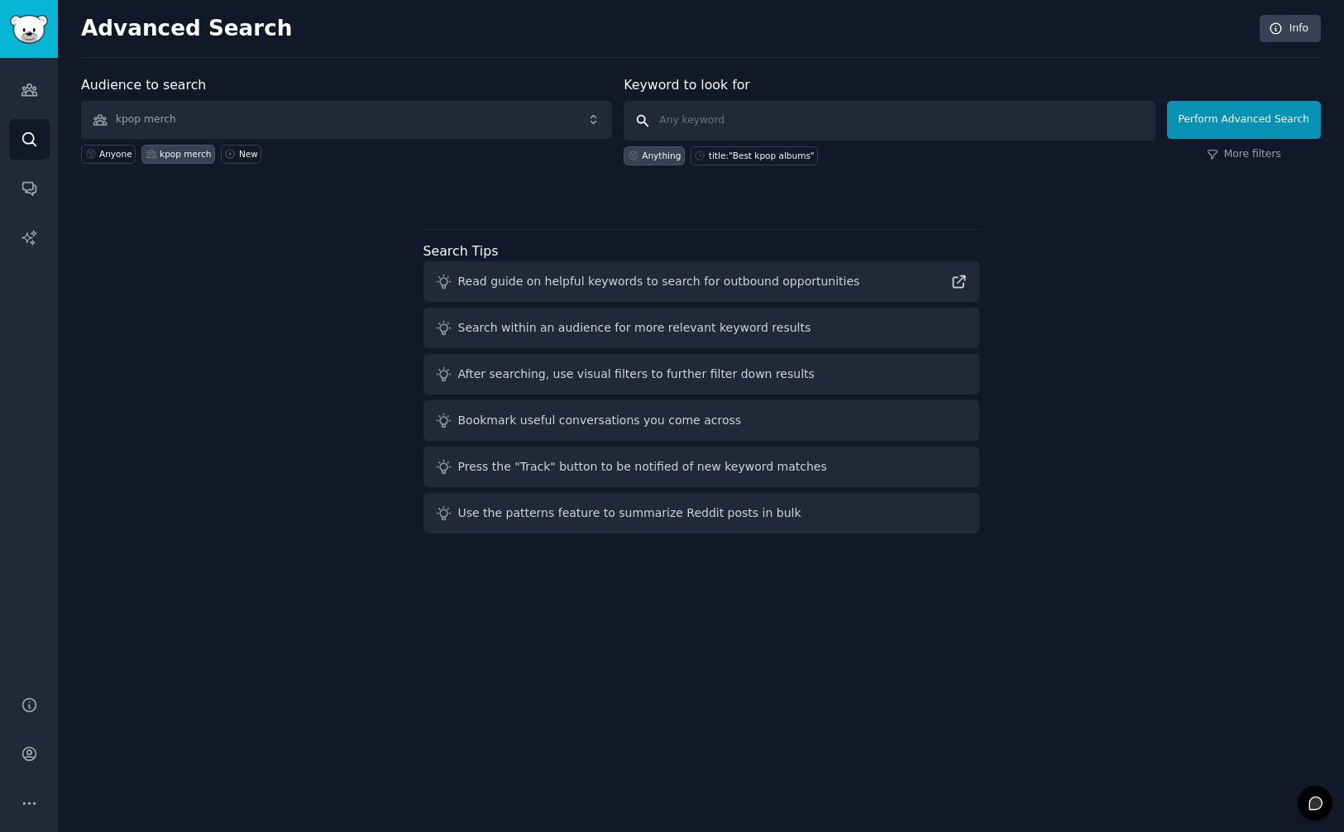
click at [739, 132] on input "text" at bounding box center [889, 121] width 531 height 40
click at [755, 158] on div "title:"Best kpop albums"" at bounding box center [762, 156] width 106 height 12
click at [787, 127] on input "title:"Best kpop albums"" at bounding box center [889, 121] width 531 height 40
type input "title:"kpop merch"
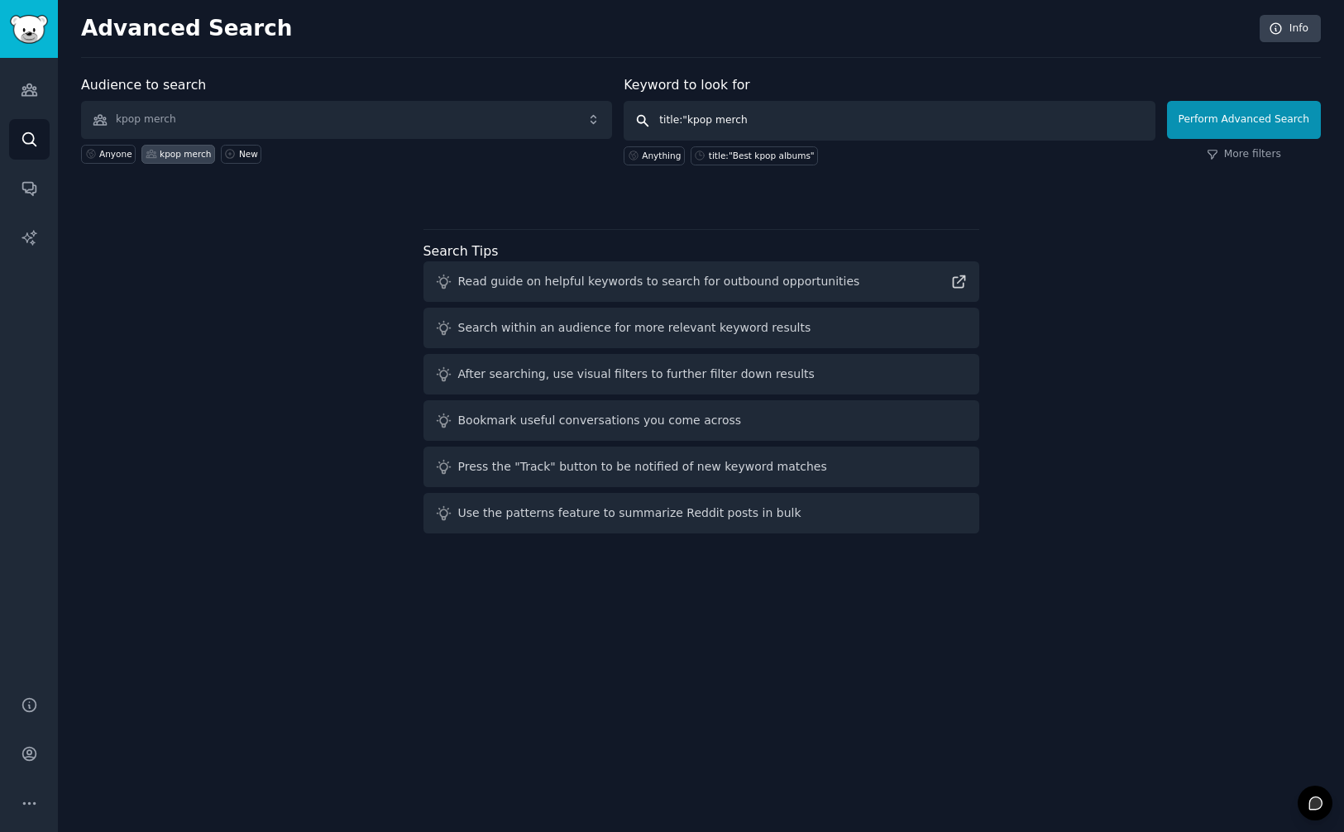
click button "Perform Advanced Search" at bounding box center [1244, 120] width 154 height 38
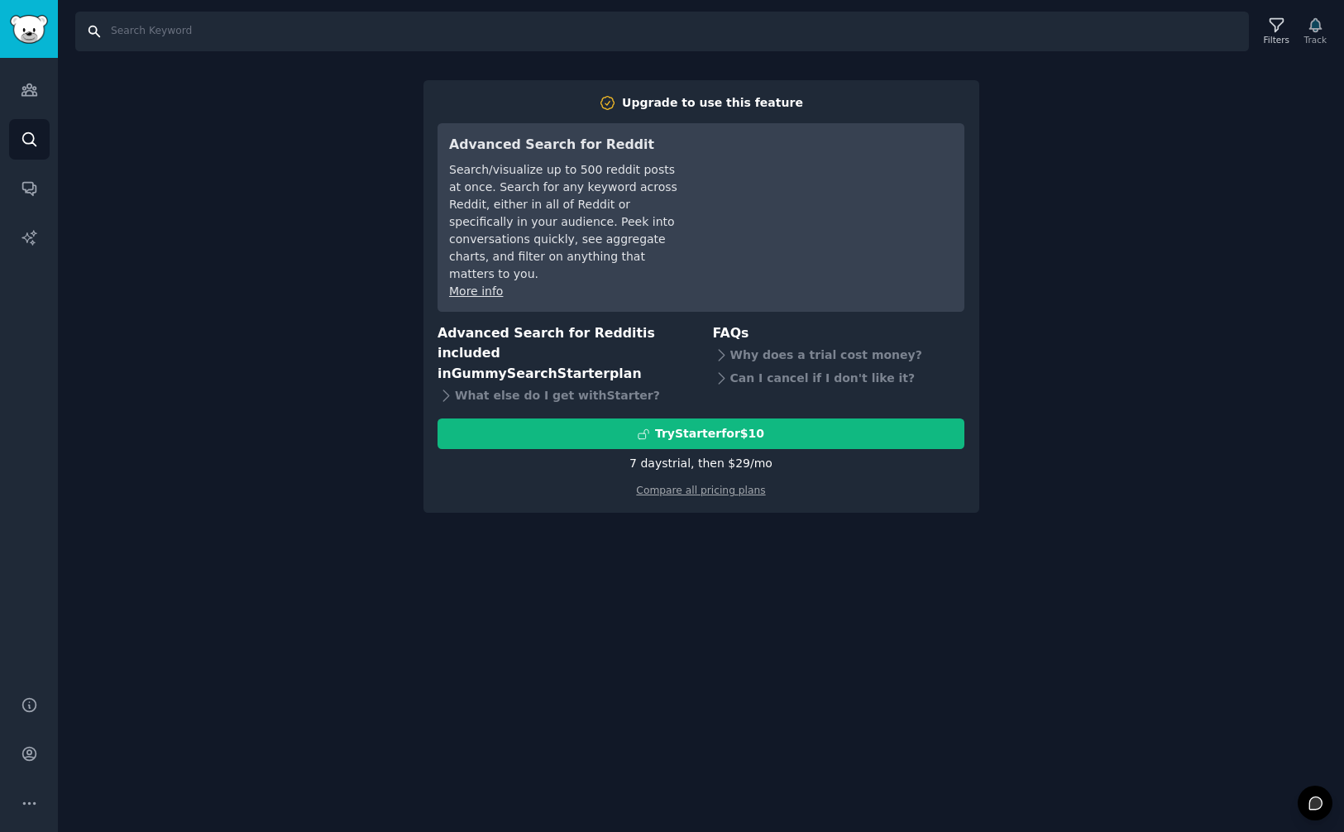
click at [267, 38] on input "Search" at bounding box center [662, 32] width 1174 height 40
type input "kpop merch"
click at [17, 186] on link "Conversations" at bounding box center [29, 188] width 41 height 41
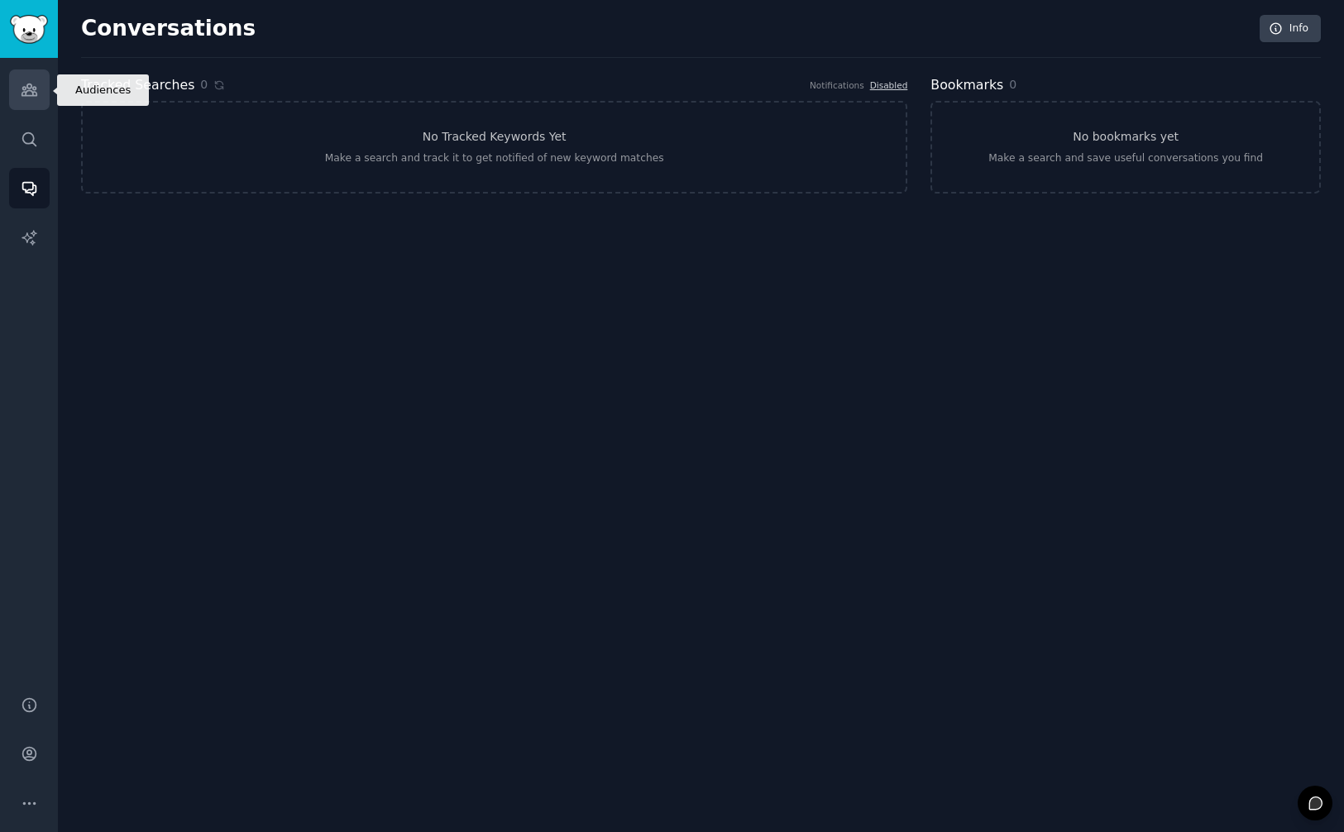
click at [31, 85] on icon "Sidebar" at bounding box center [29, 90] width 15 height 12
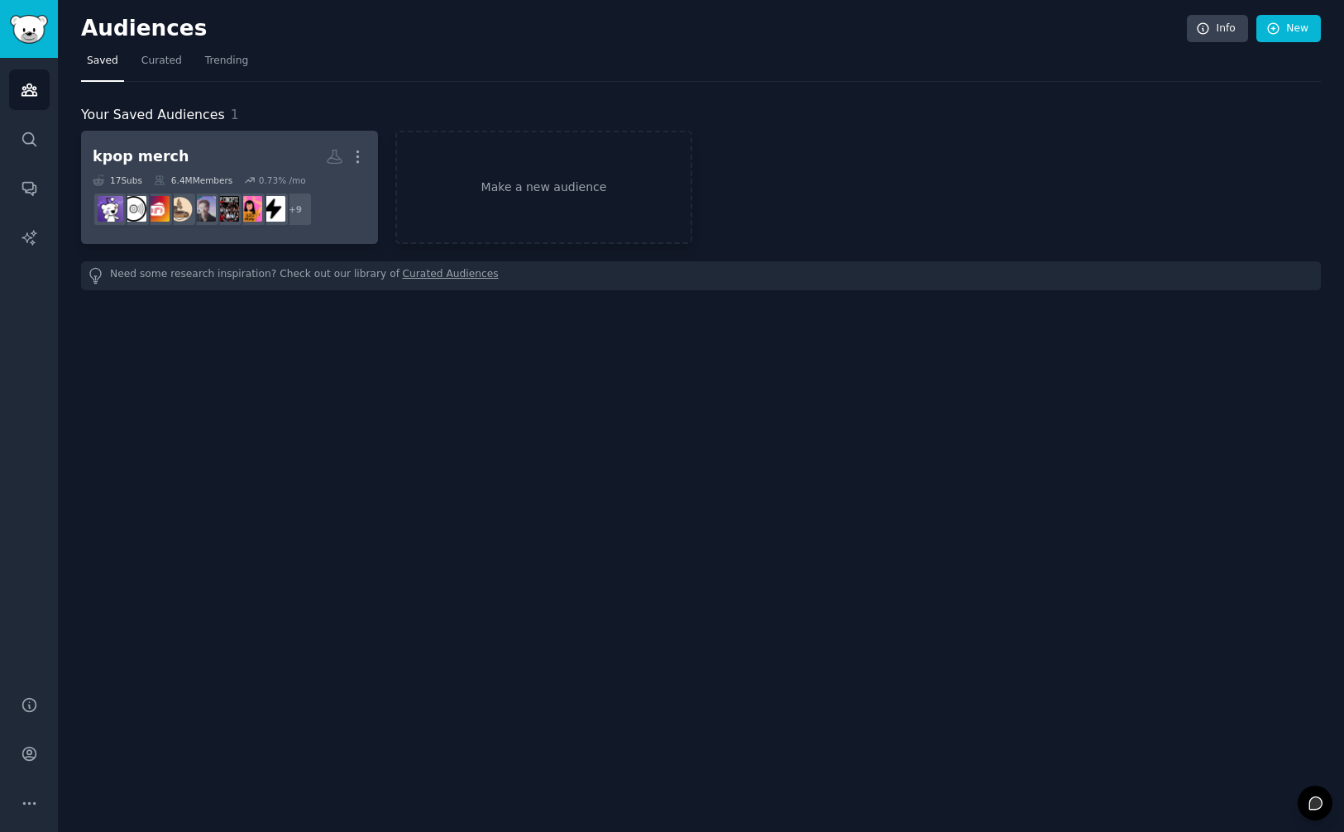
click at [218, 147] on h2 "kpop merch More" at bounding box center [230, 156] width 274 height 29
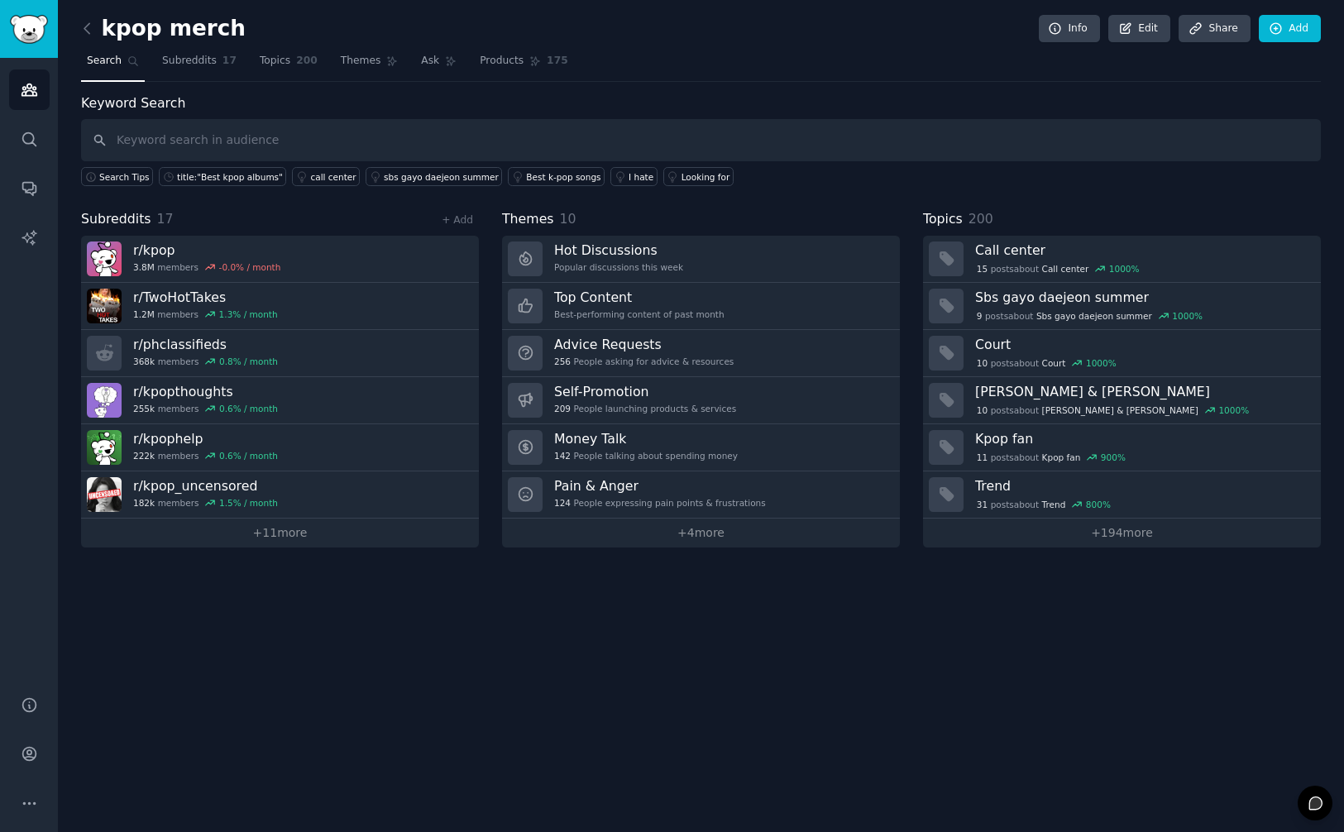
click at [480, 143] on input "text" at bounding box center [701, 140] width 1240 height 42
click at [377, 144] on input "text" at bounding box center [701, 140] width 1240 height 42
type input "kpop merch"
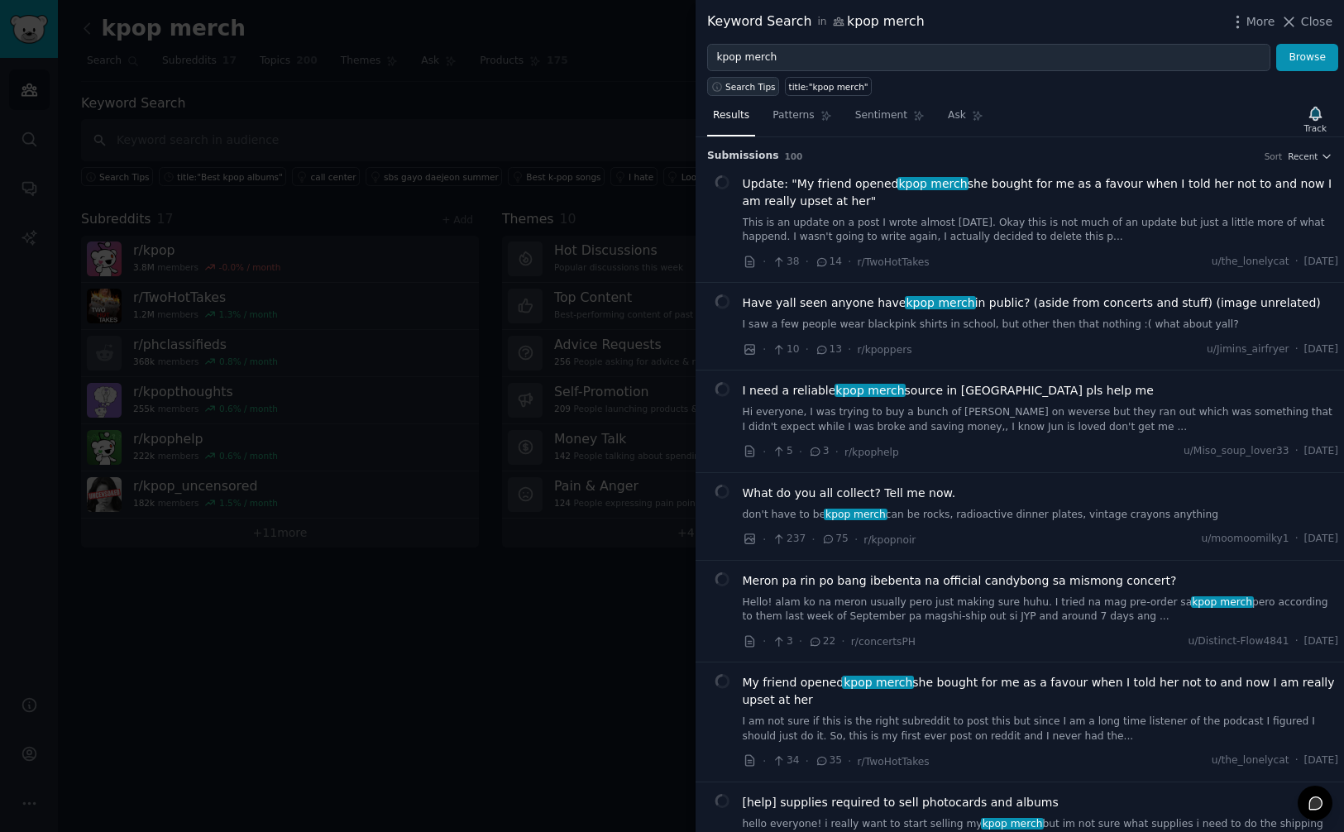
click at [757, 86] on span "Search Tips" at bounding box center [751, 87] width 50 height 12
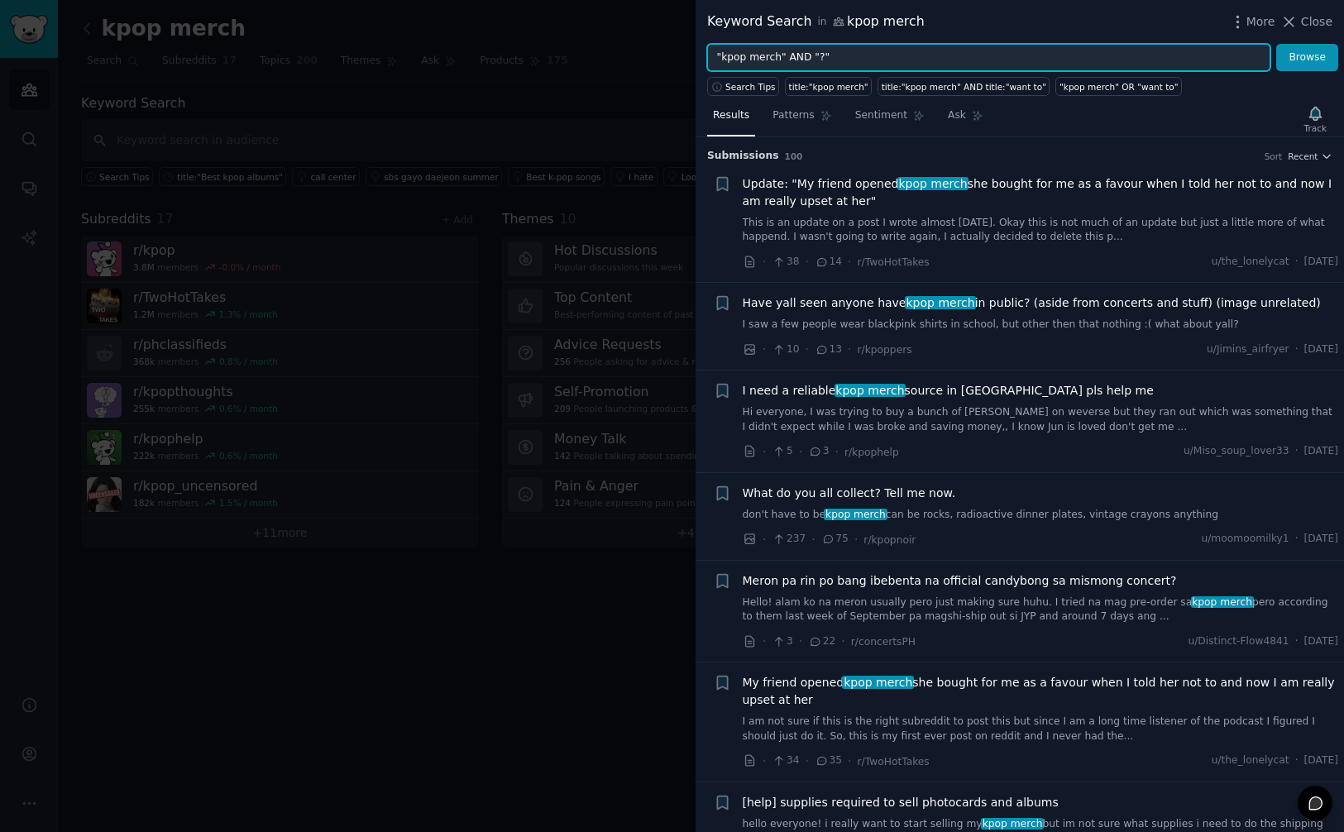
type input ""kpop merch" AND "?""
click at [1277, 44] on button "Browse" at bounding box center [1308, 58] width 62 height 28
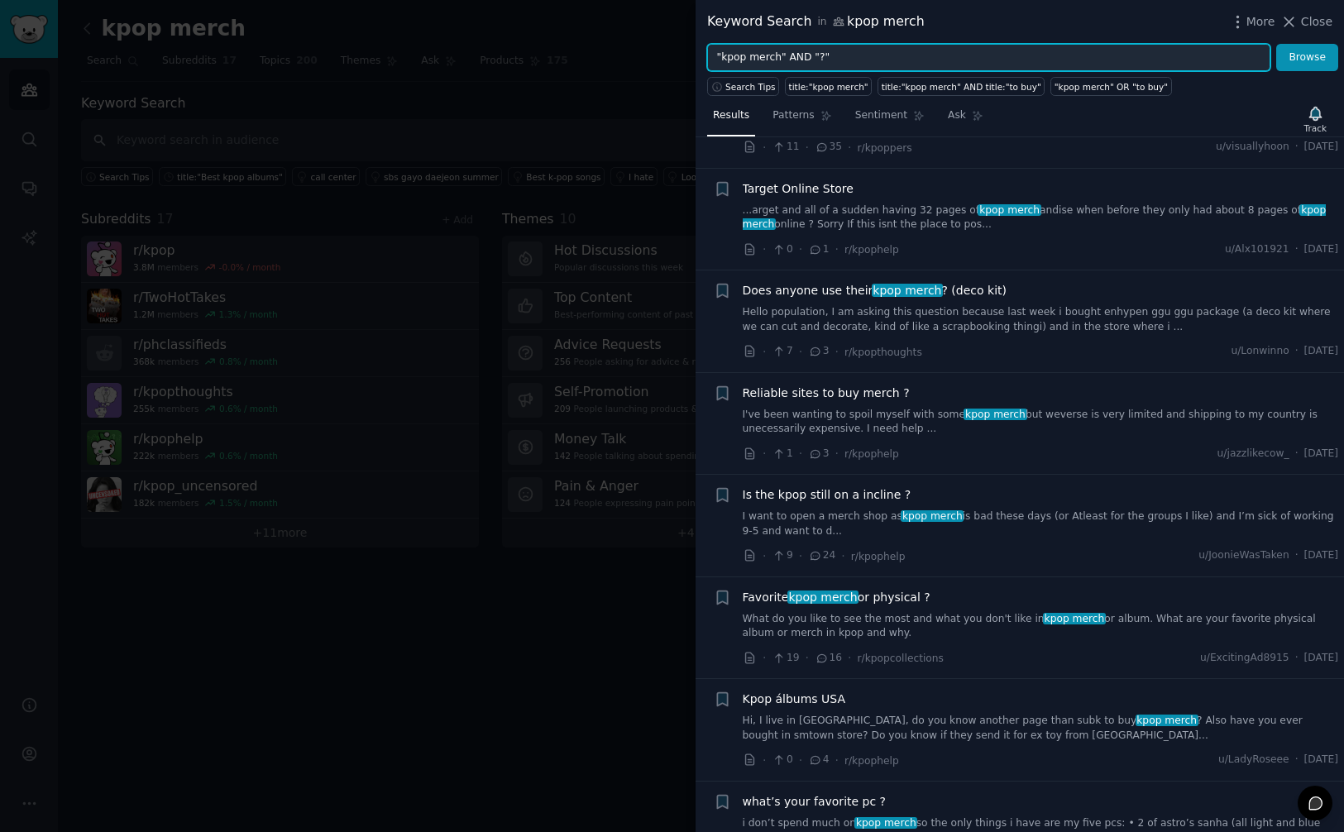
scroll to position [441, 0]
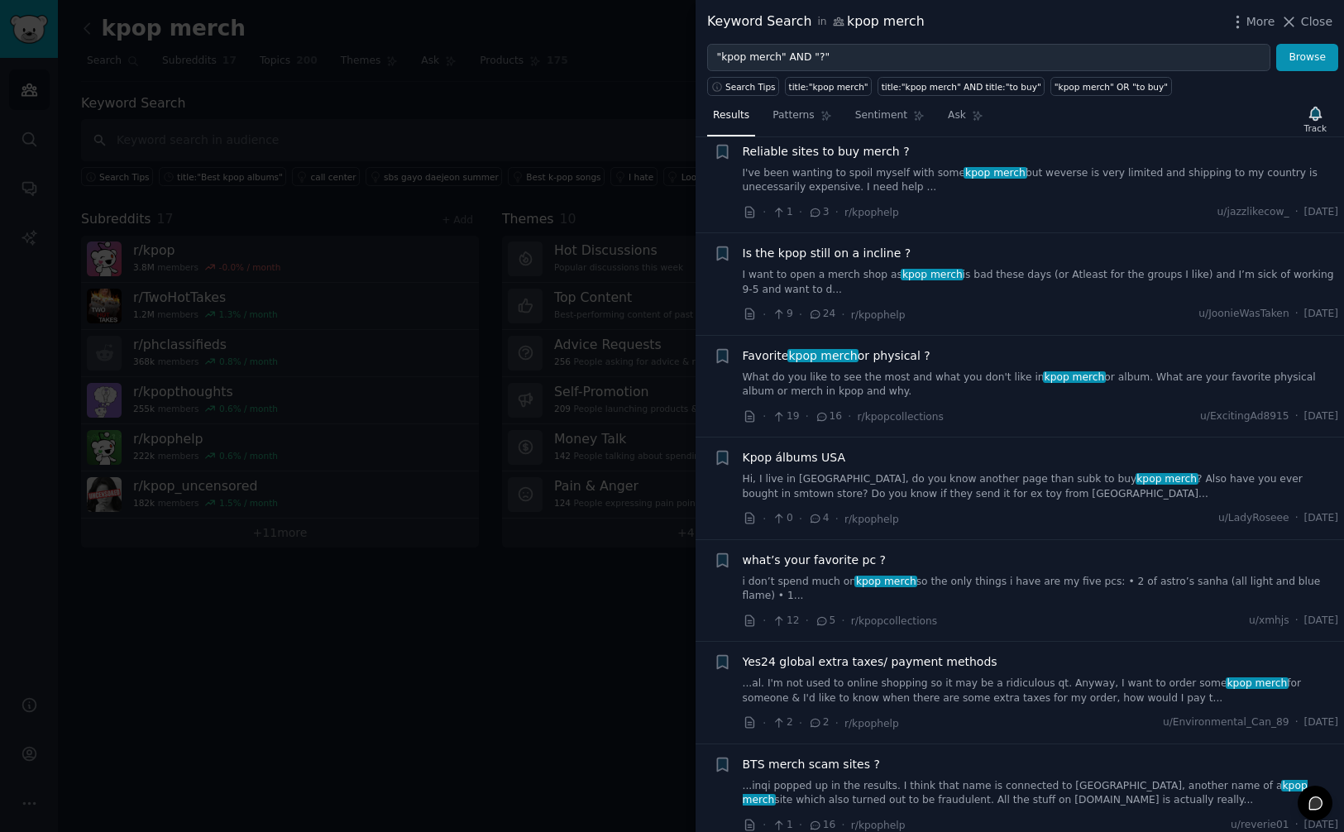
click at [835, 756] on span "BTS merch scam sites ?" at bounding box center [811, 764] width 137 height 17
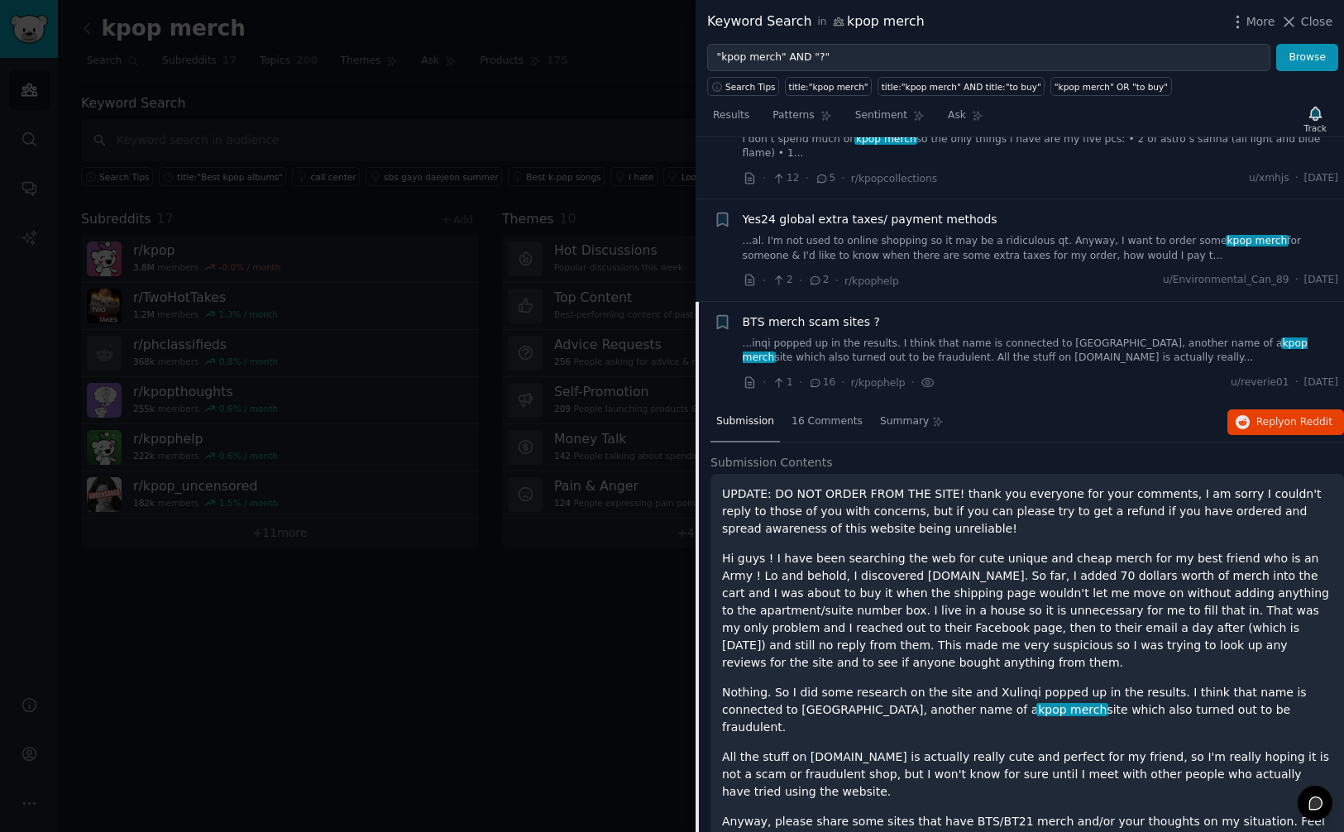
scroll to position [907, 0]
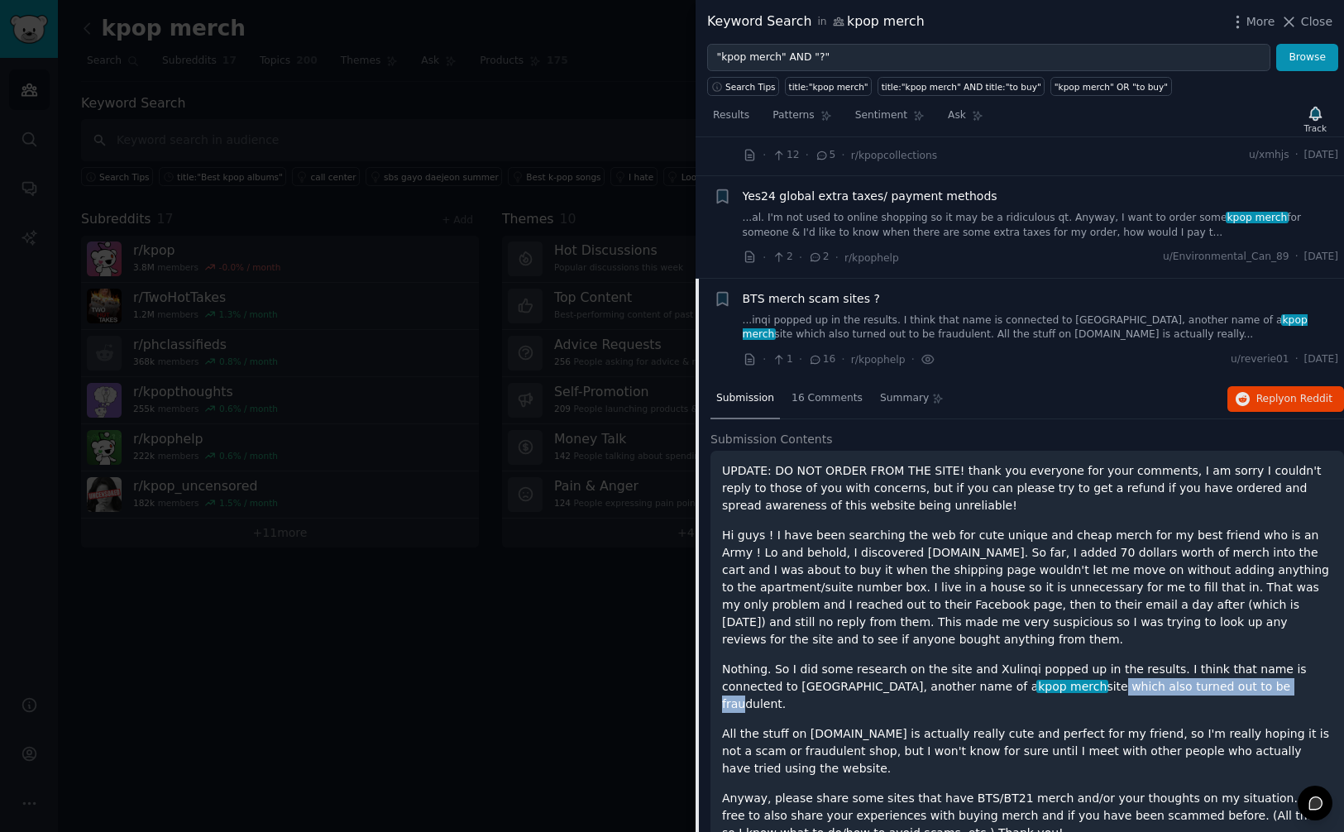
drag, startPoint x: 960, startPoint y: 660, endPoint x: 1137, endPoint y: 658, distance: 177.1
click at [1133, 661] on p "Nothing. So I did some research on the site and Xulinqi popped up in the result…" at bounding box center [1027, 687] width 611 height 52
click at [1138, 661] on p "Nothing. So I did some research on the site and Xulinqi popped up in the result…" at bounding box center [1027, 687] width 611 height 52
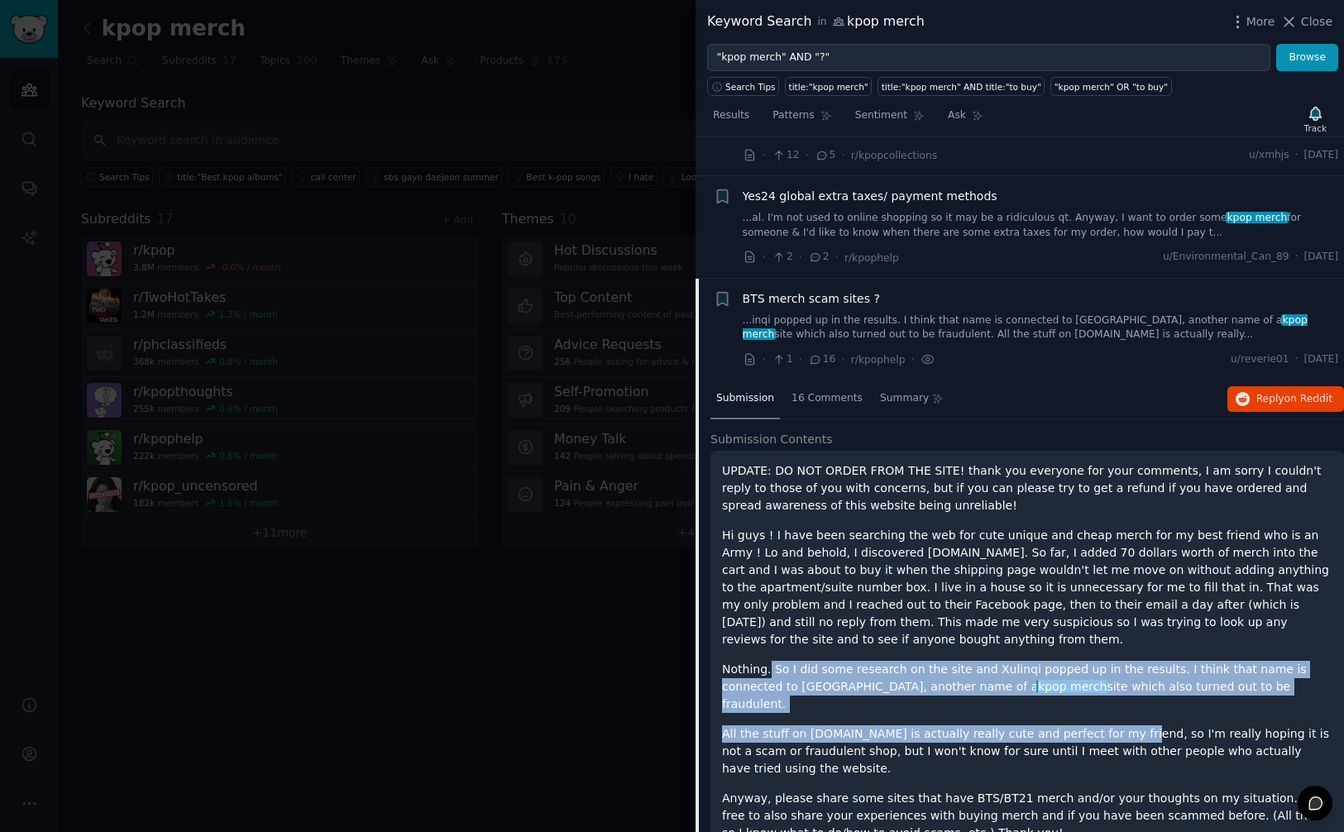
drag, startPoint x: 768, startPoint y: 646, endPoint x: 1113, endPoint y: 667, distance: 345.6
click at [1105, 667] on div "UPDATE: DO NOT ORDER FROM THE SITE! thank you everyone for your comments, I am …" at bounding box center [1027, 652] width 611 height 380
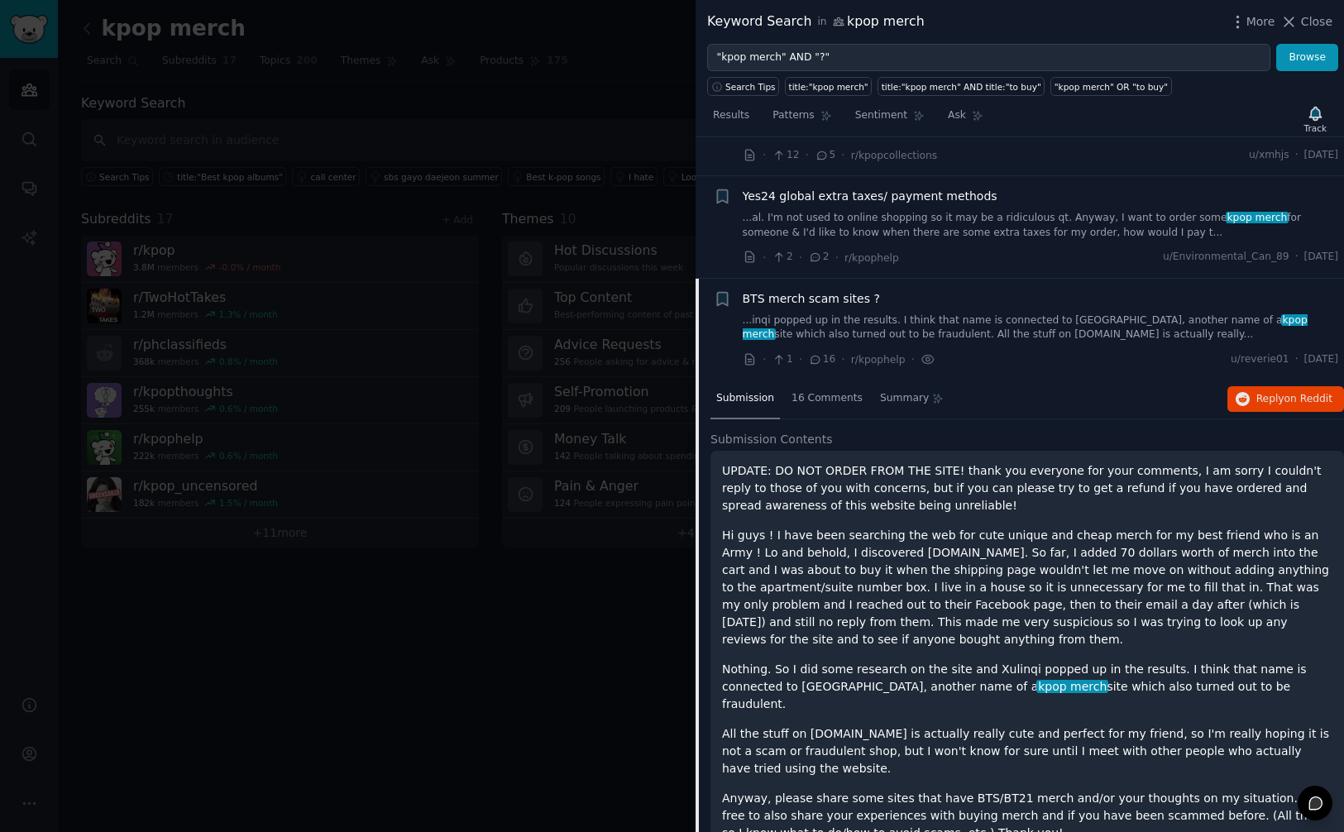
click at [1116, 667] on div "UPDATE: DO NOT ORDER FROM THE SITE! thank you everyone for your comments, I am …" at bounding box center [1027, 652] width 611 height 380
drag, startPoint x: 977, startPoint y: 639, endPoint x: 1052, endPoint y: 639, distance: 74.5
click at [1049, 661] on p "Nothing. So I did some research on the site and Xulinqi popped up in the result…" at bounding box center [1027, 687] width 611 height 52
click at [1083, 661] on p "Nothing. So I did some research on the site and Xulinqi popped up in the result…" at bounding box center [1027, 687] width 611 height 52
drag, startPoint x: 1251, startPoint y: 645, endPoint x: 1344, endPoint y: 650, distance: 92.8
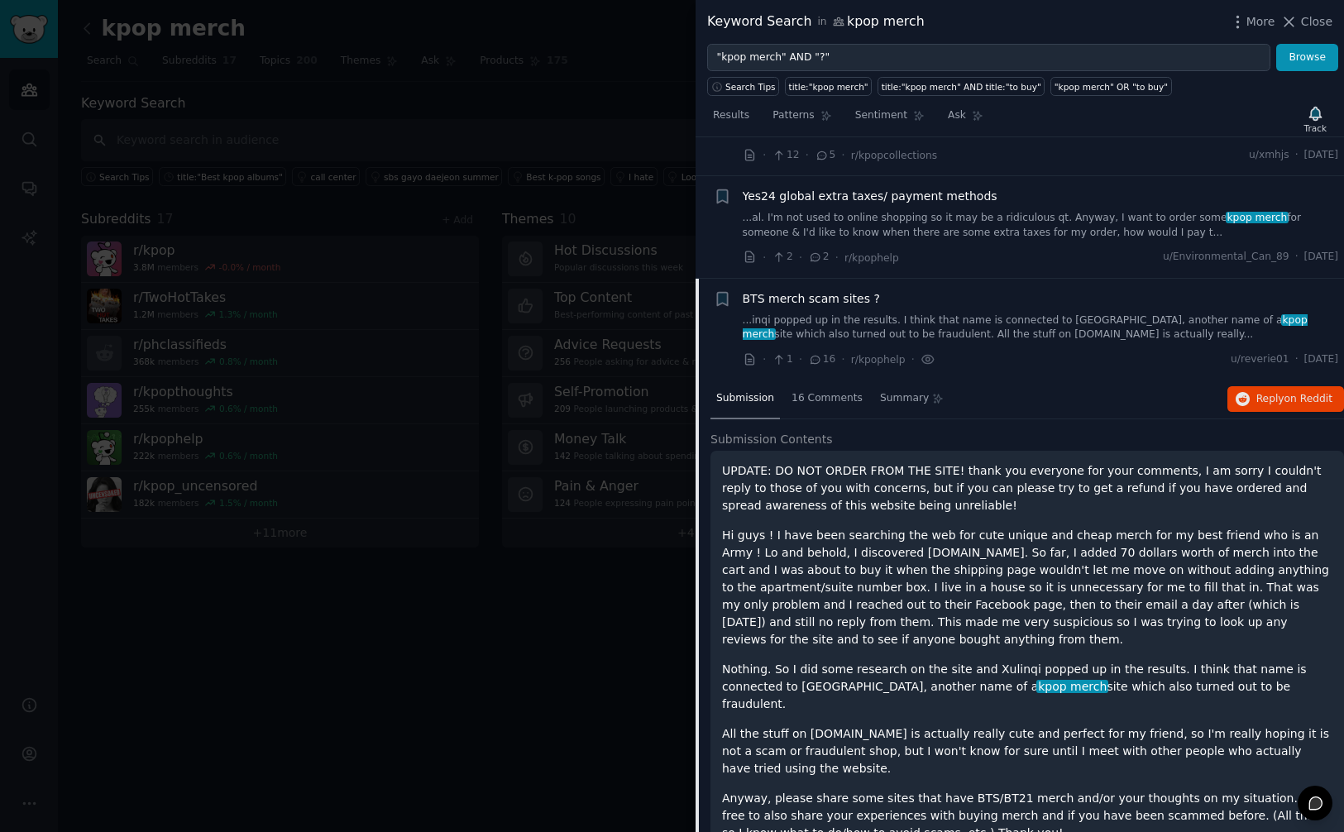
click at [1344, 650] on html "Audiences Search Conversations AI Reports Help Account More kpop merch Info Edi…" at bounding box center [672, 416] width 1344 height 832
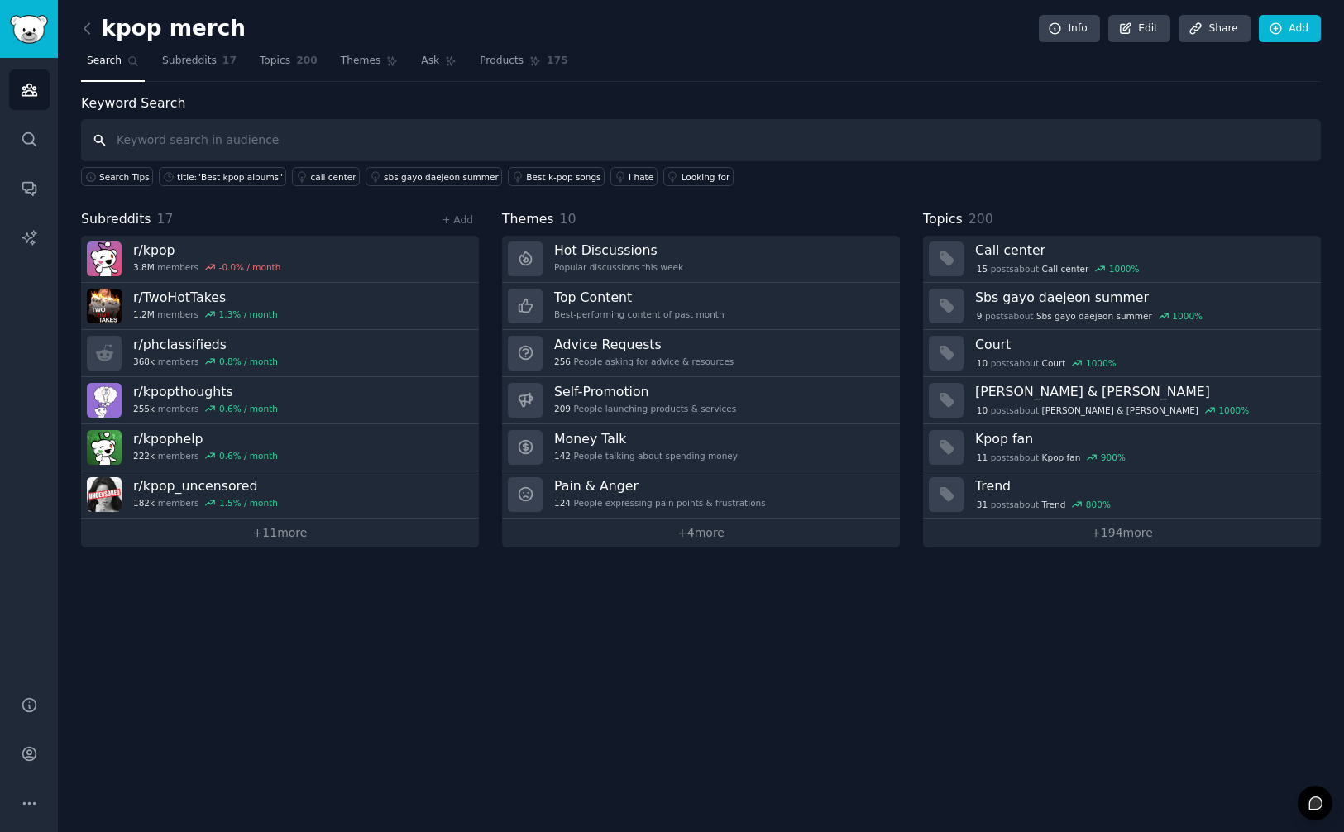
click at [842, 125] on input "text" at bounding box center [701, 140] width 1240 height 42
click at [844, 128] on input "text" at bounding box center [701, 140] width 1240 height 42
click at [435, 146] on input "text" at bounding box center [701, 140] width 1240 height 42
click at [370, 127] on input "text" at bounding box center [701, 140] width 1240 height 42
type input ""Kpop merch a scam""
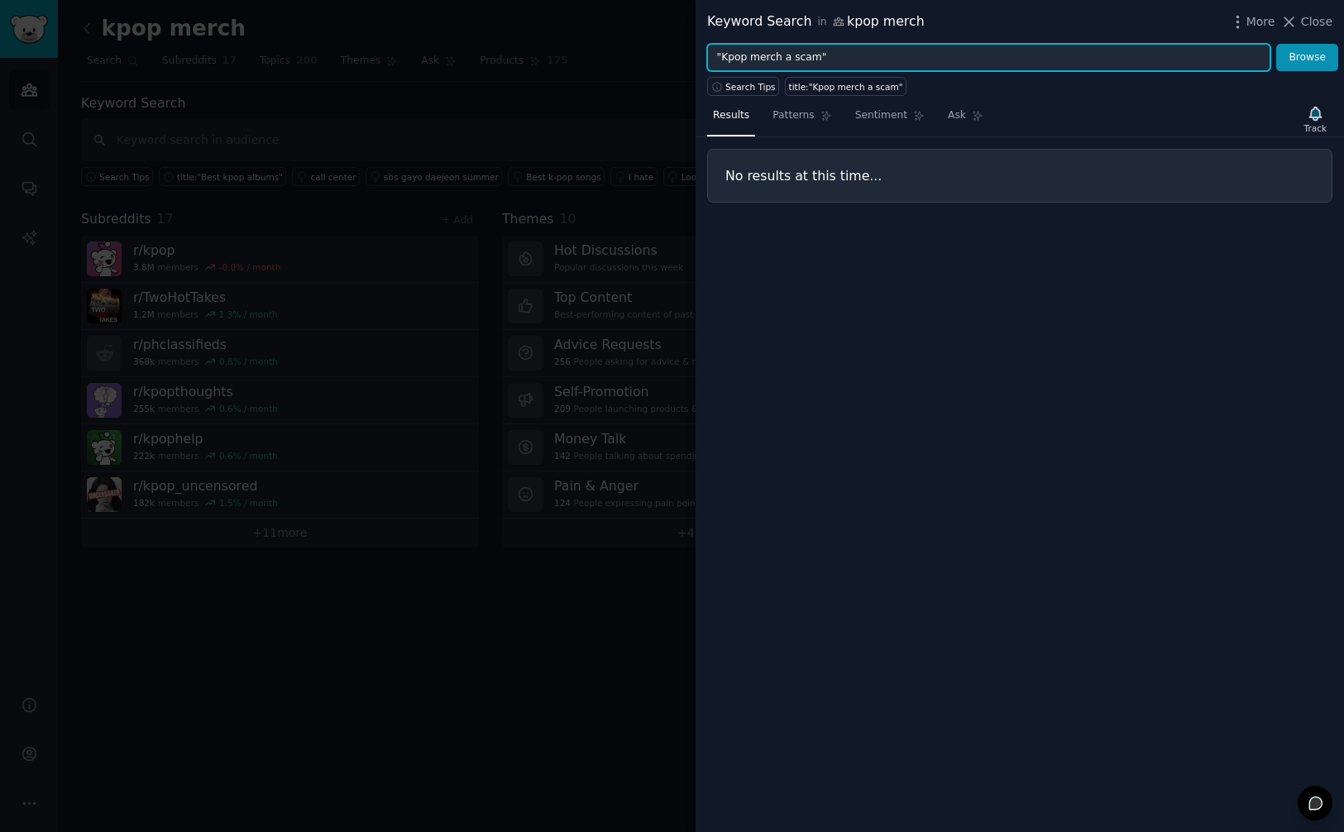
click at [803, 55] on input ""Kpop merch a scam"" at bounding box center [988, 58] width 563 height 28
click at [889, 55] on input ""Kpop merch a scam"" at bounding box center [988, 58] width 563 height 28
paste input "scam"
type input ""Kpop merch" AND "scam""
click at [1277, 44] on button "Browse" at bounding box center [1308, 58] width 62 height 28
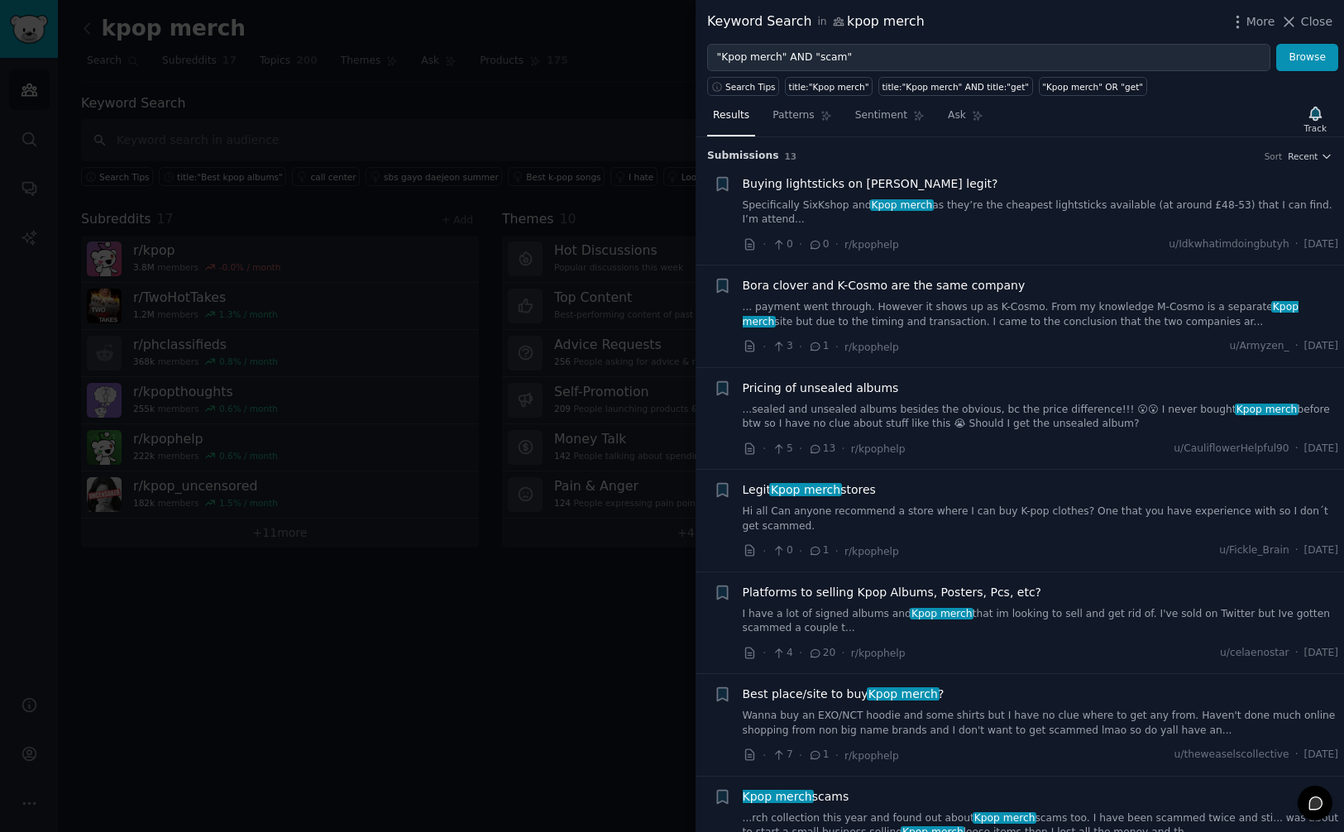
click at [1308, 23] on span "Close" at bounding box center [1316, 21] width 31 height 17
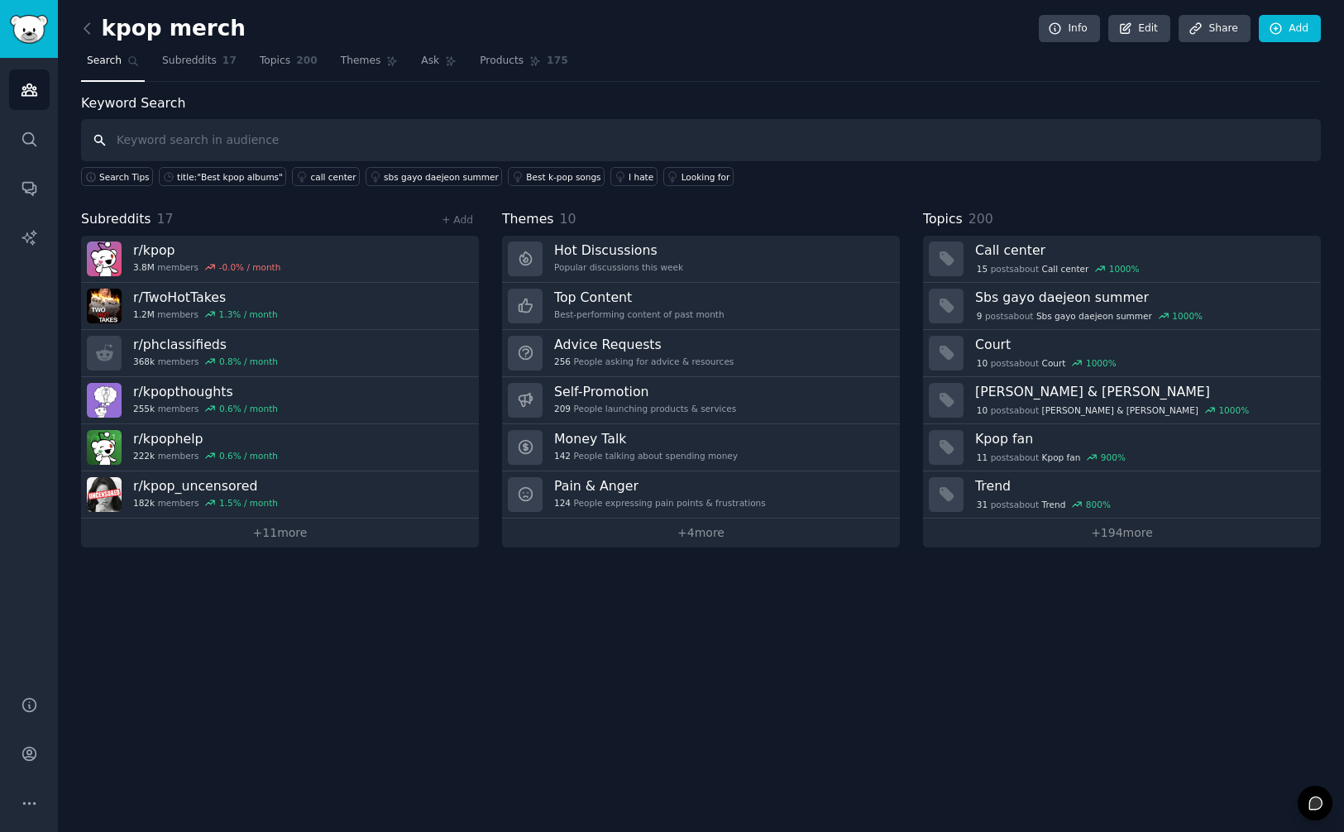
click at [265, 138] on input "text" at bounding box center [701, 140] width 1240 height 42
click at [191, 55] on span "Subreddits" at bounding box center [189, 61] width 55 height 15
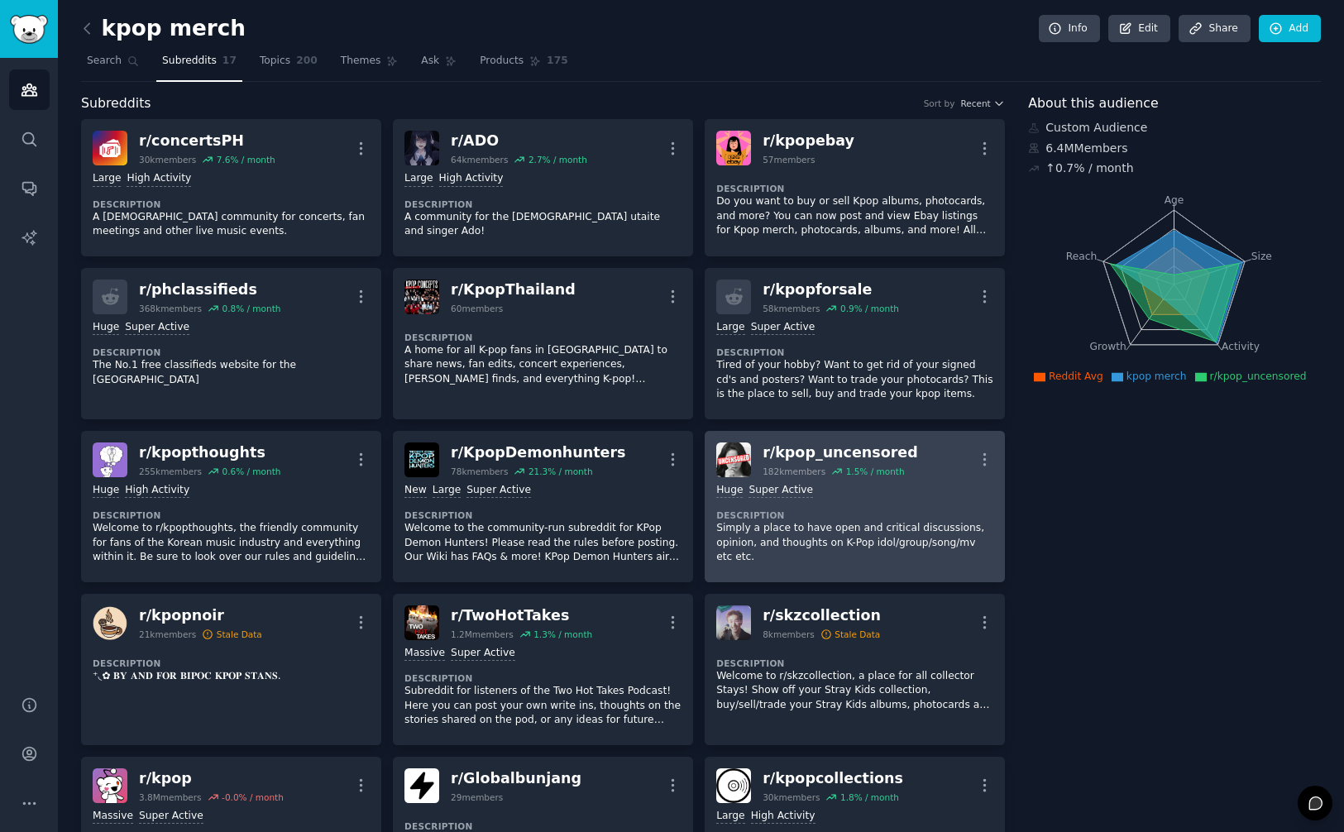
click at [929, 458] on div "r/ kpop_uncensored 182k members 1.5 % / month More" at bounding box center [854, 460] width 277 height 35
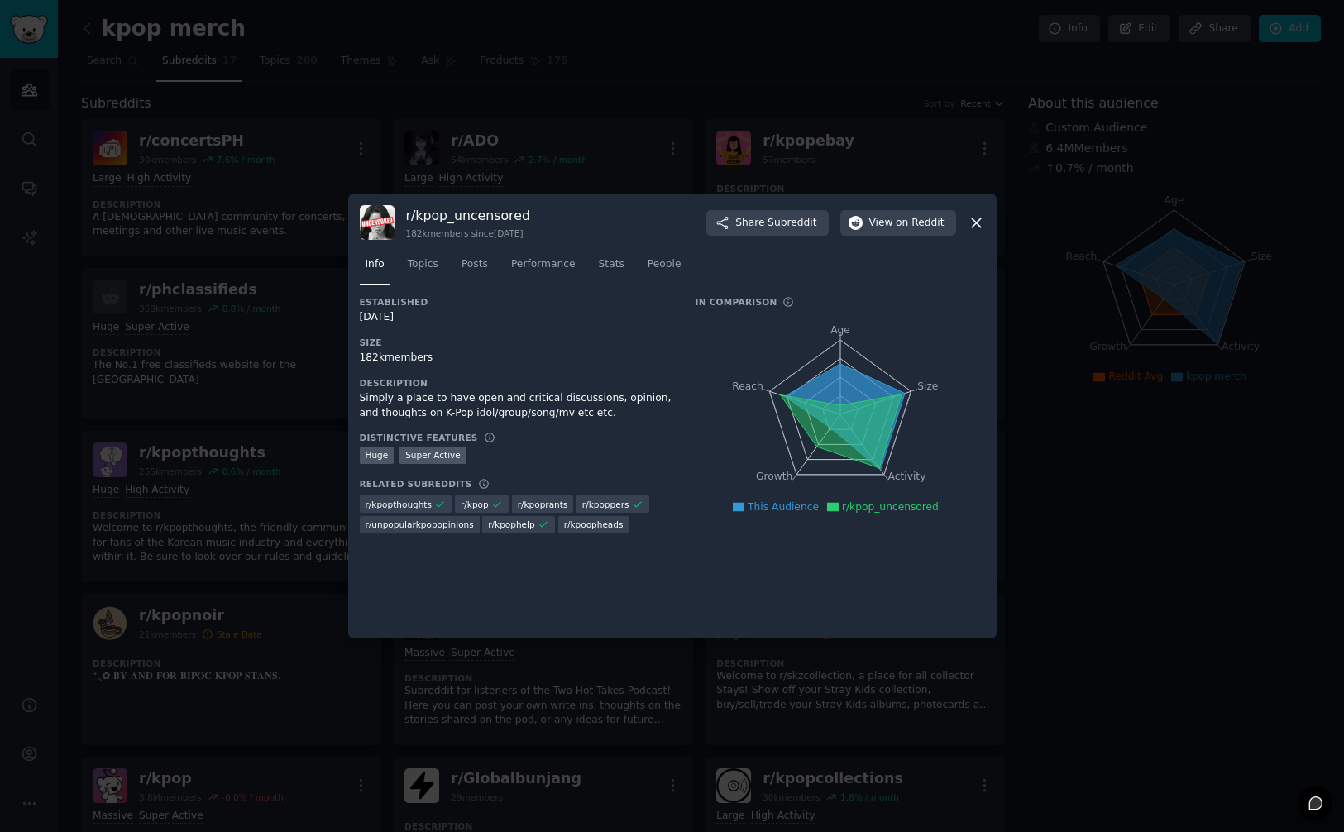
drag, startPoint x: 1081, startPoint y: 519, endPoint x: 1052, endPoint y: 503, distance: 32.9
click at [1080, 519] on div at bounding box center [672, 416] width 1344 height 832
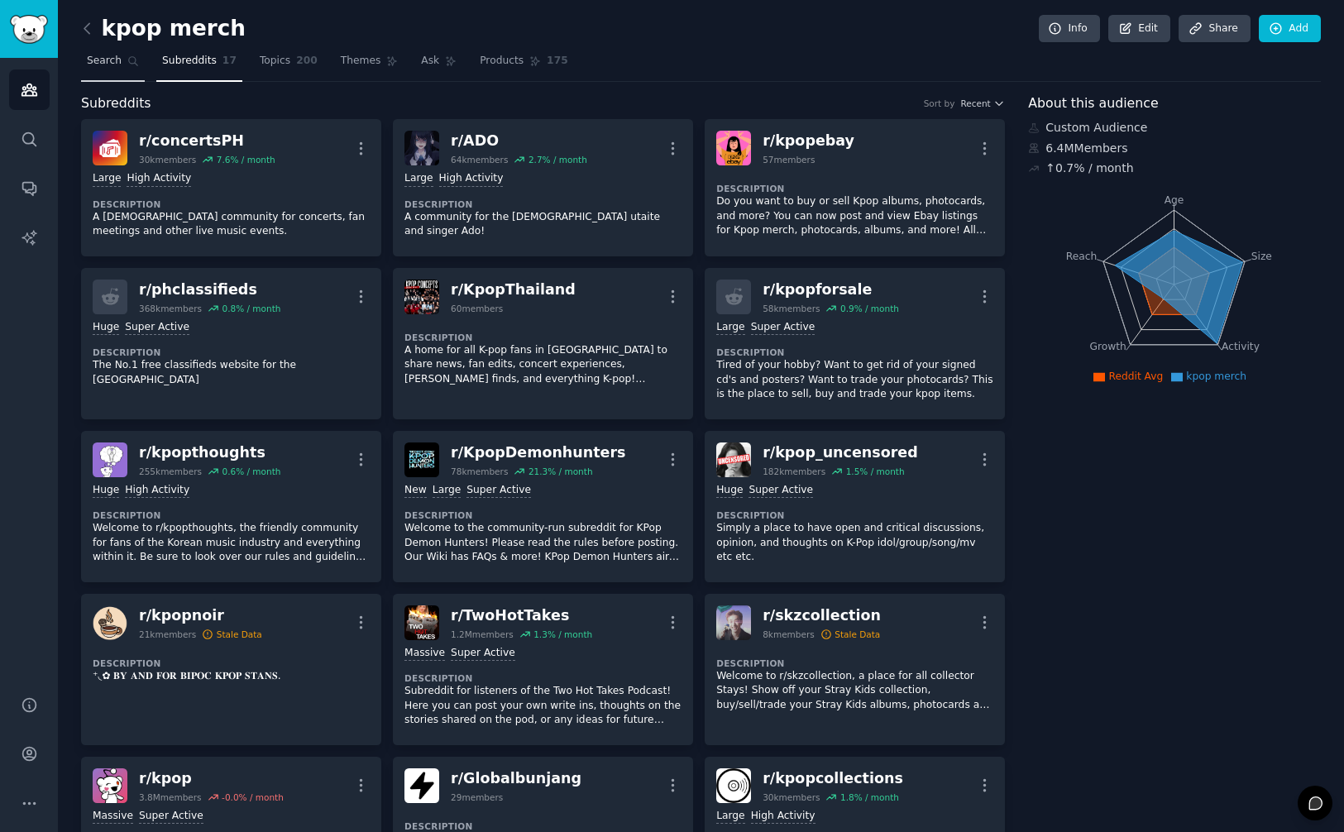
click at [99, 64] on span "Search" at bounding box center [104, 61] width 35 height 15
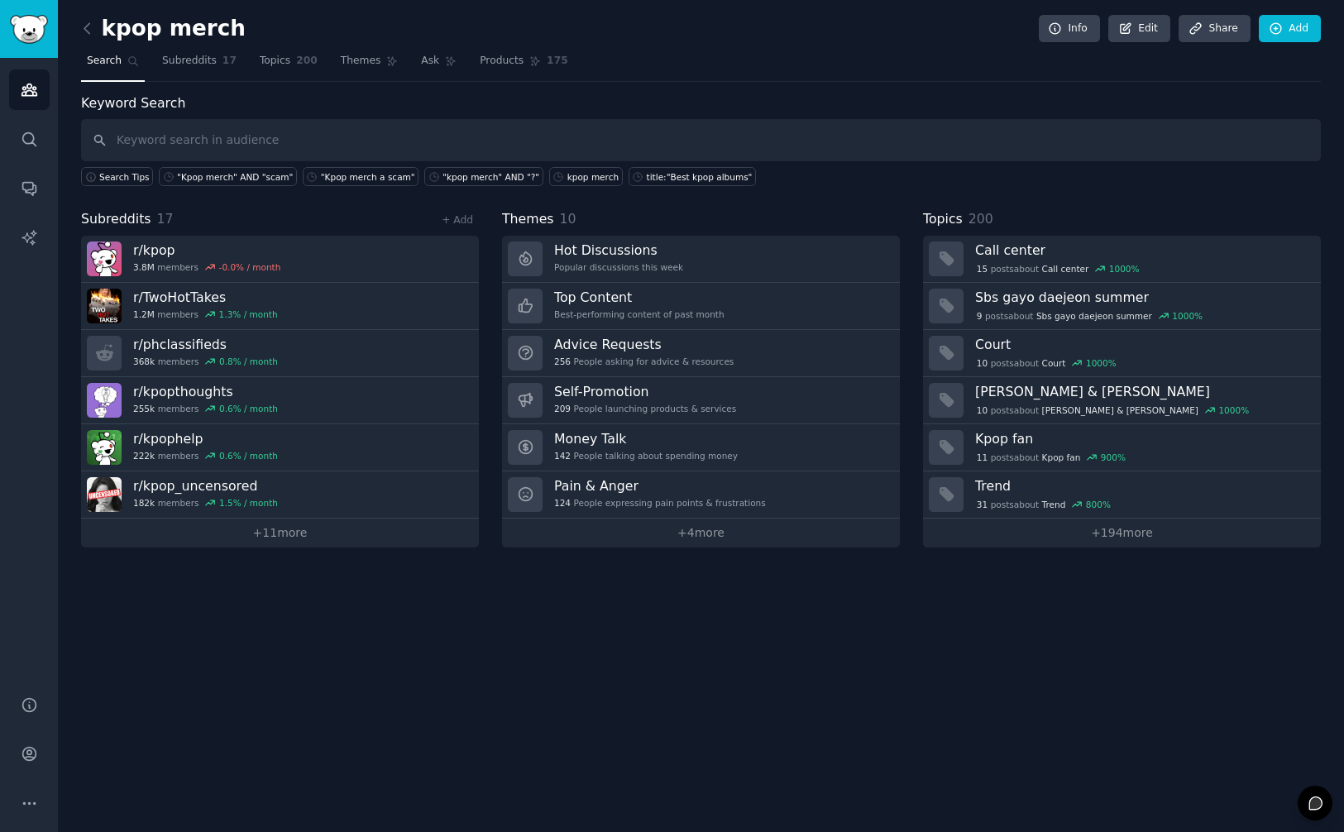
click at [300, 144] on input "text" at bounding box center [701, 140] width 1240 height 42
type input ""kpop merch" AND "?""
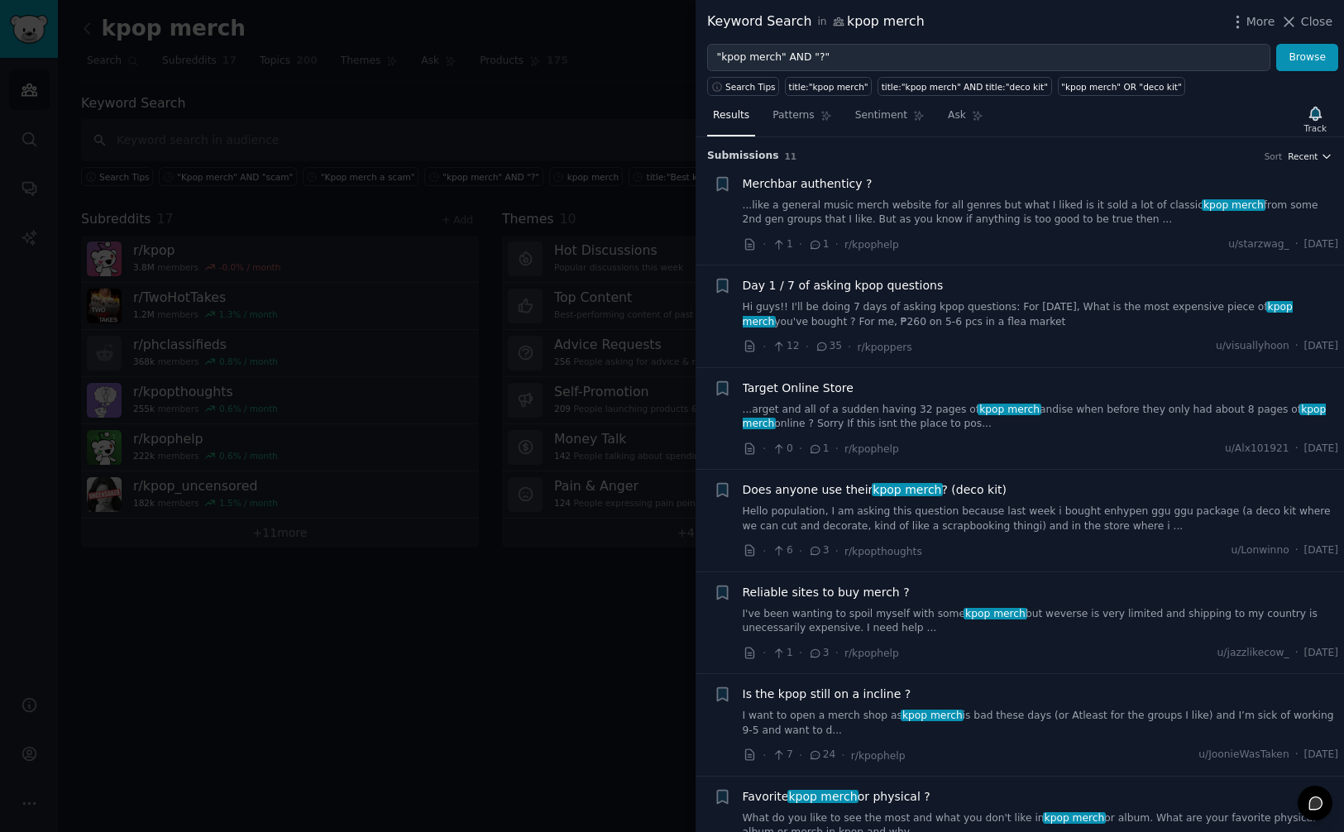
click at [1311, 156] on span "Recent" at bounding box center [1303, 157] width 30 height 12
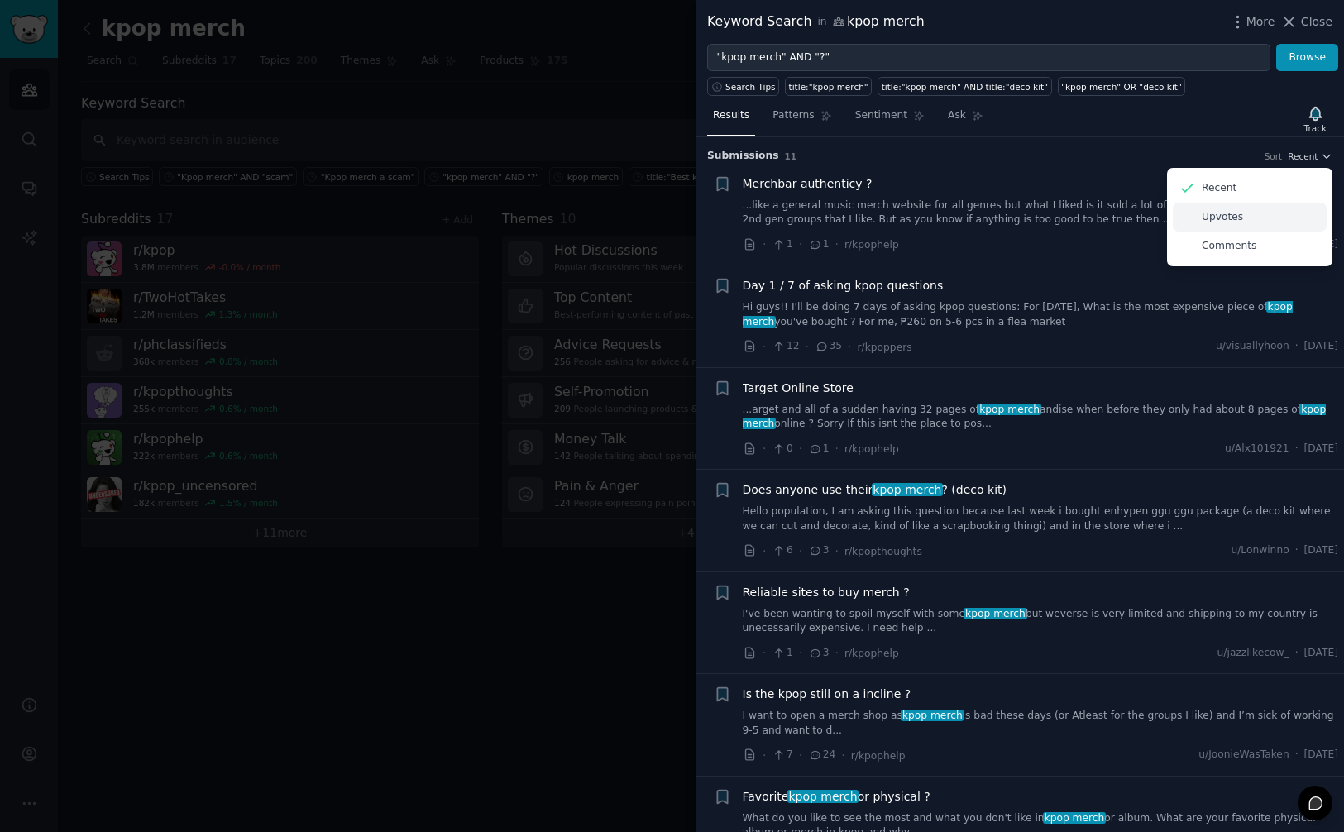
click at [1239, 216] on div "Upvotes" at bounding box center [1250, 217] width 154 height 29
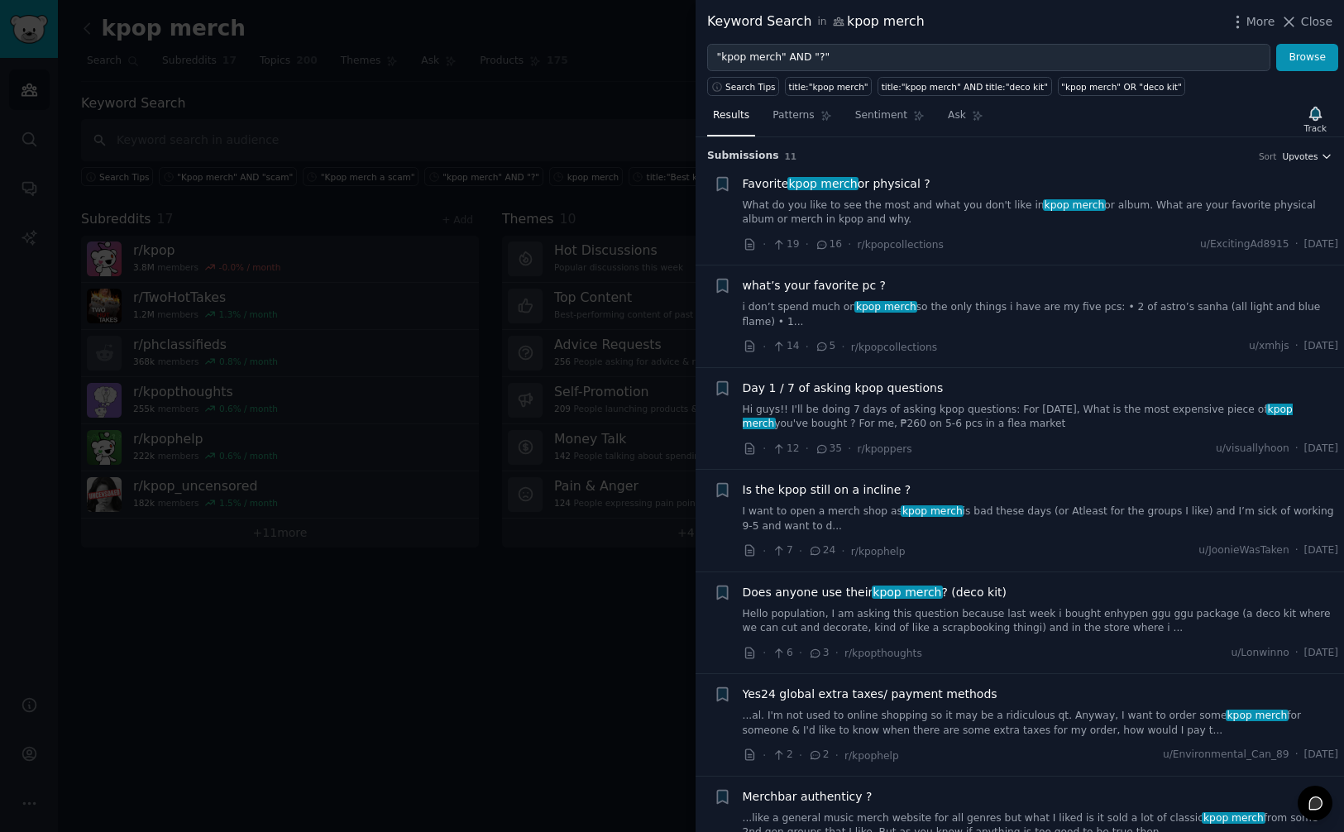
click at [1309, 153] on span "Upvotes" at bounding box center [1300, 157] width 36 height 12
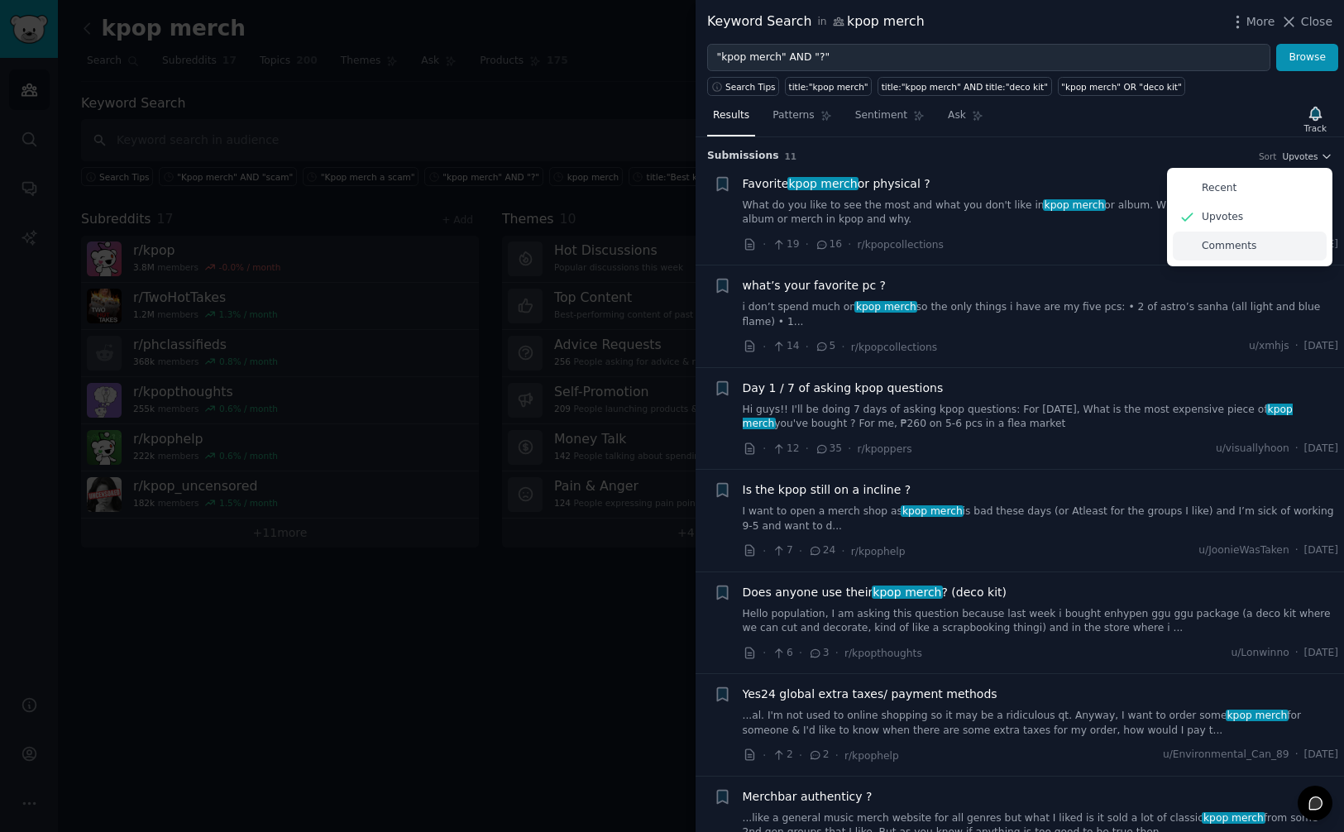
click at [1267, 247] on div "Comments" at bounding box center [1250, 246] width 154 height 29
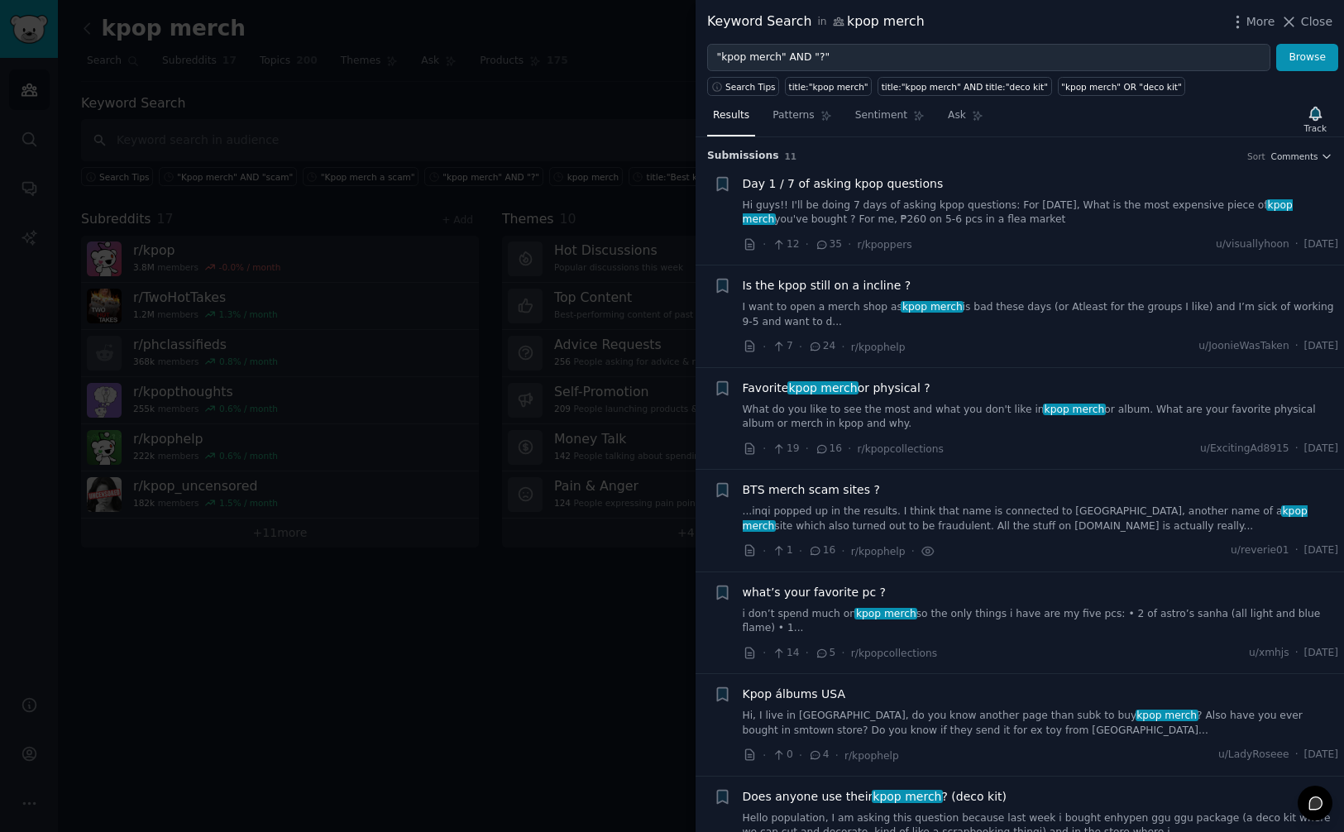
drag, startPoint x: 1305, startPoint y: 156, endPoint x: 1298, endPoint y: 166, distance: 11.9
click at [1307, 156] on span "Comments" at bounding box center [1295, 157] width 47 height 12
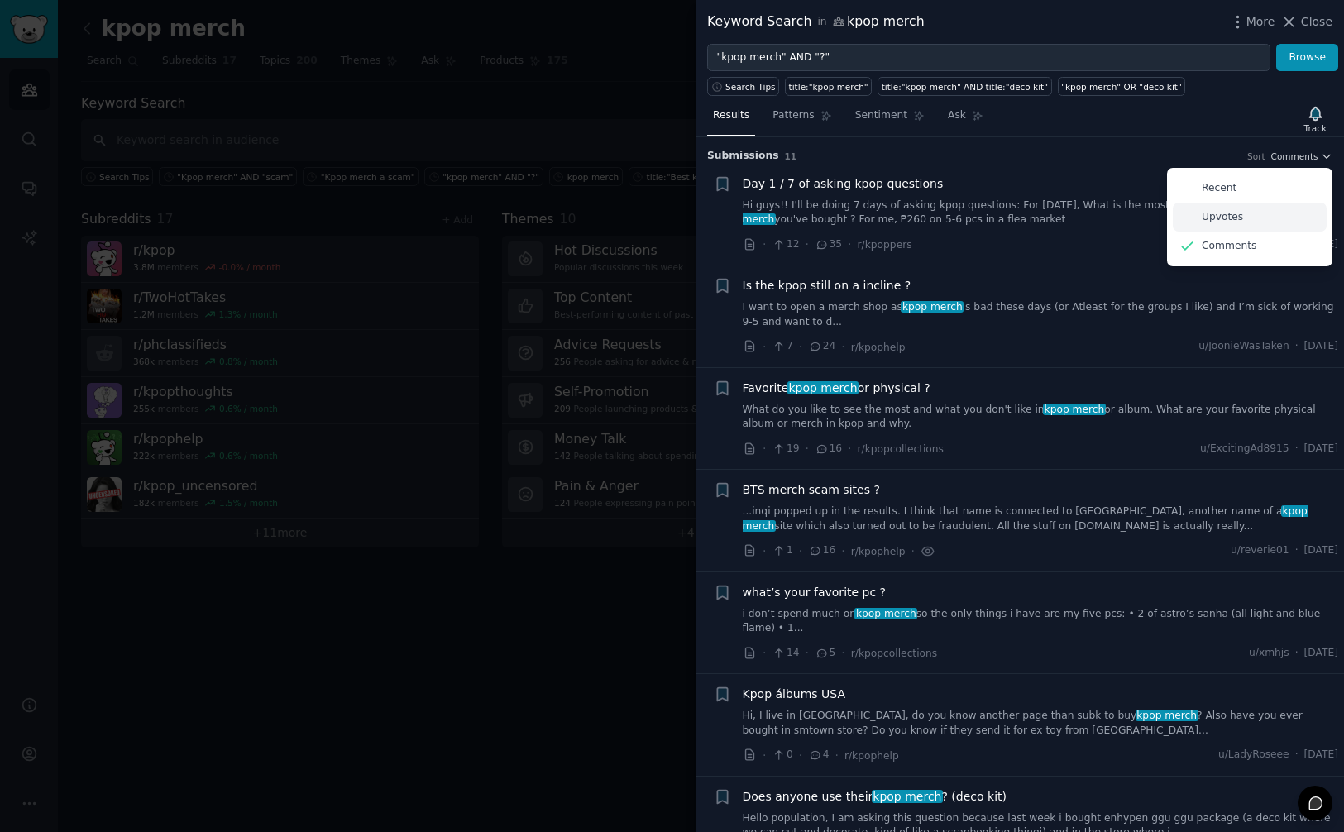
click at [1241, 220] on div "Upvotes" at bounding box center [1250, 217] width 154 height 29
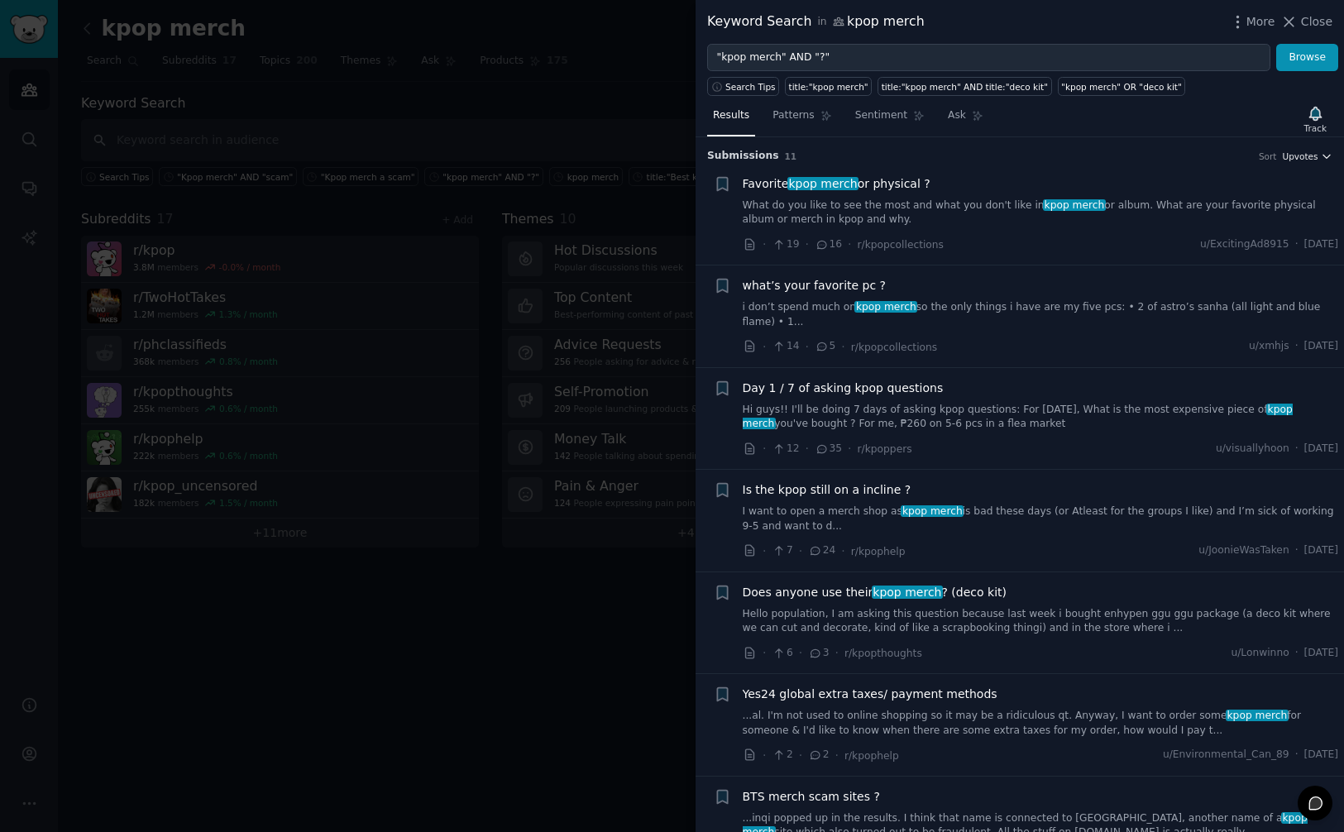
click at [1313, 159] on span "Upvotes" at bounding box center [1300, 157] width 36 height 12
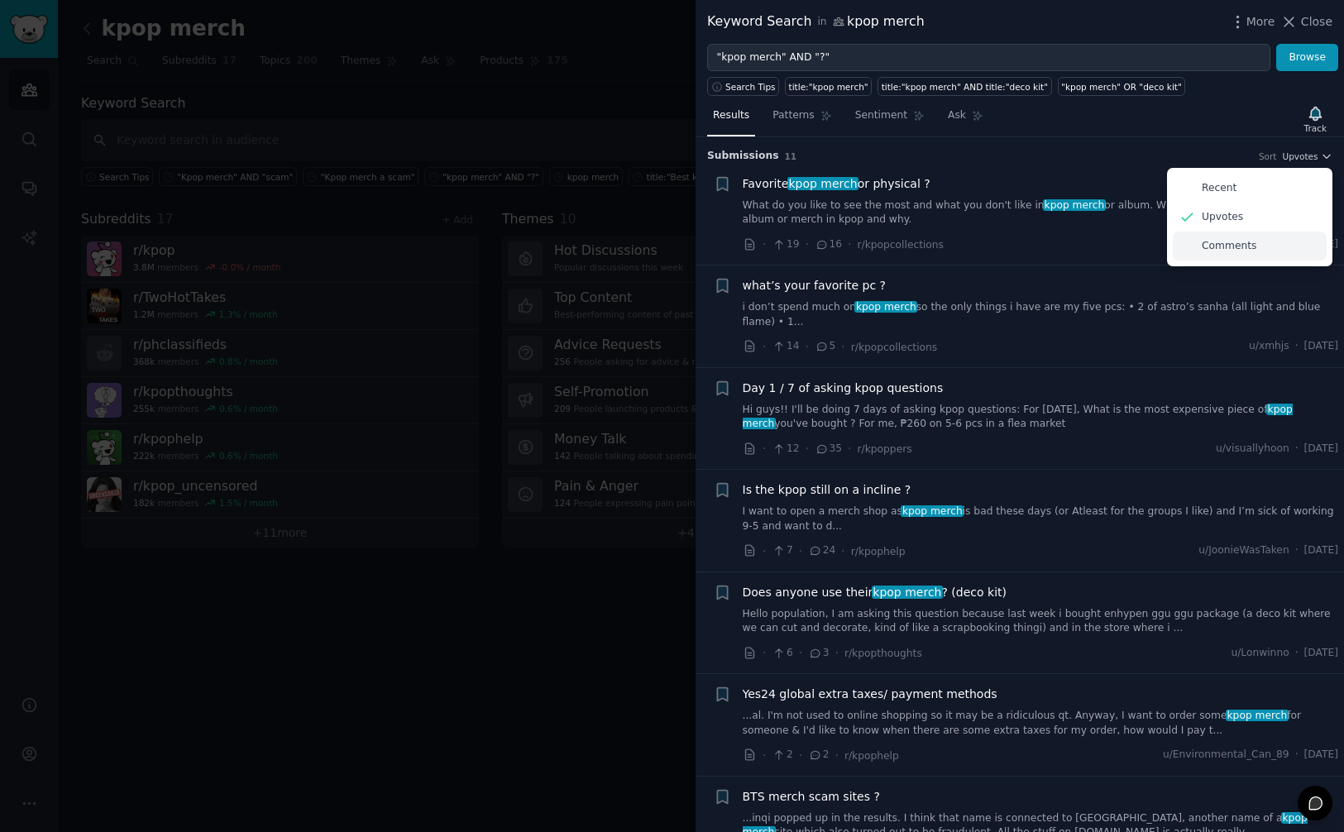
click at [1229, 239] on p "Comments" at bounding box center [1229, 246] width 55 height 15
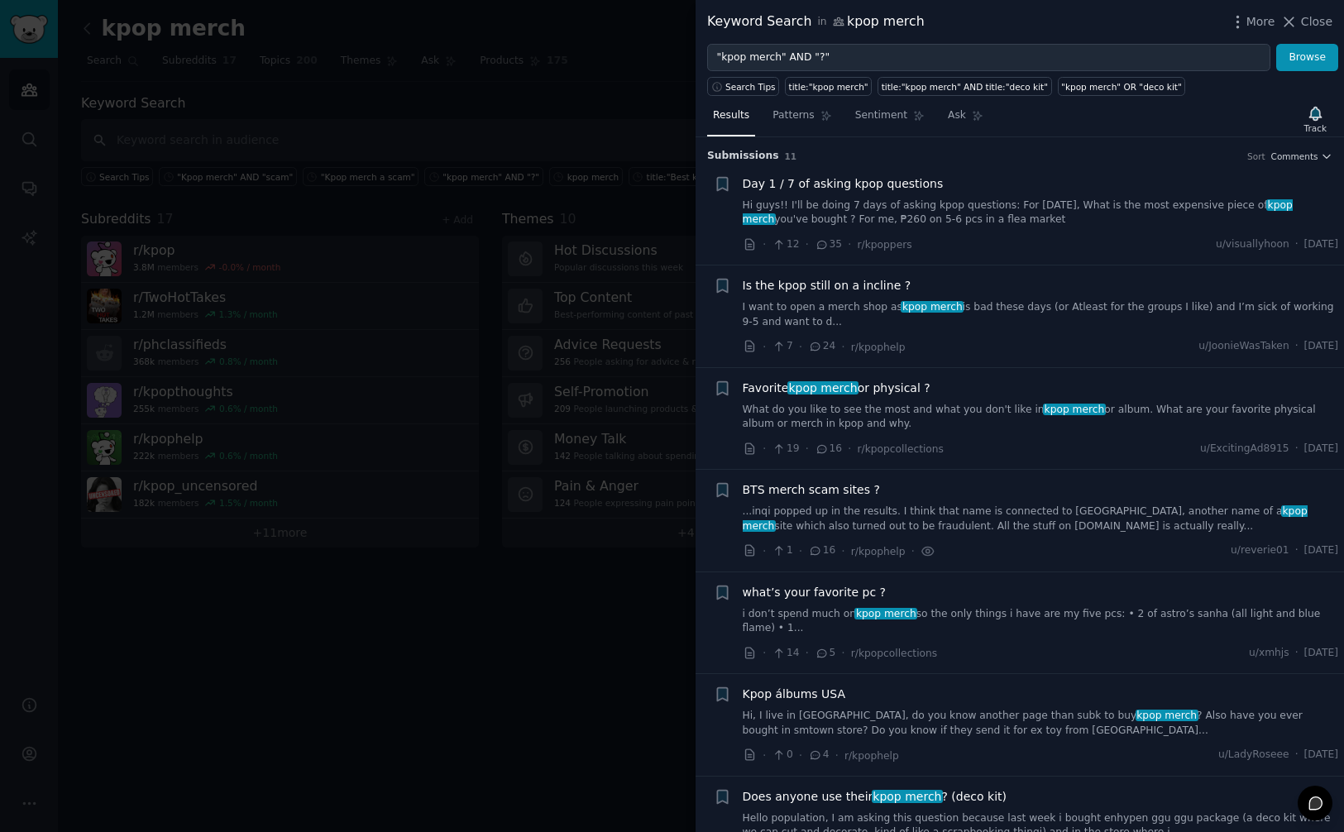
click at [841, 281] on span "Is the kpop still on a incline ?" at bounding box center [827, 285] width 169 height 17
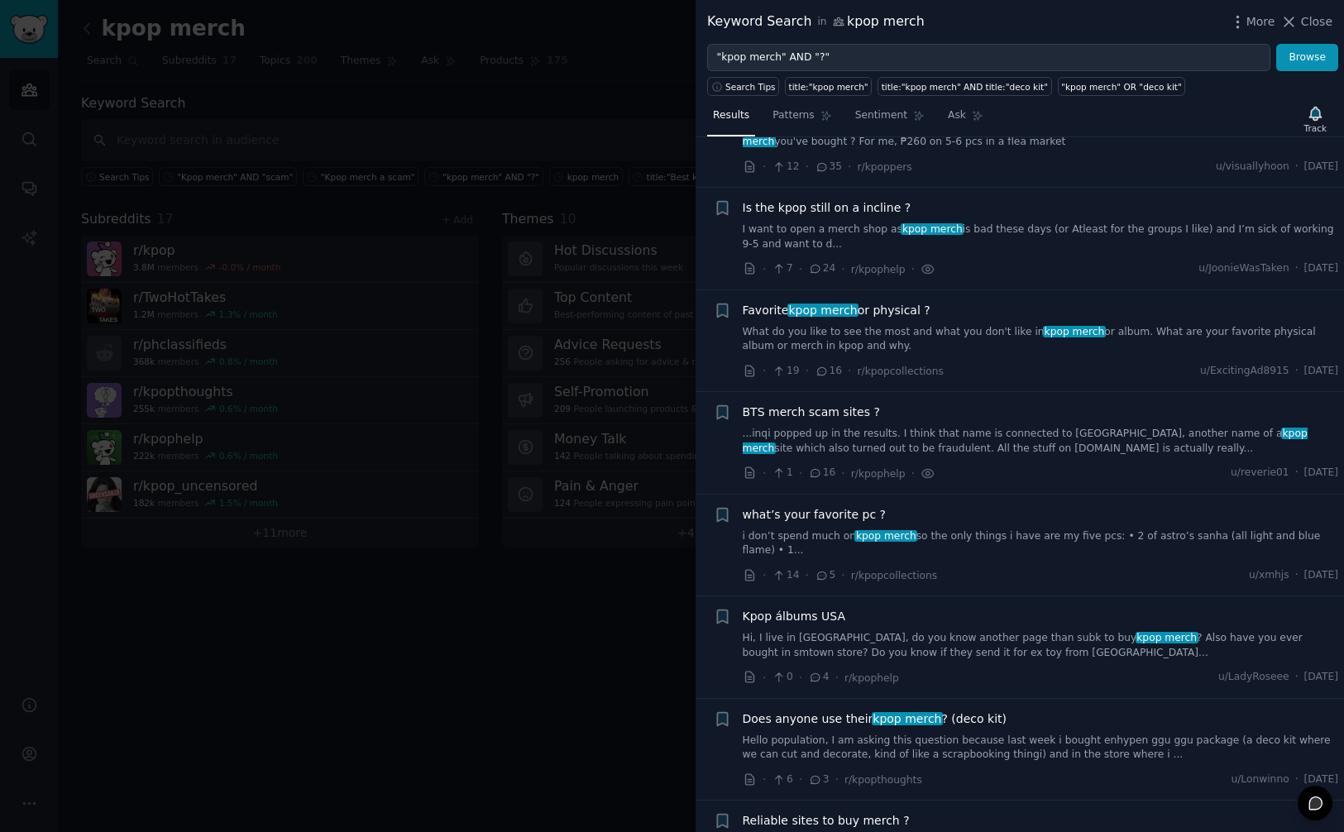
scroll to position [128, 0]
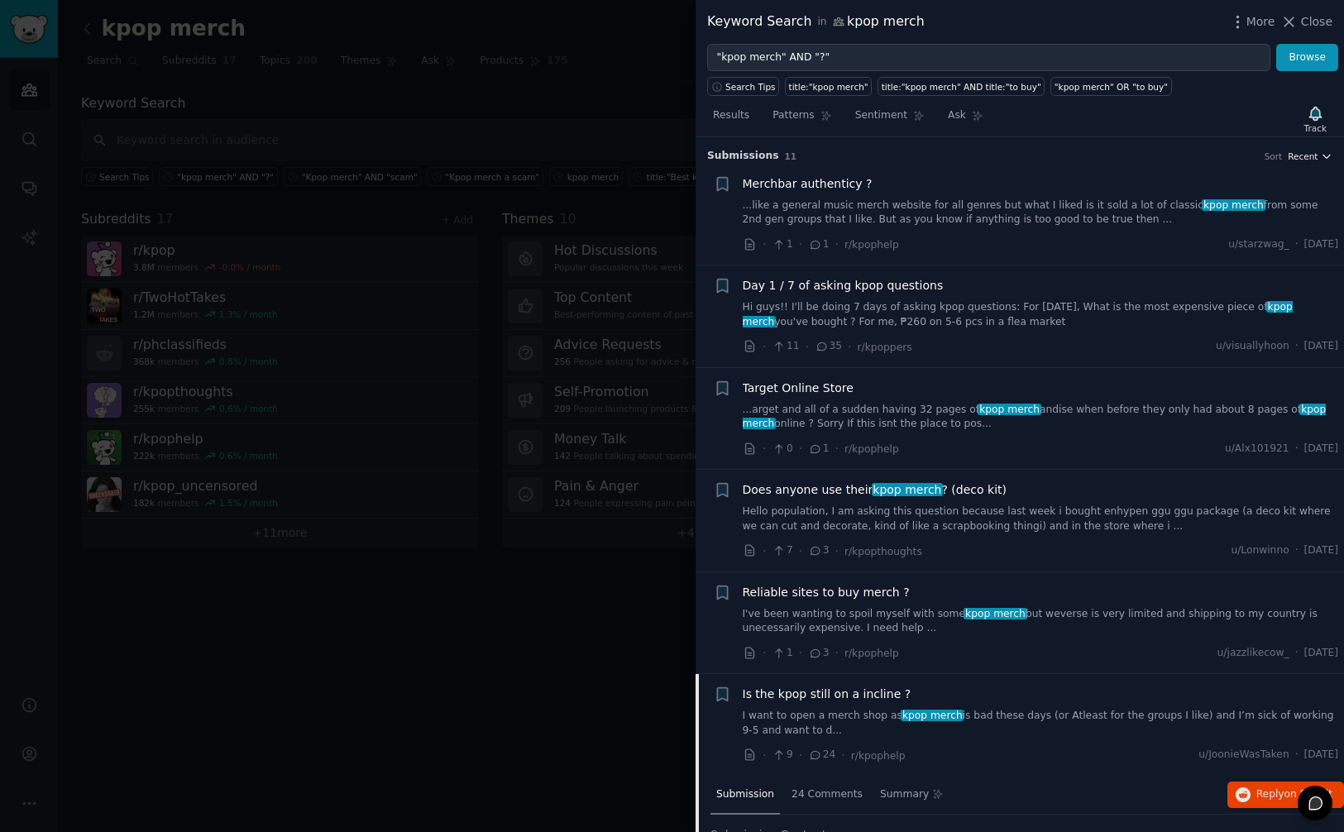
click at [1294, 157] on span "Recent" at bounding box center [1303, 157] width 30 height 12
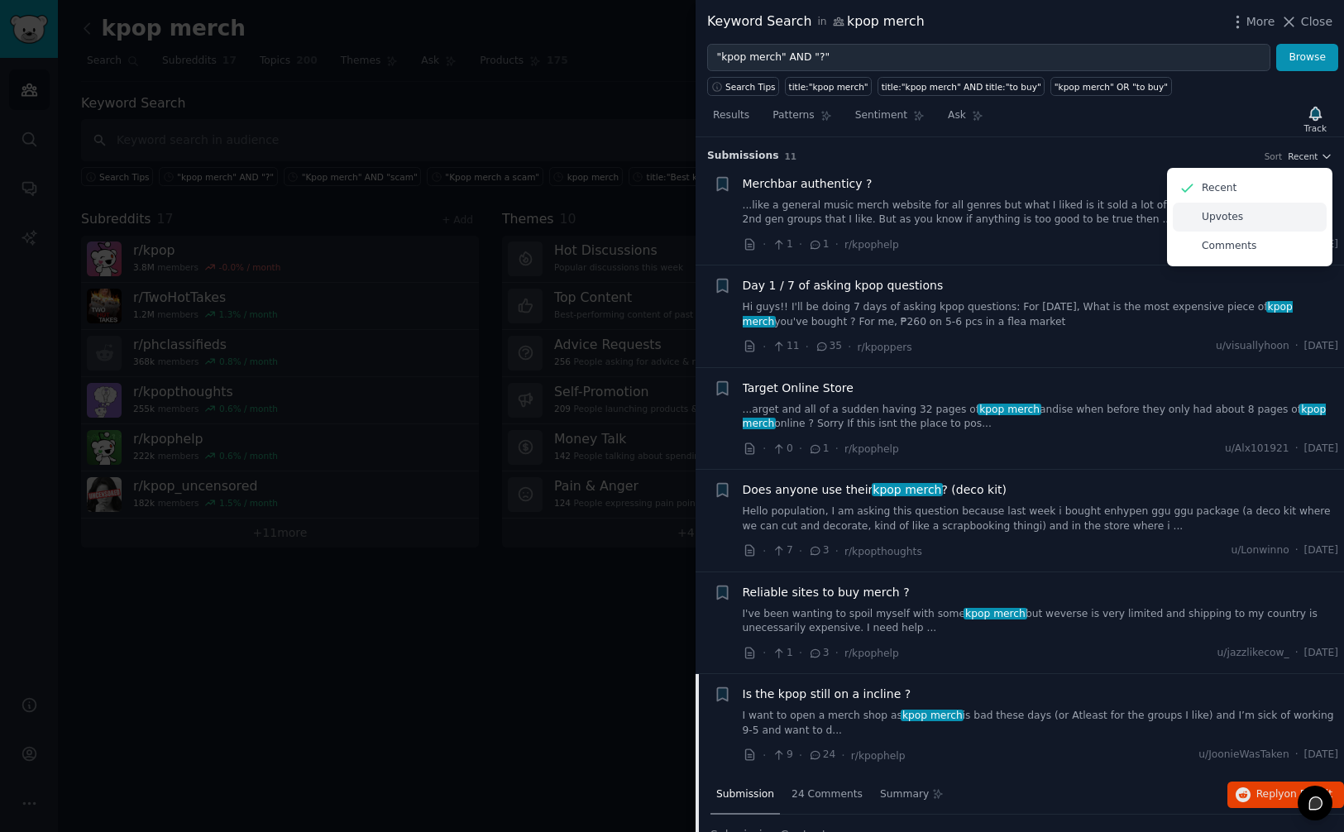
click at [1258, 222] on div "Upvotes" at bounding box center [1250, 217] width 154 height 29
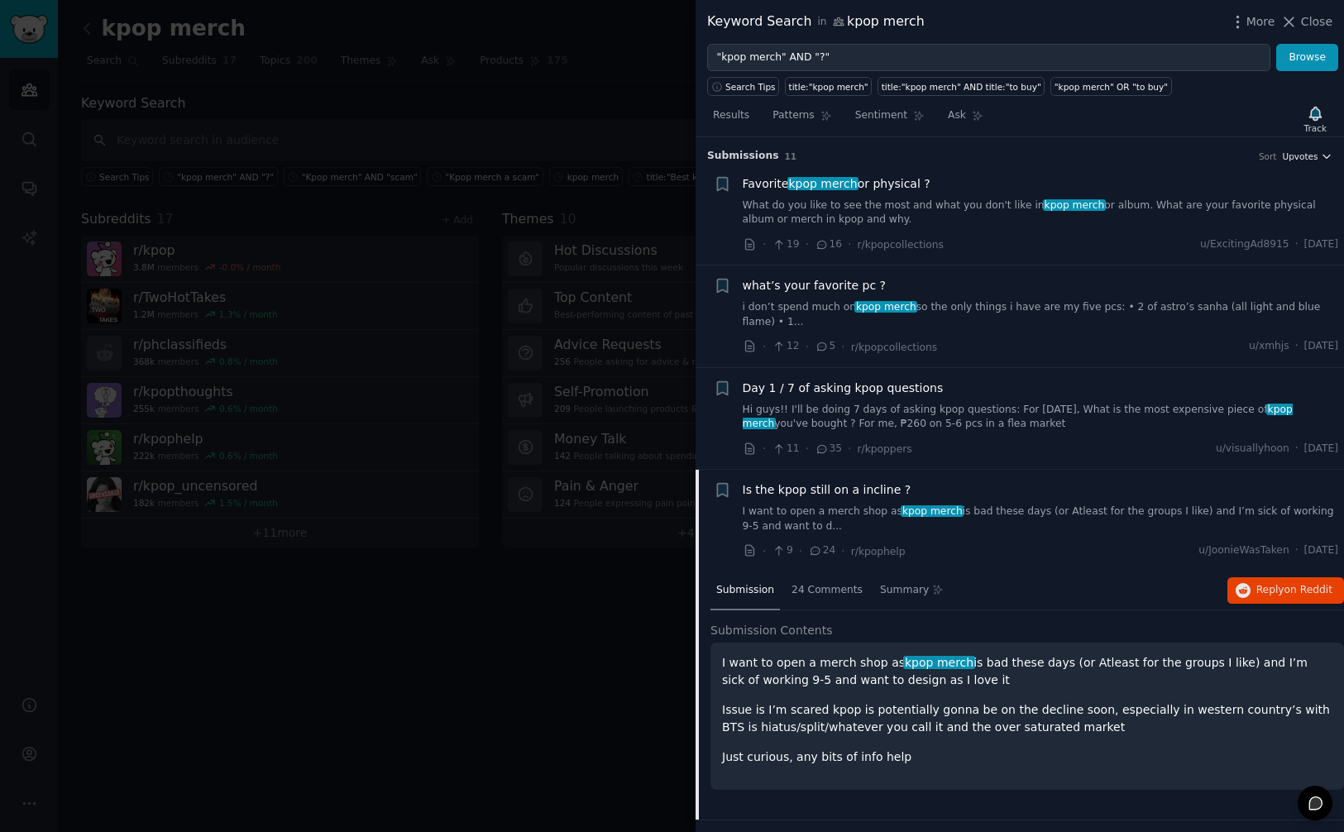
click at [1311, 155] on span "Upvotes" at bounding box center [1300, 157] width 36 height 12
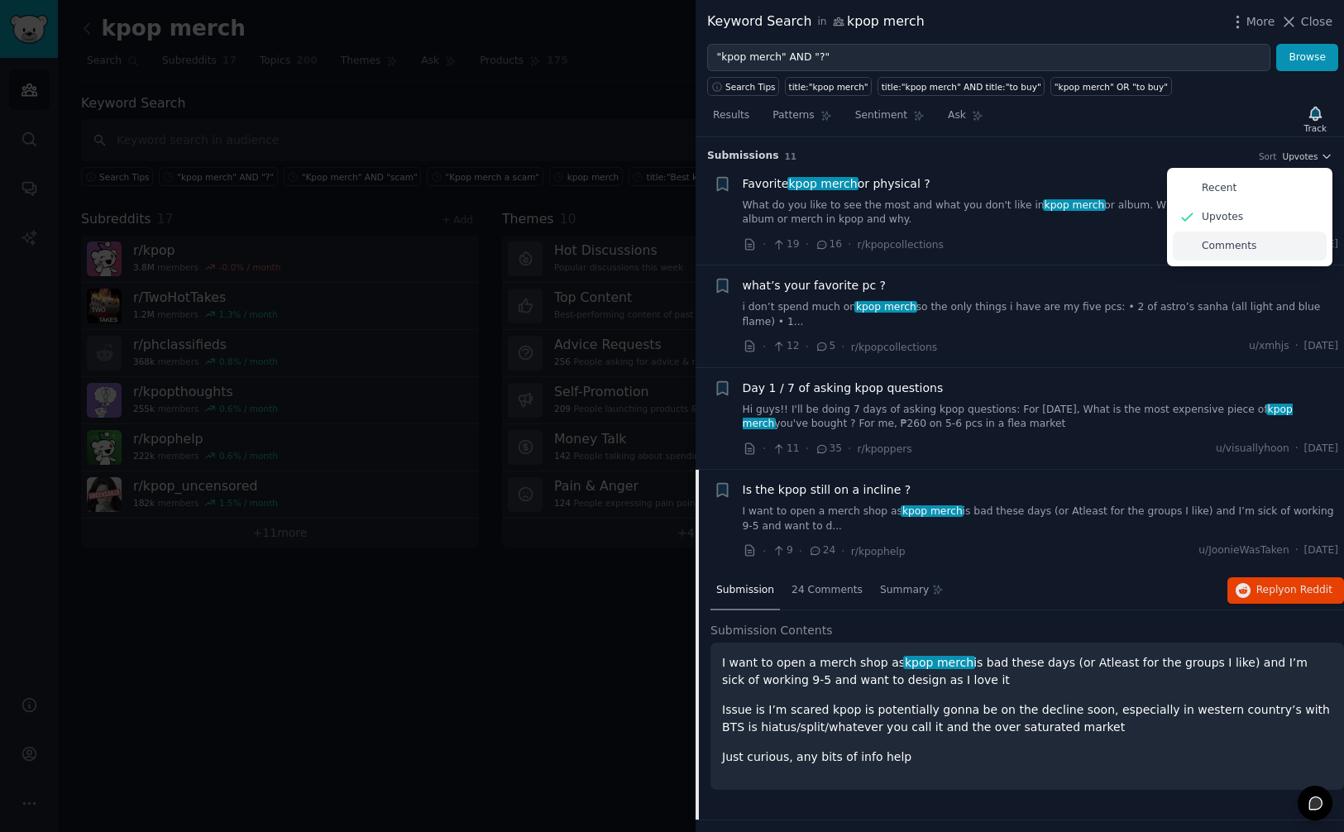
click at [1252, 252] on div "Comments" at bounding box center [1250, 246] width 154 height 29
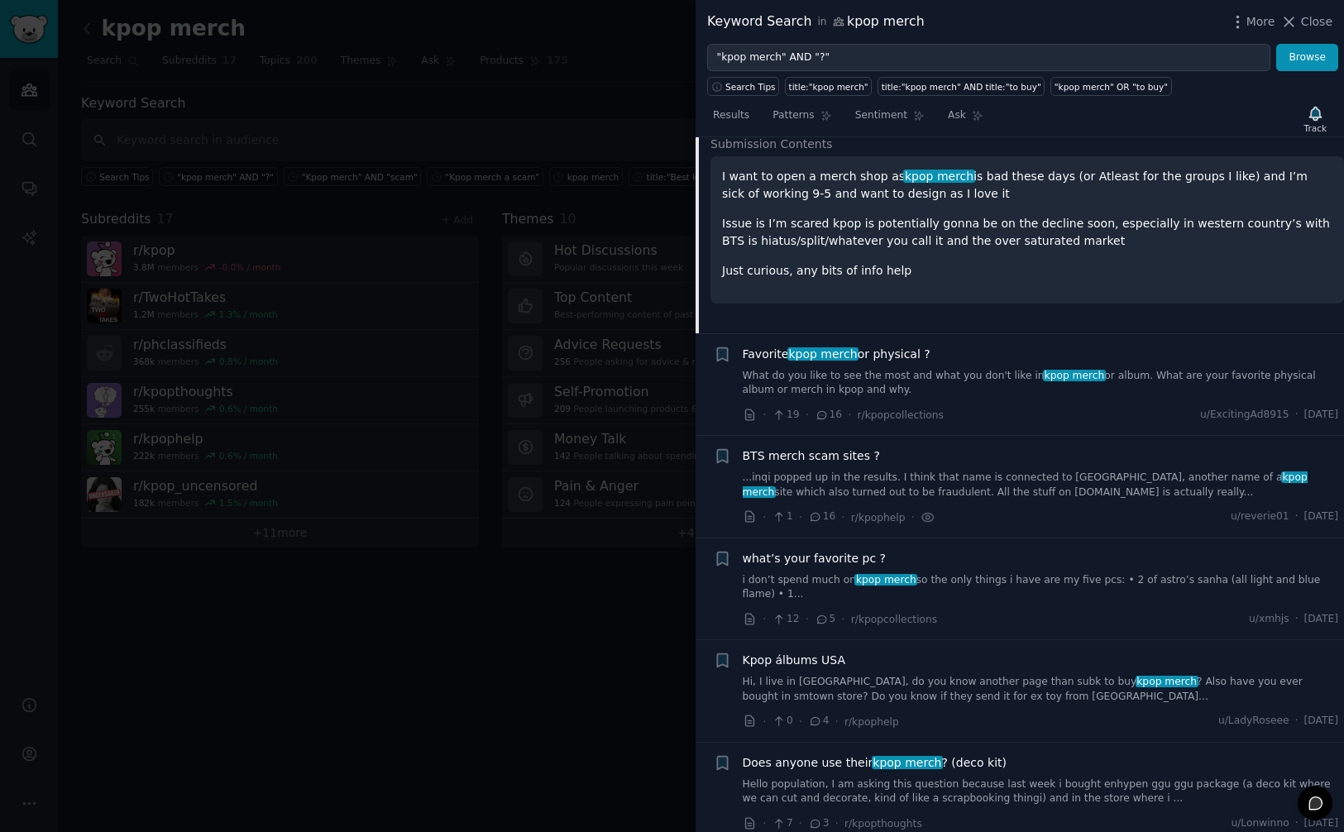
scroll to position [283, 0]
drag, startPoint x: 1305, startPoint y: 17, endPoint x: 1301, endPoint y: 26, distance: 10.8
click at [1307, 17] on span "Close" at bounding box center [1316, 21] width 31 height 17
